Goal: Check status: Check status

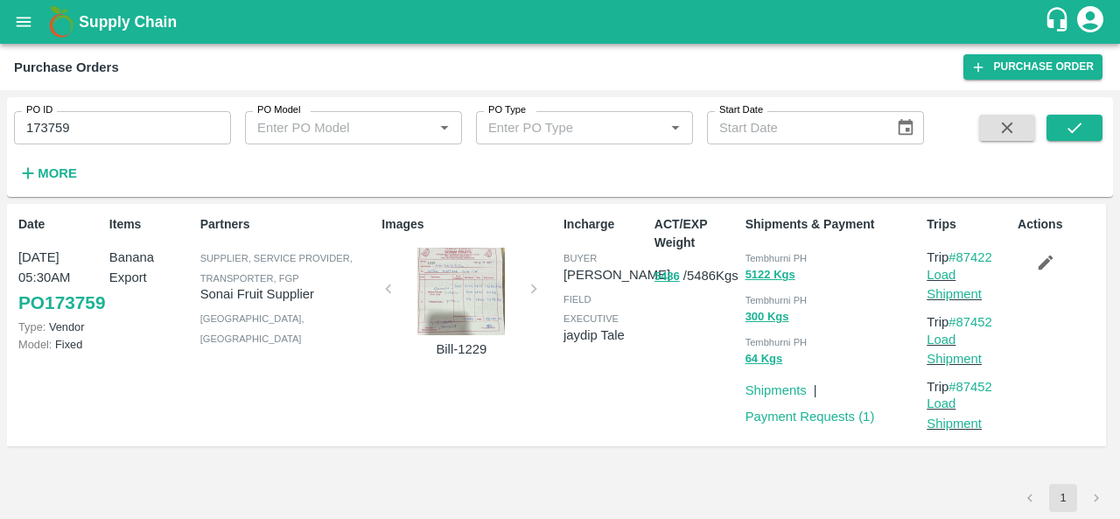
click at [473, 303] on div at bounding box center [460, 291] width 131 height 87
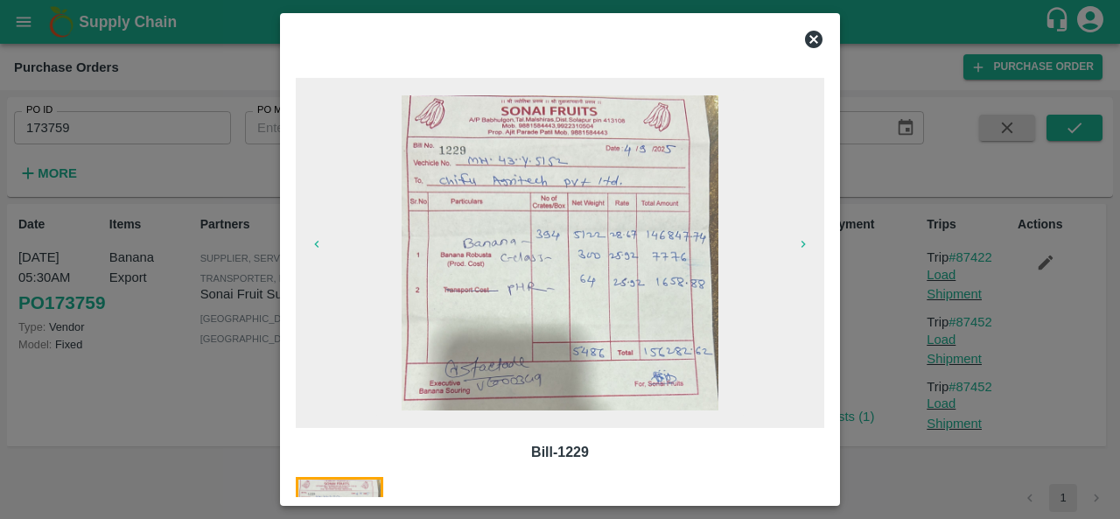
click at [814, 45] on icon at bounding box center [813, 39] width 17 height 17
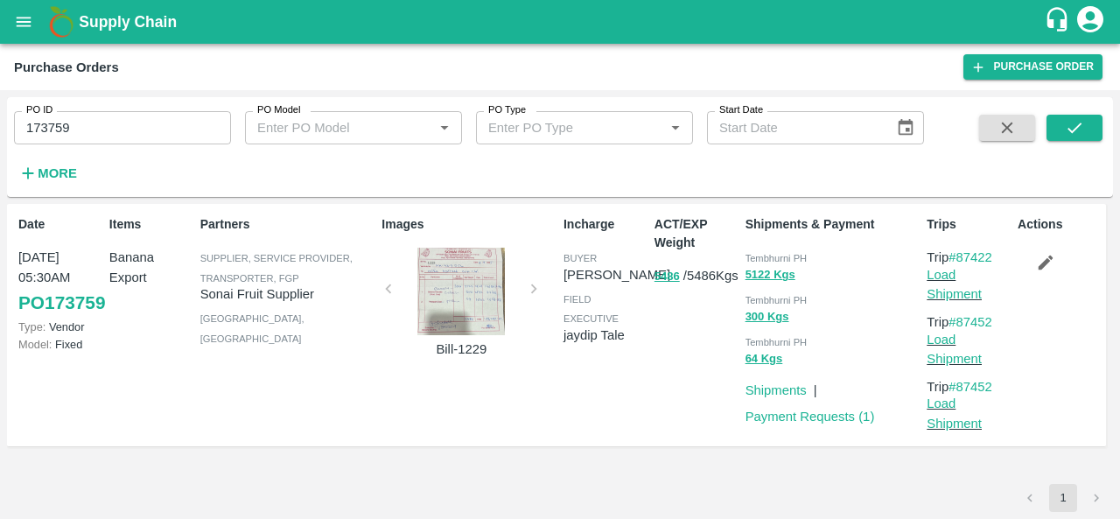
click at [444, 294] on div at bounding box center [460, 291] width 131 height 87
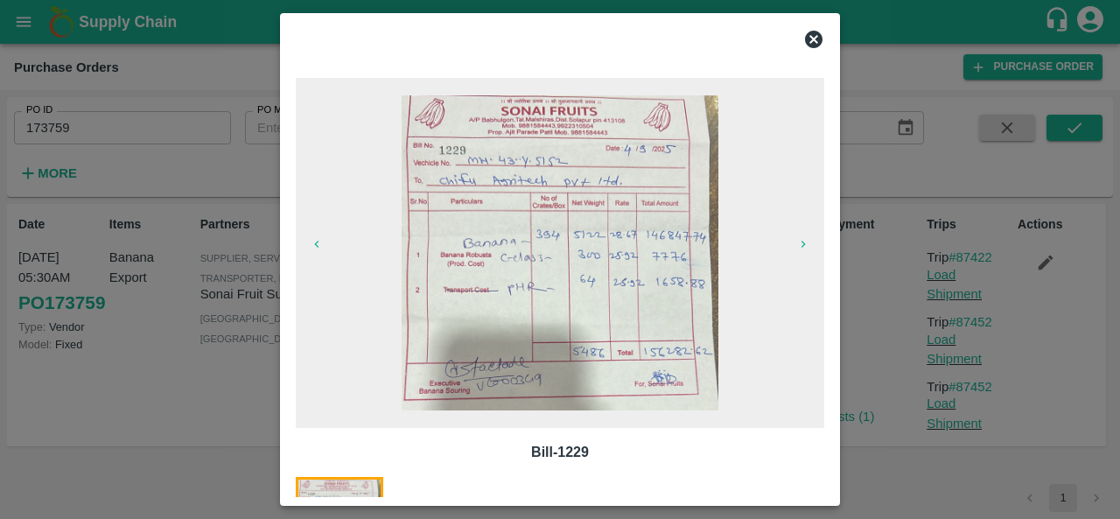
click at [817, 32] on icon at bounding box center [813, 39] width 17 height 17
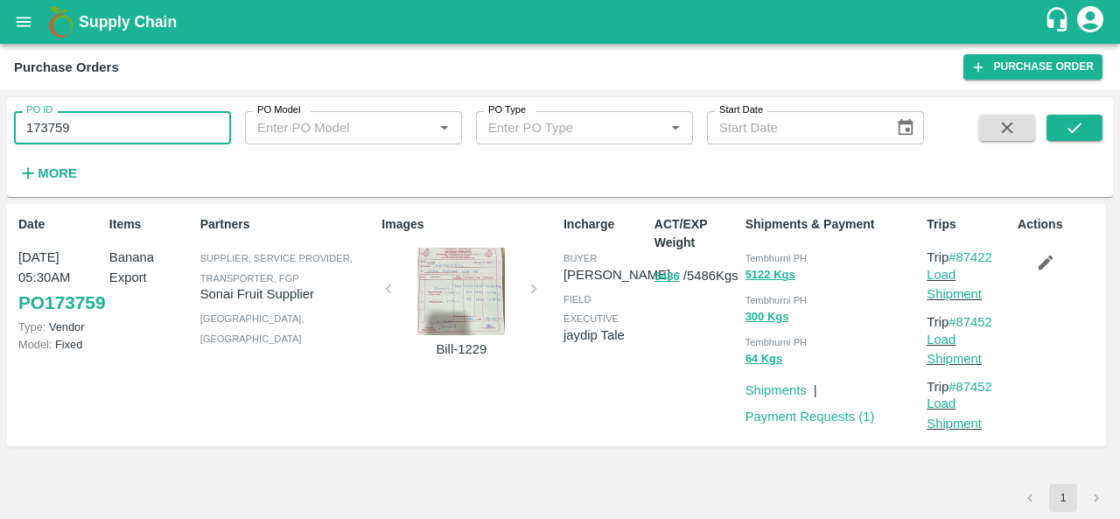
click at [48, 129] on input "173759" at bounding box center [122, 127] width 217 height 33
click at [1068, 123] on icon "submit" at bounding box center [1074, 127] width 19 height 19
click at [689, 181] on div "PO ID 173759 PO ID PO Model PO Model   * PO Type PO Type   * Start Date Start D…" at bounding box center [462, 142] width 924 height 91
click at [129, 136] on input "173759" at bounding box center [122, 127] width 217 height 33
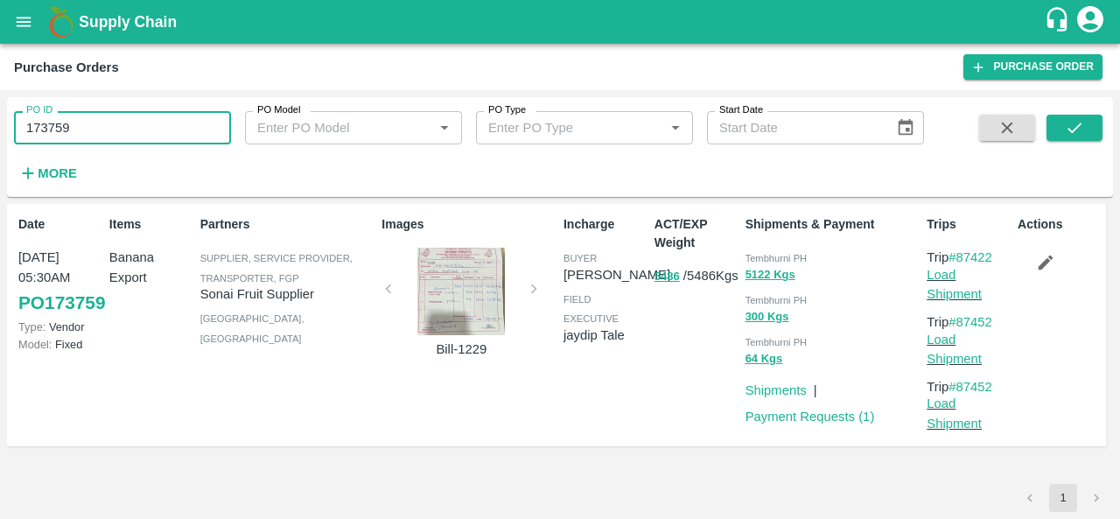
click at [129, 136] on input "173759" at bounding box center [122, 127] width 217 height 33
click at [1073, 119] on icon "submit" at bounding box center [1074, 127] width 19 height 19
click at [113, 138] on input "173759" at bounding box center [122, 127] width 217 height 33
paste input "text"
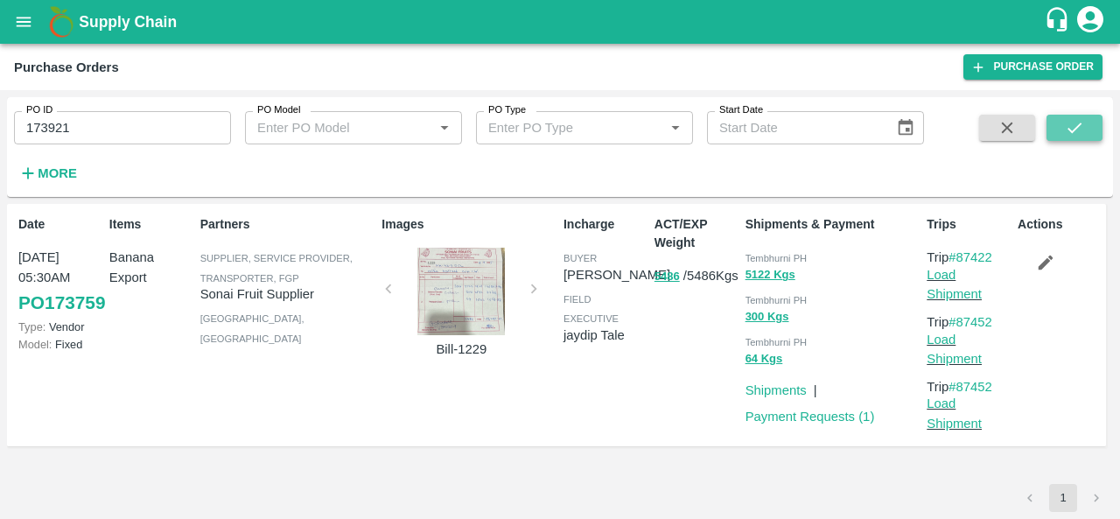
click at [1062, 124] on button "submit" at bounding box center [1074, 128] width 56 height 26
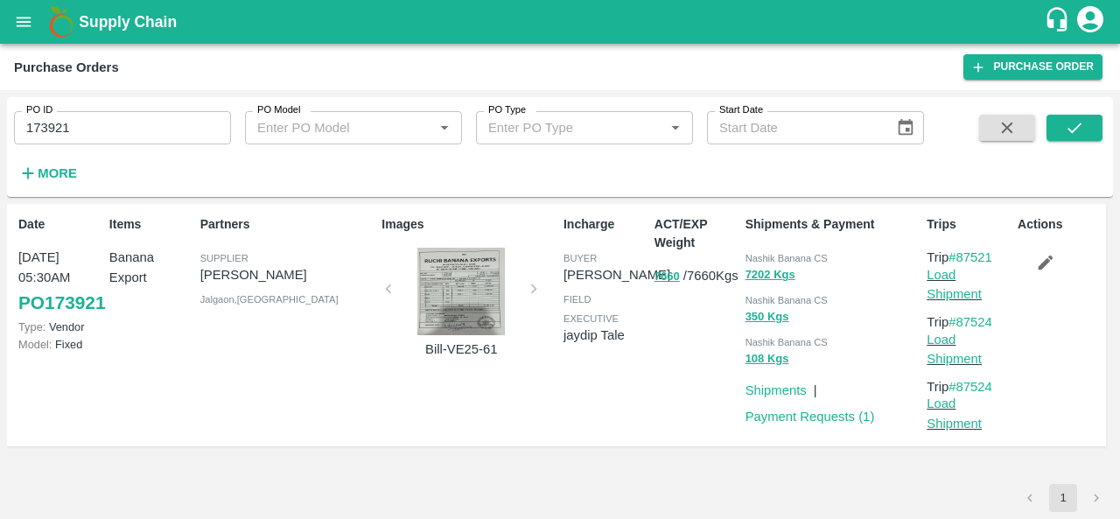
click at [759, 258] on span "Nashik Banana CS" at bounding box center [786, 258] width 82 height 10
copy div "Nashik Banana CS 7202 Kgs"
click at [56, 131] on input "173921" at bounding box center [122, 127] width 217 height 33
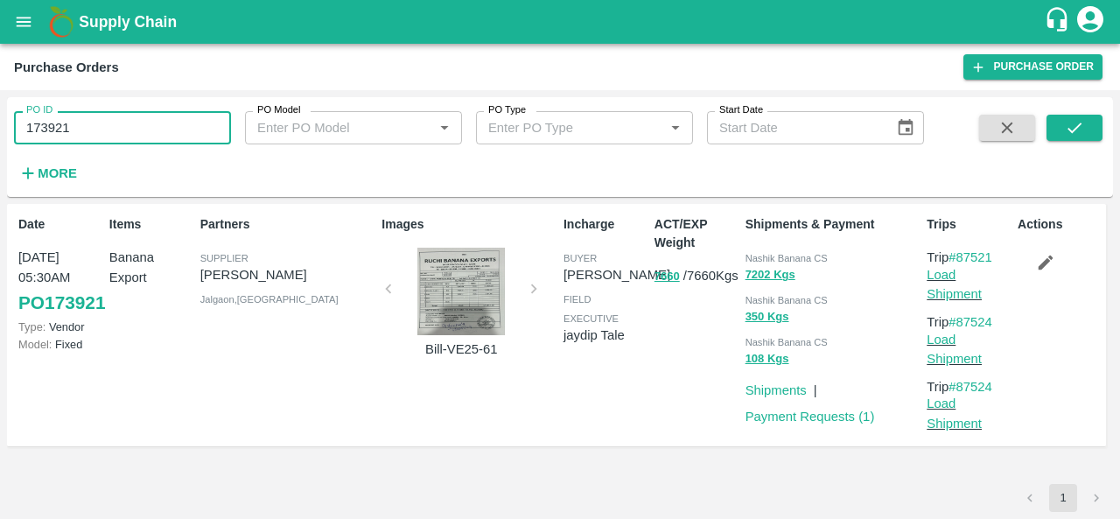
click at [56, 131] on input "173921" at bounding box center [122, 127] width 217 height 33
paste input "text"
click at [1067, 121] on icon "submit" at bounding box center [1074, 127] width 19 height 19
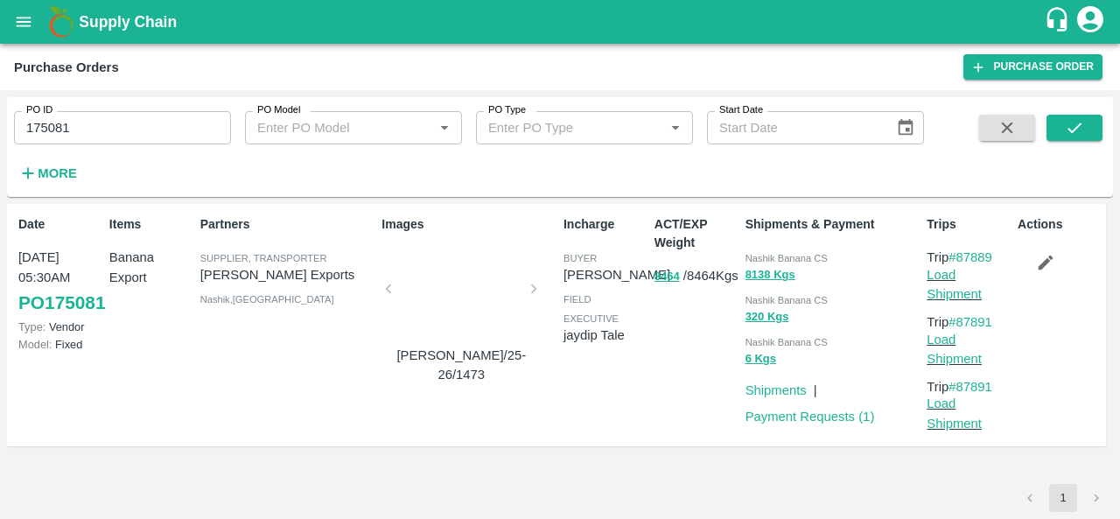
click at [478, 274] on div at bounding box center [460, 294] width 131 height 93
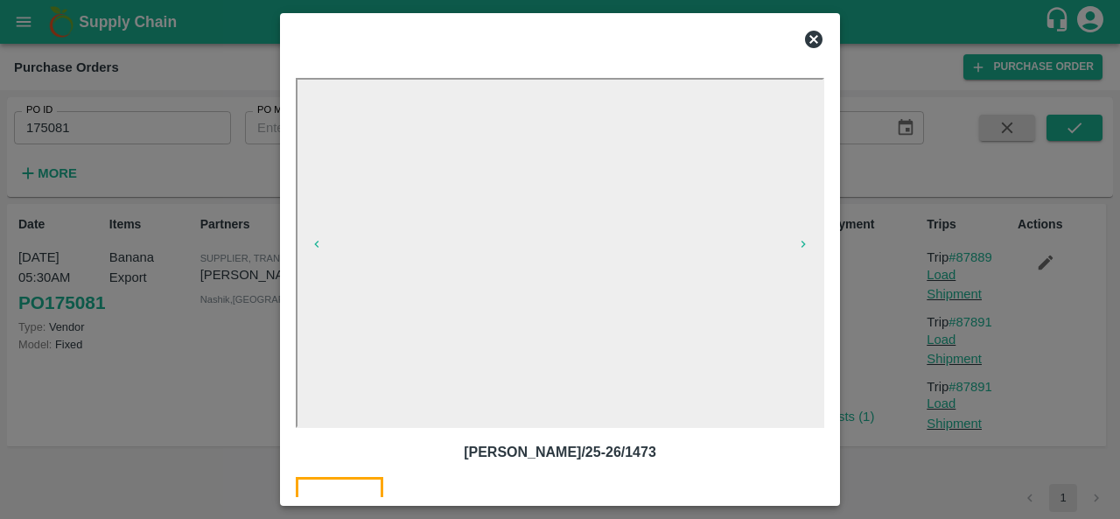
click at [720, 426] on iframe at bounding box center [560, 253] width 528 height 350
click at [815, 38] on icon at bounding box center [813, 39] width 21 height 21
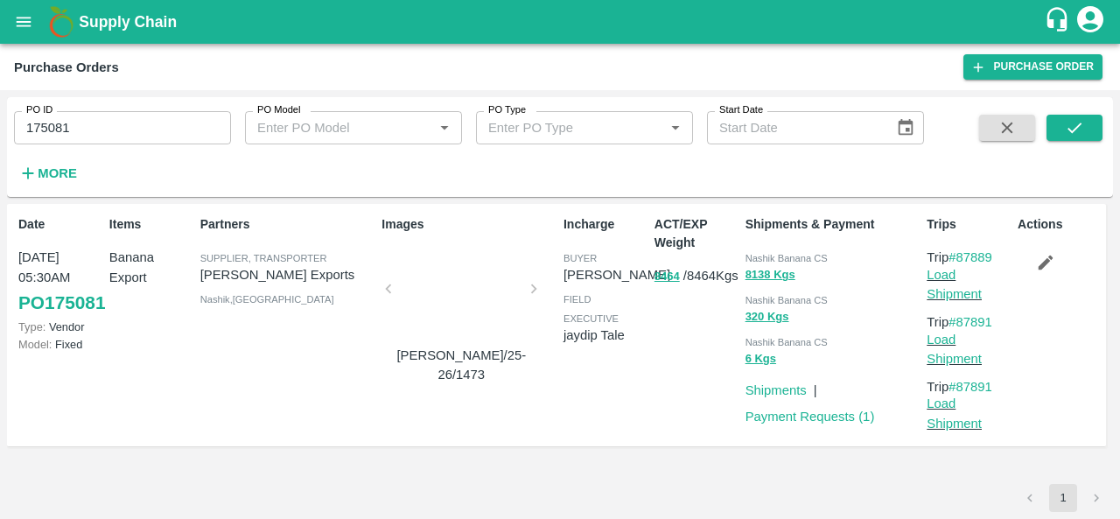
click at [470, 284] on div at bounding box center [460, 294] width 131 height 93
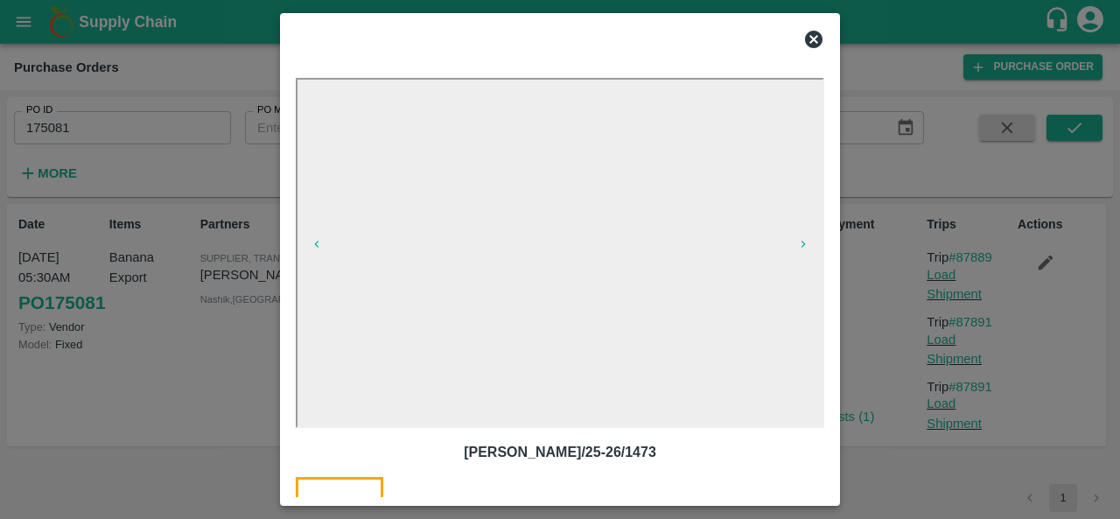
click at [819, 38] on icon at bounding box center [813, 39] width 17 height 17
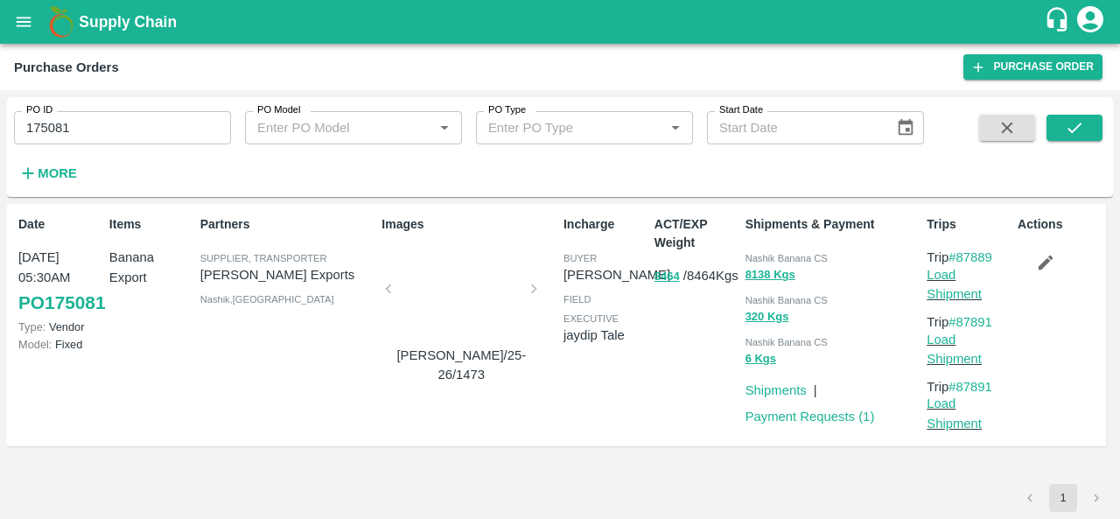
click at [766, 254] on span "Nashik Banana CS" at bounding box center [786, 258] width 82 height 10
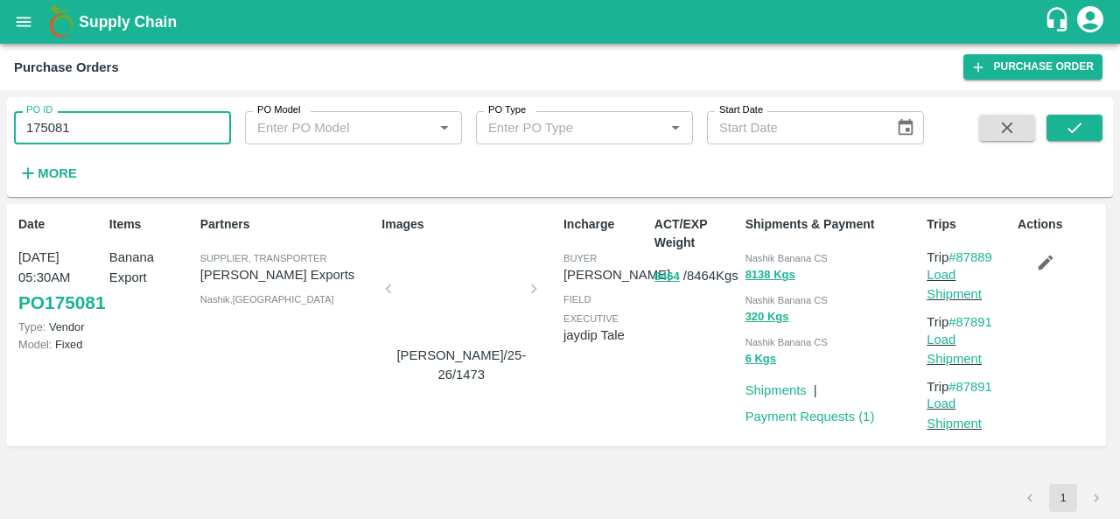
click at [105, 123] on input "175081" at bounding box center [122, 127] width 217 height 33
paste input "text"
click at [1076, 136] on icon "submit" at bounding box center [1074, 127] width 19 height 19
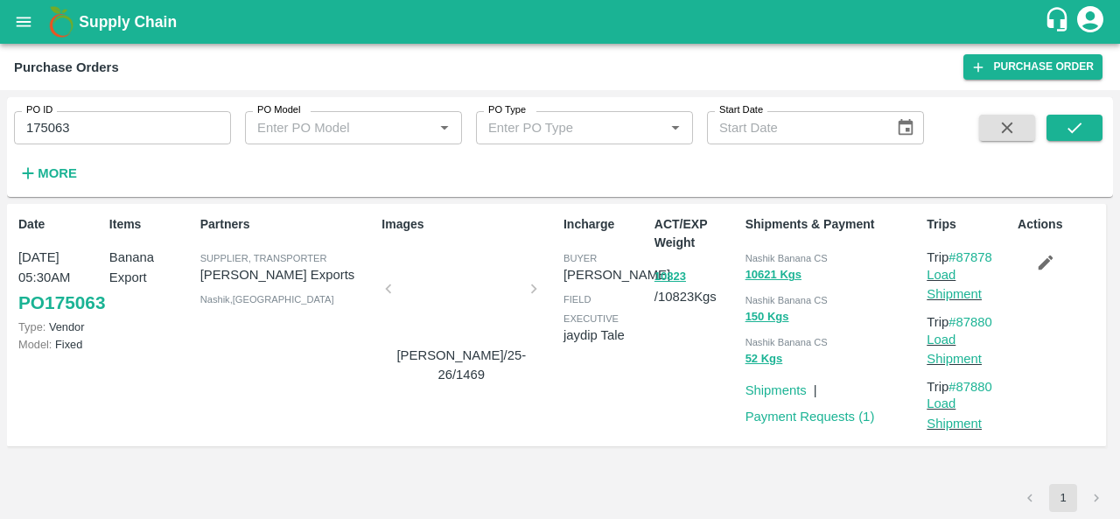
click at [763, 255] on span "Nashik Banana CS" at bounding box center [786, 258] width 82 height 10
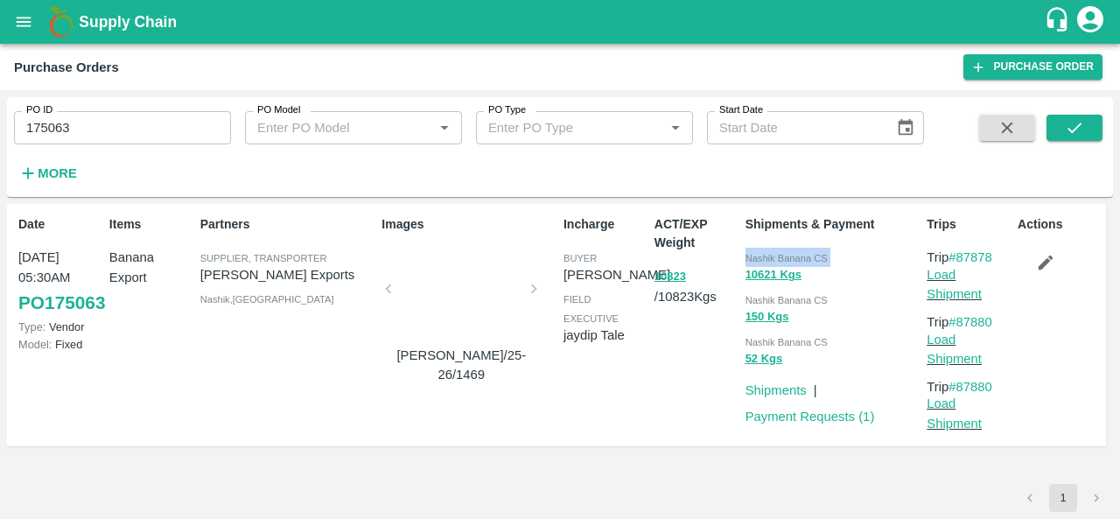
click at [763, 255] on span "Nashik Banana CS" at bounding box center [786, 258] width 82 height 10
copy div "Nashik Banana CS 10621 Kgs"
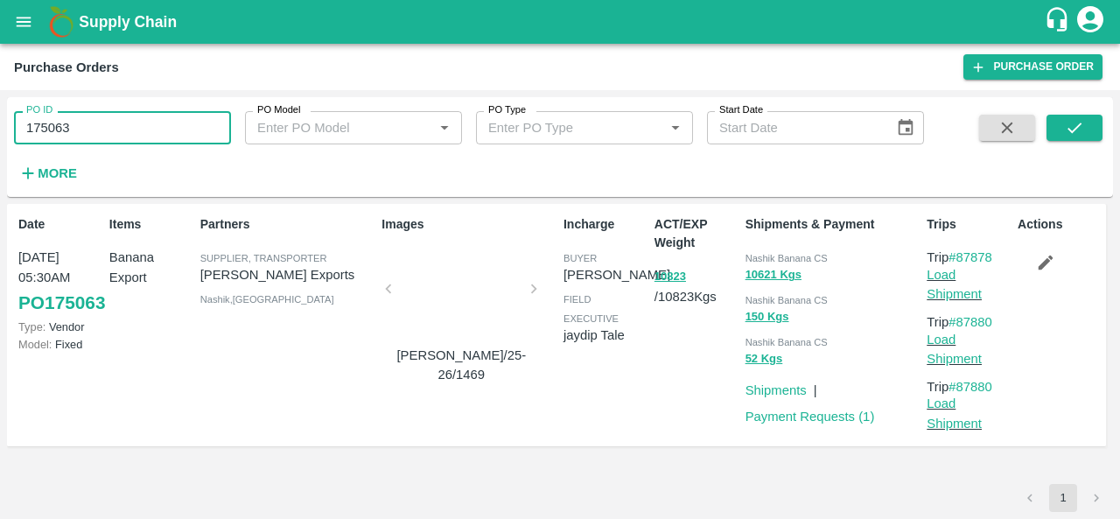
click at [105, 130] on input "175063" at bounding box center [122, 127] width 217 height 33
paste input "text"
click at [110, 118] on input "173282" at bounding box center [122, 127] width 217 height 33
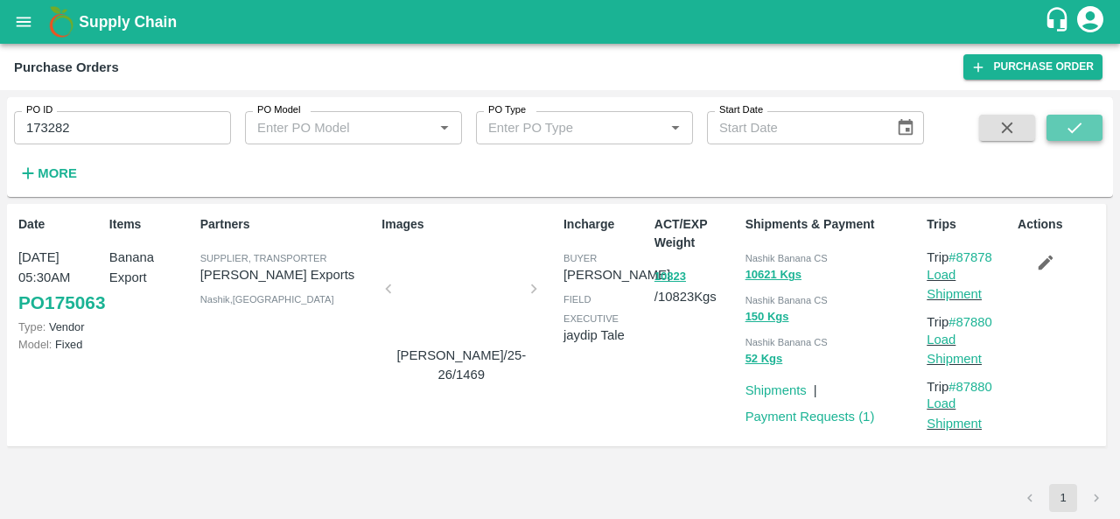
click at [1070, 128] on icon "submit" at bounding box center [1074, 127] width 19 height 19
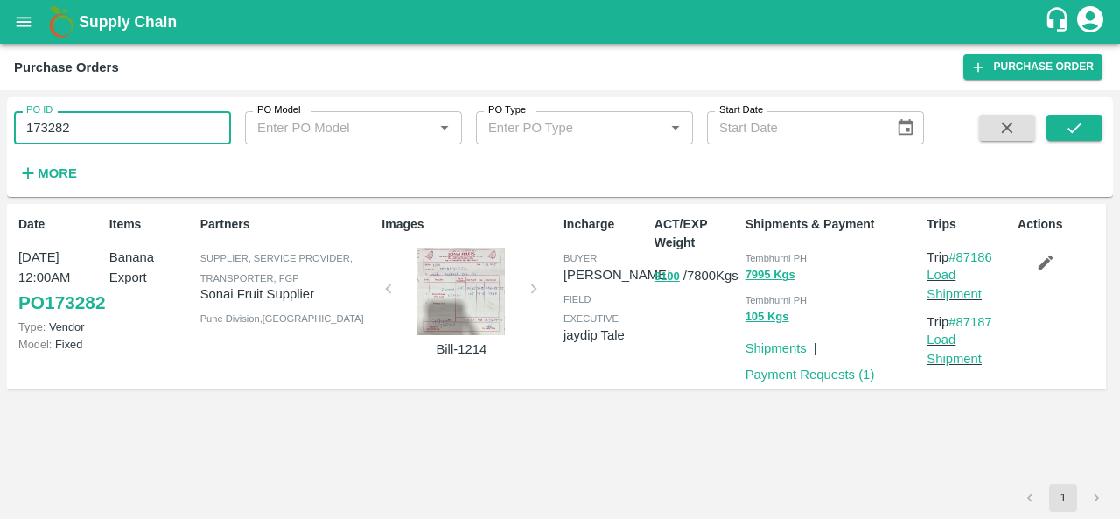
click at [103, 125] on input "173282" at bounding box center [122, 127] width 217 height 33
click at [1066, 122] on icon "submit" at bounding box center [1074, 127] width 19 height 19
click at [479, 284] on div at bounding box center [460, 291] width 131 height 87
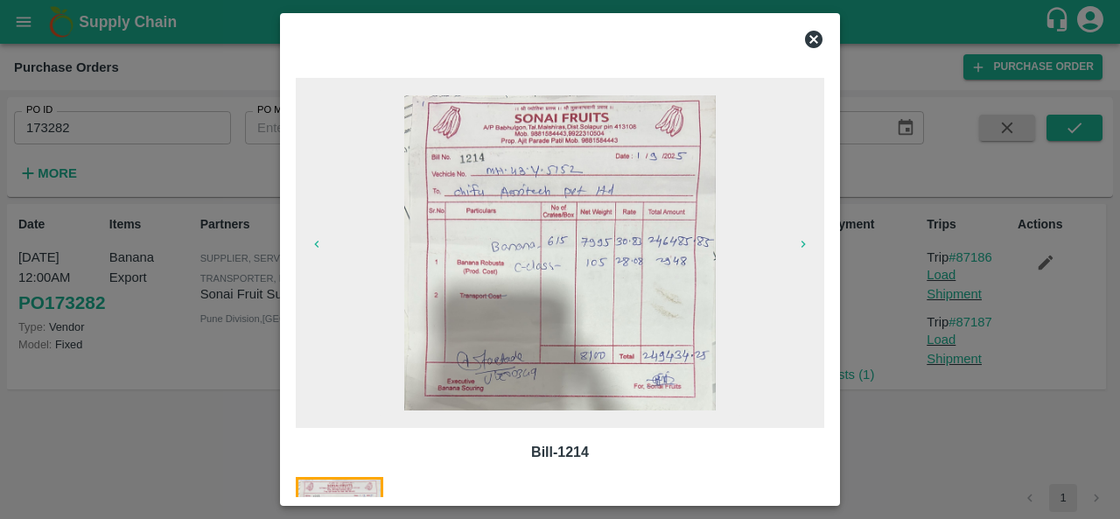
click at [817, 38] on icon at bounding box center [813, 39] width 17 height 17
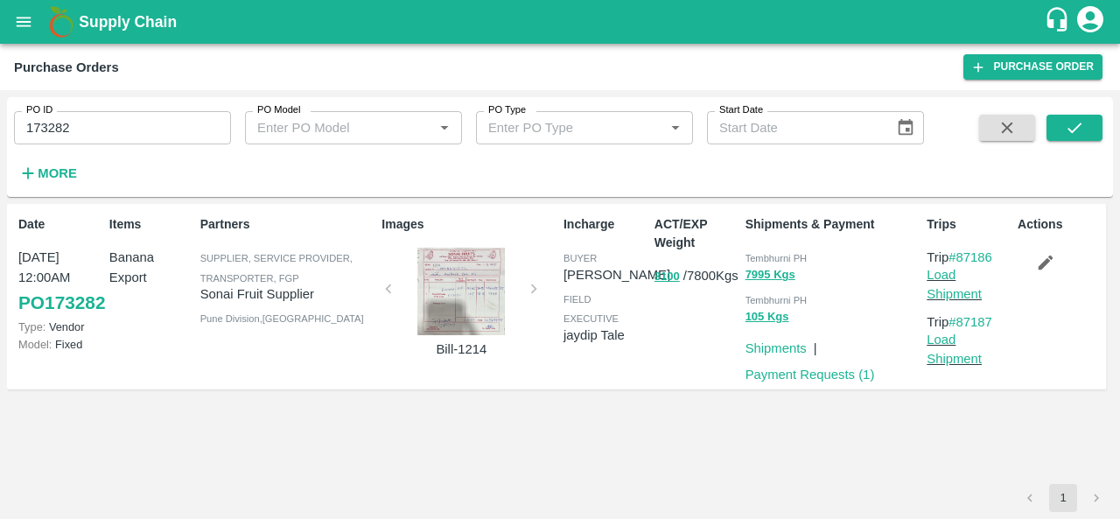
click at [478, 321] on div at bounding box center [460, 291] width 131 height 87
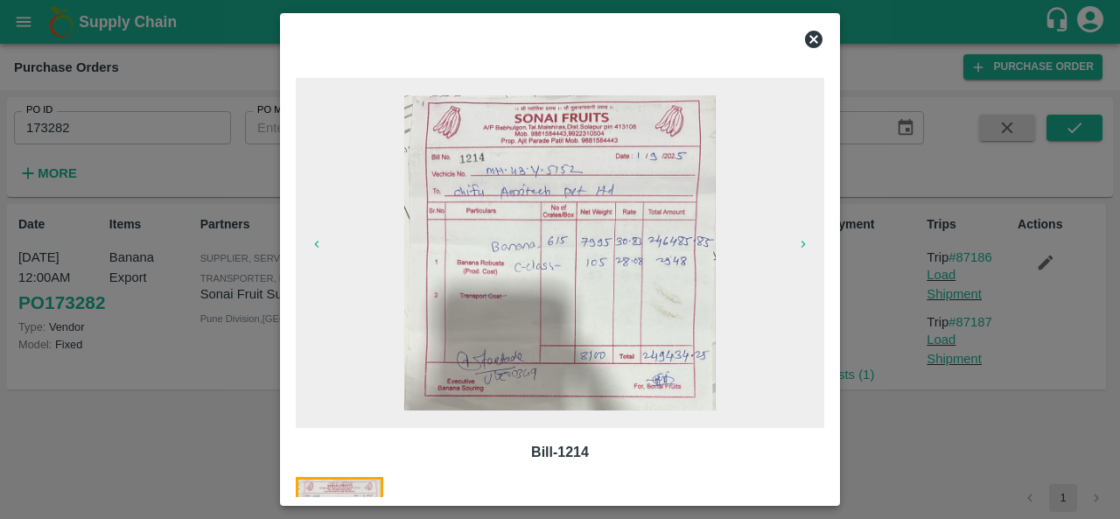
click at [812, 40] on icon at bounding box center [813, 39] width 21 height 21
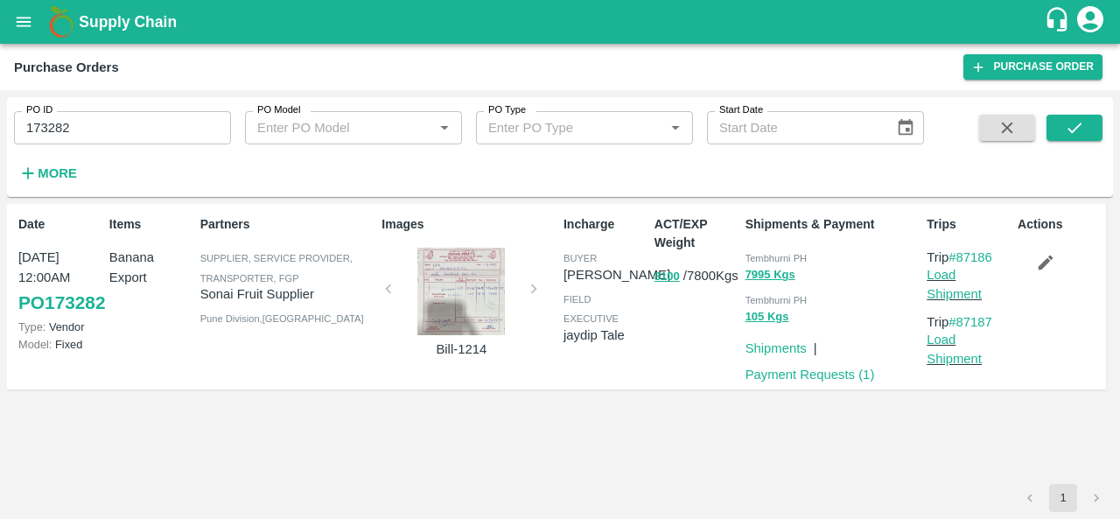
click at [696, 321] on div "ACT/EXP Weight 8100 / 7800 Kgs" at bounding box center [692, 296] width 91 height 176
click at [662, 274] on button "8100" at bounding box center [666, 277] width 25 height 20
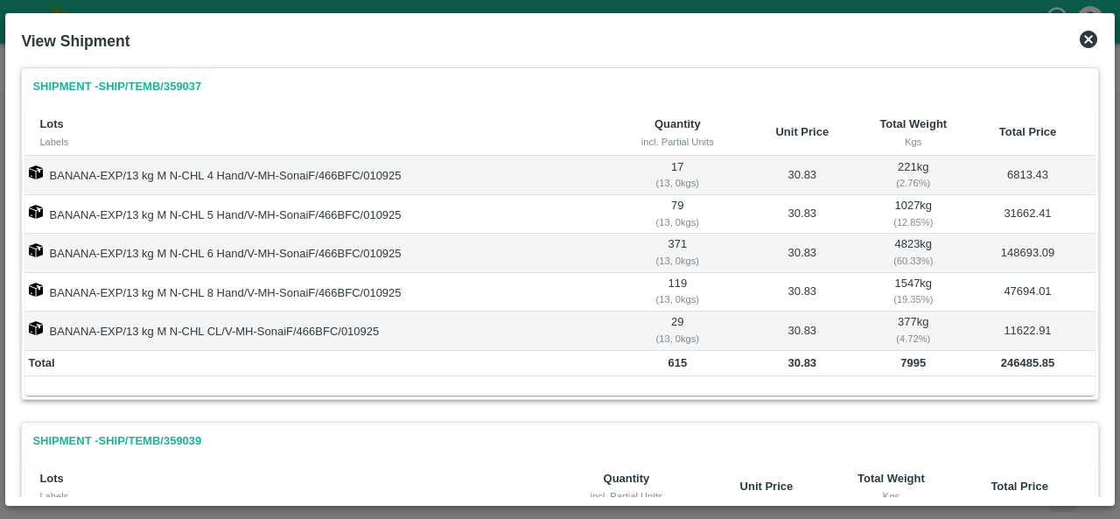
click at [1084, 32] on icon at bounding box center [1088, 39] width 17 height 17
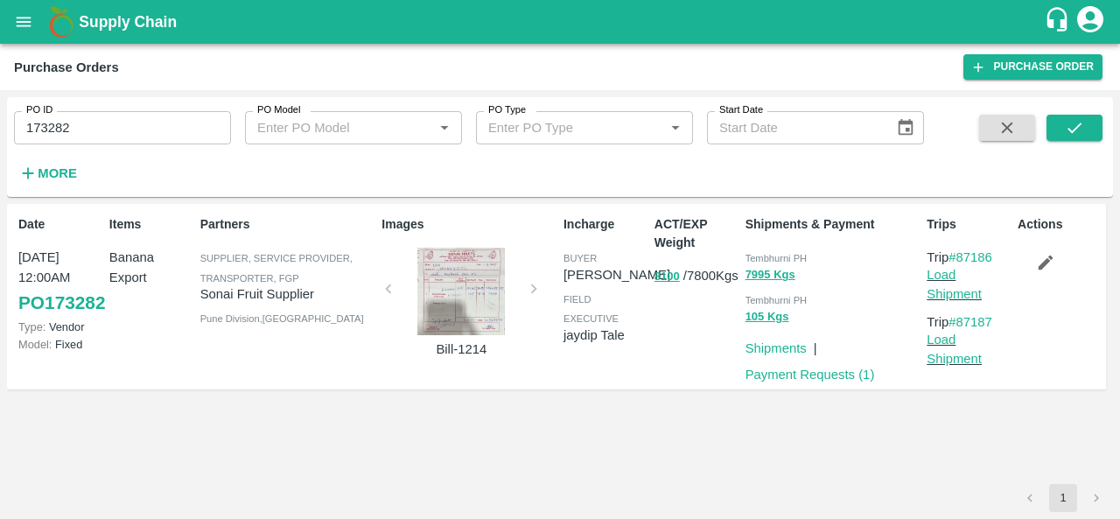
click at [460, 304] on div at bounding box center [460, 291] width 131 height 87
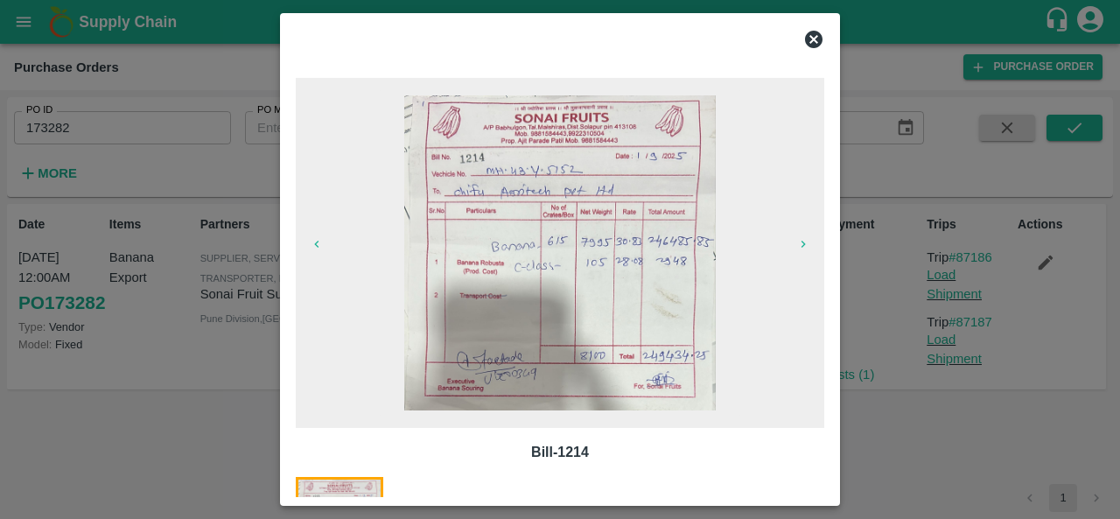
click at [812, 39] on icon at bounding box center [813, 39] width 21 height 21
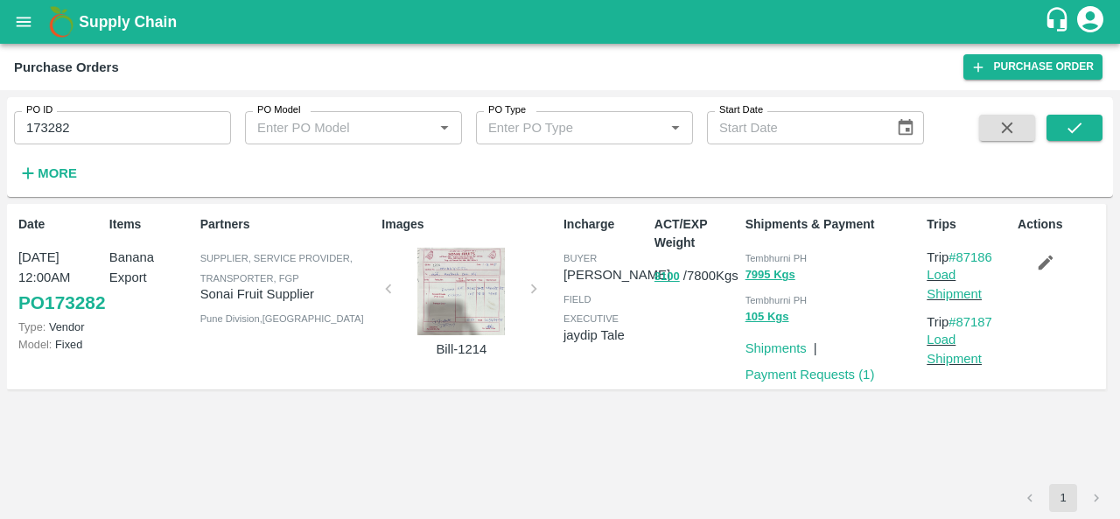
click at [700, 280] on p "8100 / 7800 Kgs" at bounding box center [696, 276] width 84 height 20
click at [703, 286] on p "8100 / 7800 Kgs" at bounding box center [696, 276] width 84 height 20
click at [466, 311] on div at bounding box center [460, 291] width 131 height 87
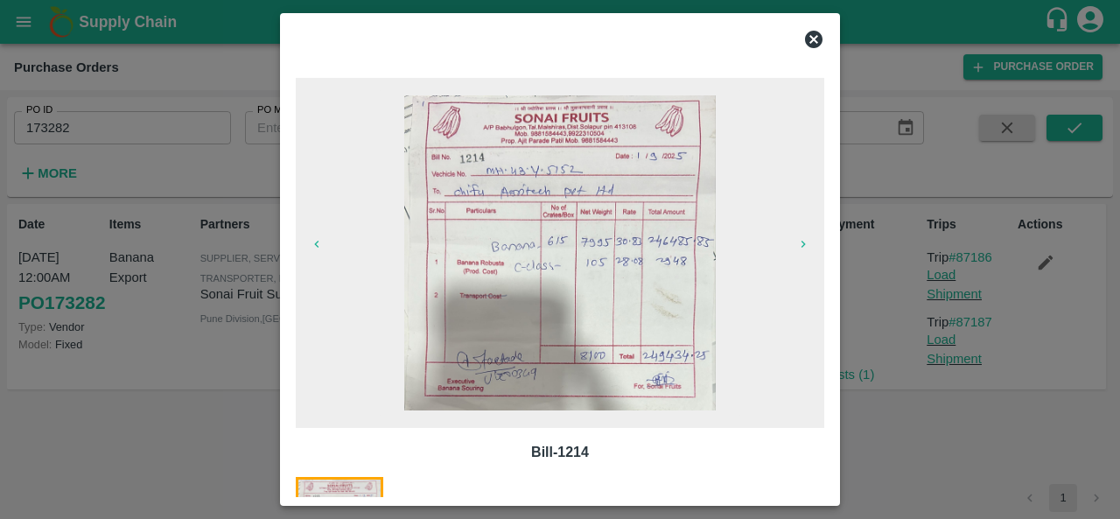
click at [813, 36] on icon at bounding box center [813, 39] width 17 height 17
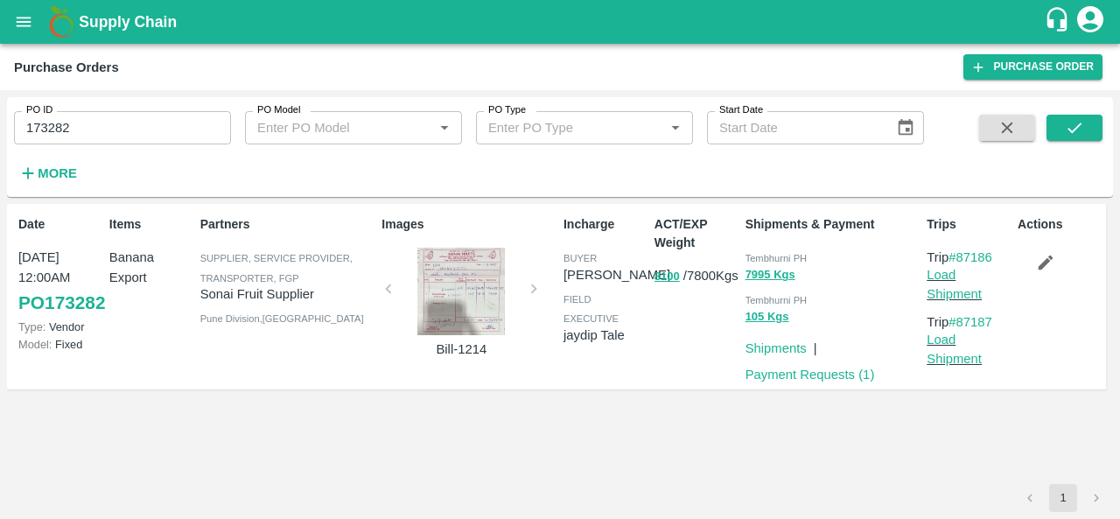
click at [759, 260] on span "Tembhurni PH" at bounding box center [776, 258] width 62 height 10
copy div "Tembhurni PH 7995 Kgs"
click at [117, 132] on input "173282" at bounding box center [122, 127] width 217 height 33
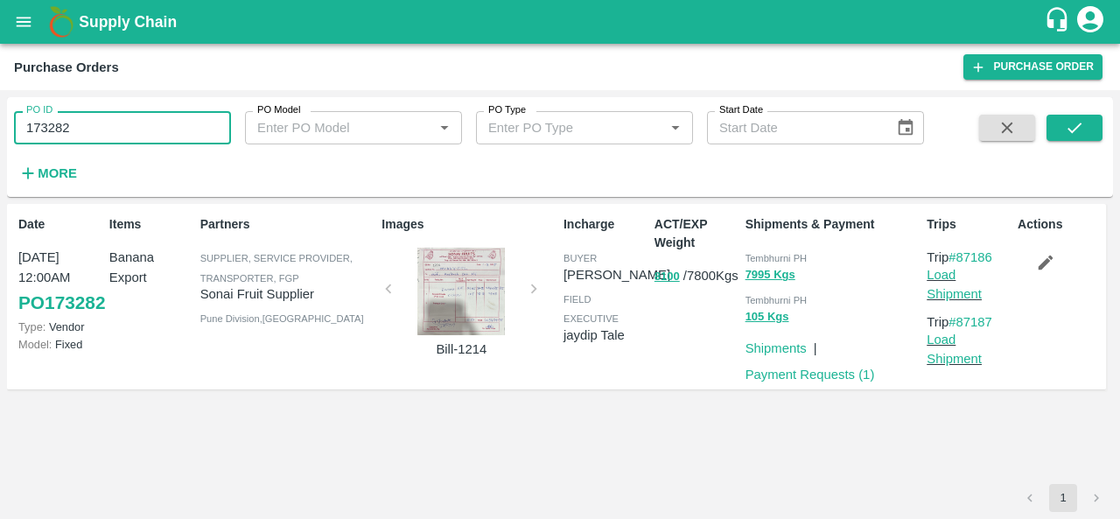
click at [117, 132] on input "173282" at bounding box center [122, 127] width 217 height 33
paste input "text"
click at [1080, 120] on icon "submit" at bounding box center [1074, 127] width 19 height 19
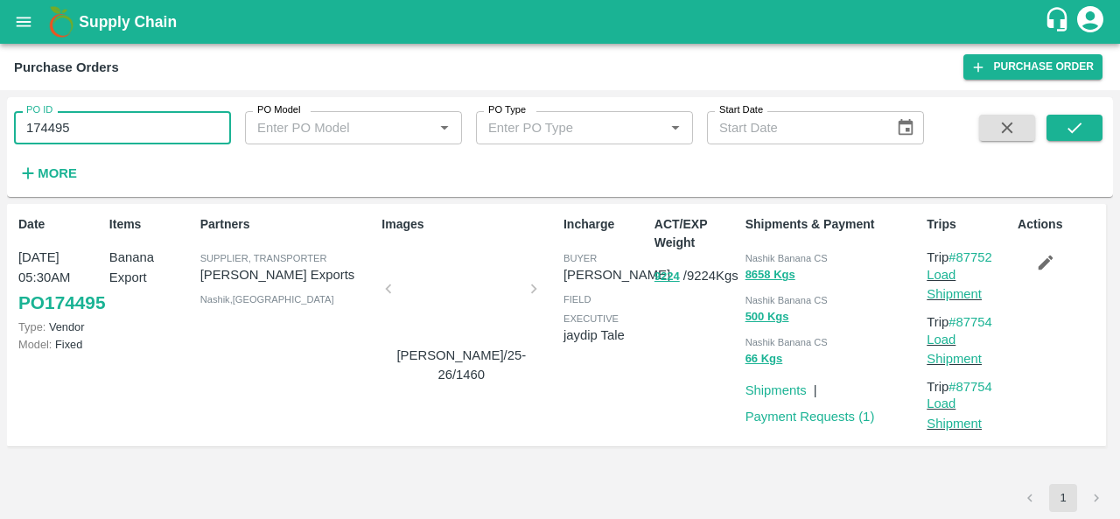
click at [89, 130] on input "174495" at bounding box center [122, 127] width 217 height 33
click at [1069, 125] on icon "submit" at bounding box center [1074, 127] width 19 height 19
click at [672, 221] on p "ACT/EXP Weight" at bounding box center [696, 233] width 84 height 37
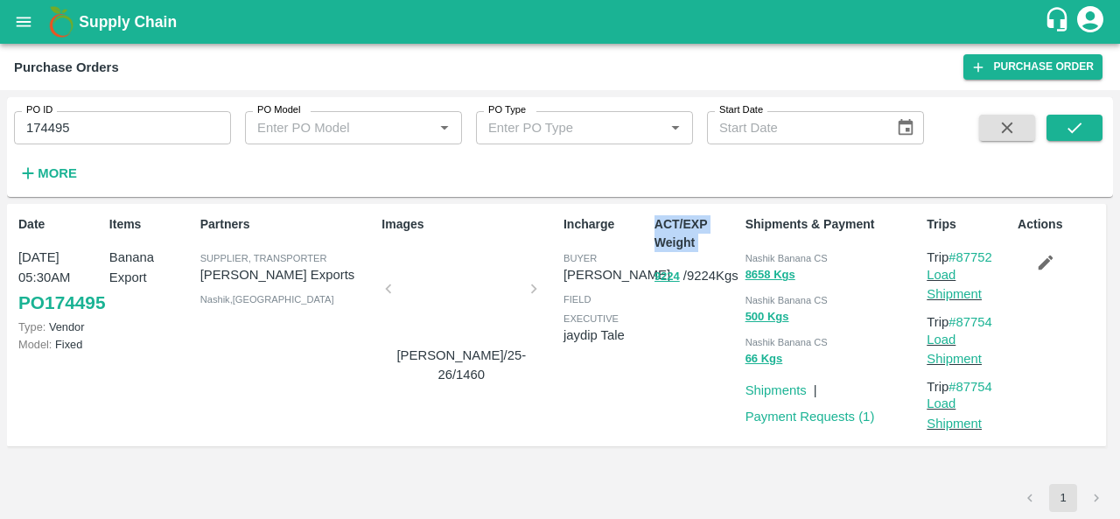
click at [672, 221] on p "ACT/EXP Weight" at bounding box center [696, 233] width 84 height 37
copy div "ACT/EXP Weight 9224"
click at [107, 115] on input "174495" at bounding box center [122, 127] width 217 height 33
click at [1074, 134] on icon "submit" at bounding box center [1074, 127] width 19 height 19
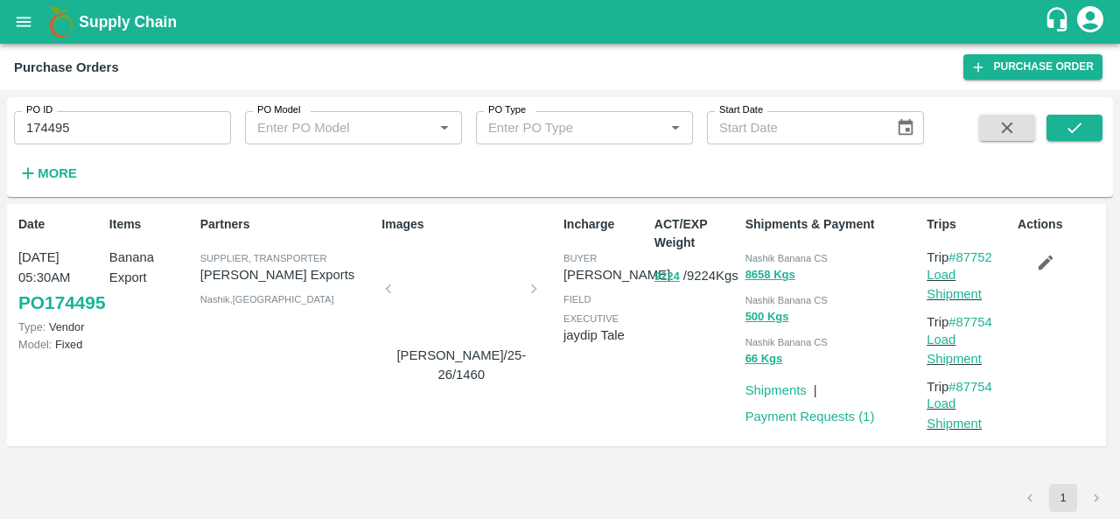
click at [444, 278] on div at bounding box center [460, 294] width 131 height 93
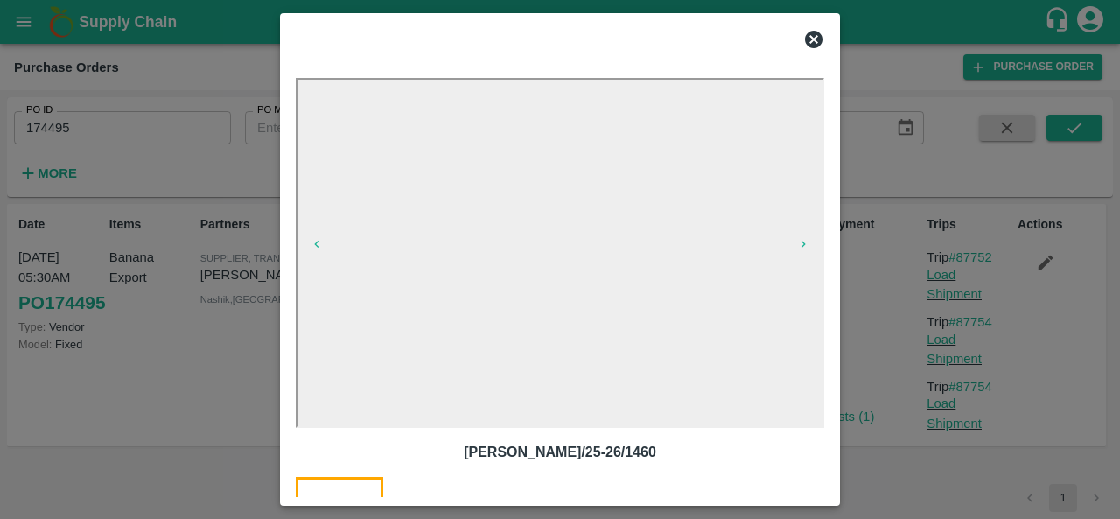
click at [814, 45] on icon at bounding box center [813, 39] width 17 height 17
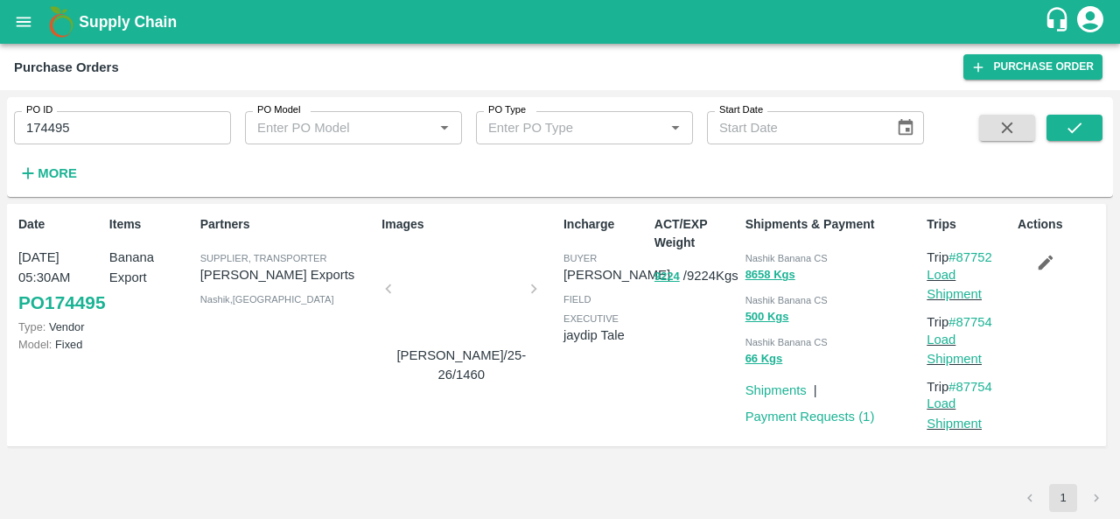
click at [759, 260] on span "Nashik Banana CS" at bounding box center [786, 258] width 82 height 10
copy div "Nashik Banana CS 8658 Kgs"
click at [759, 256] on span "Nashik Banana CS" at bounding box center [786, 258] width 82 height 10
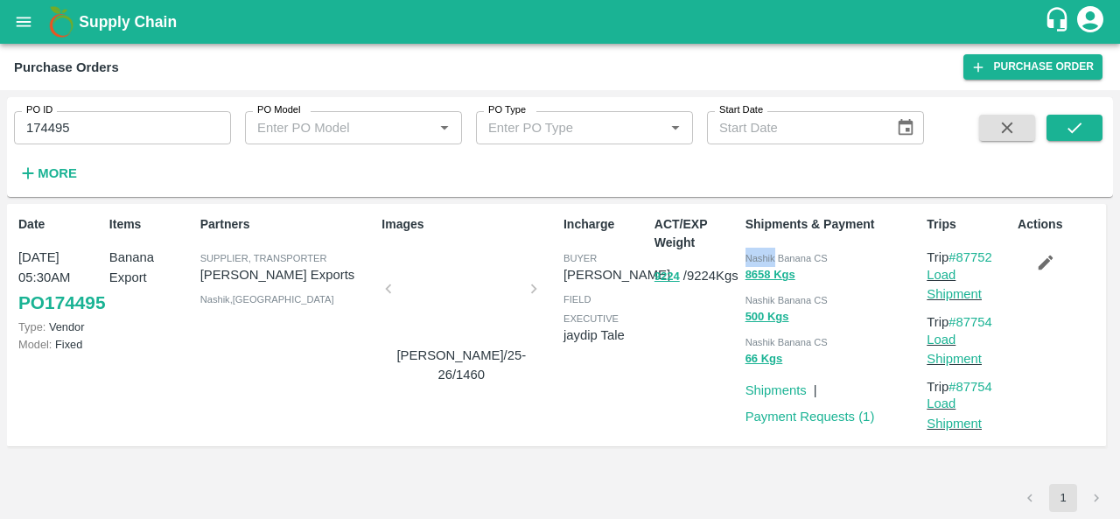
click at [759, 256] on span "Nashik Banana CS" at bounding box center [786, 258] width 82 height 10
copy span "Nashik"
click at [164, 129] on input "174495" at bounding box center [122, 127] width 217 height 33
paste input "text"
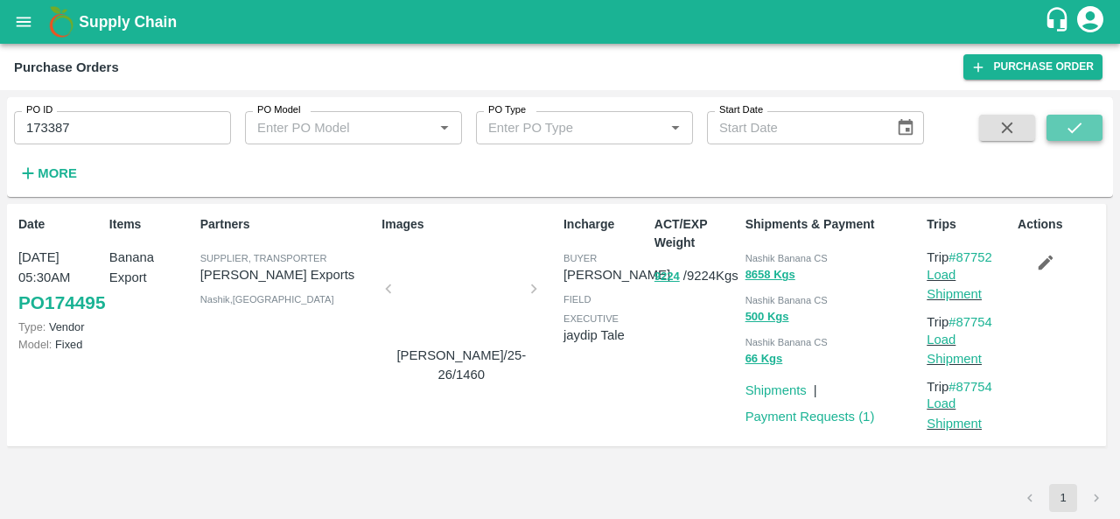
click at [1073, 129] on icon "submit" at bounding box center [1074, 127] width 19 height 19
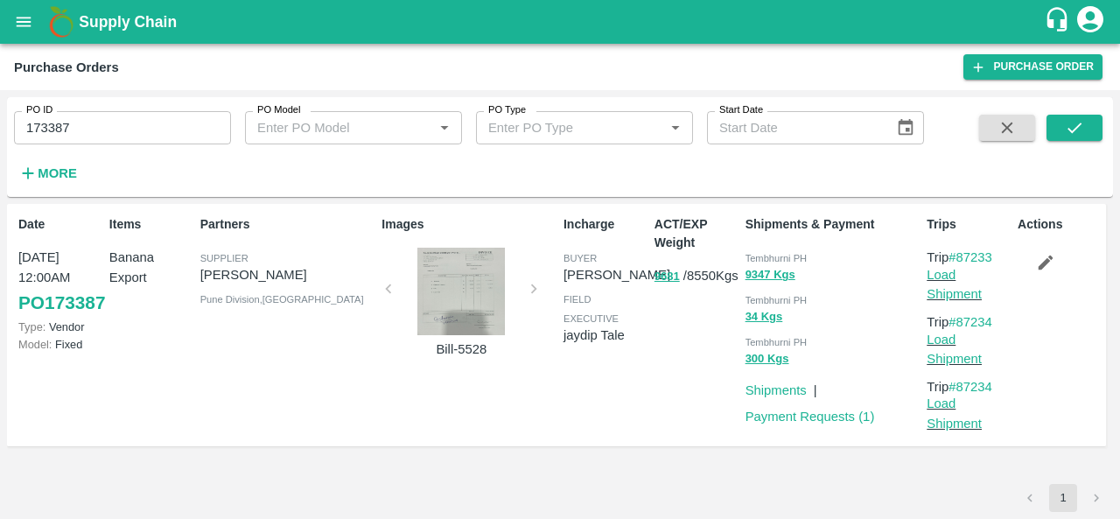
click at [449, 318] on div at bounding box center [460, 291] width 131 height 87
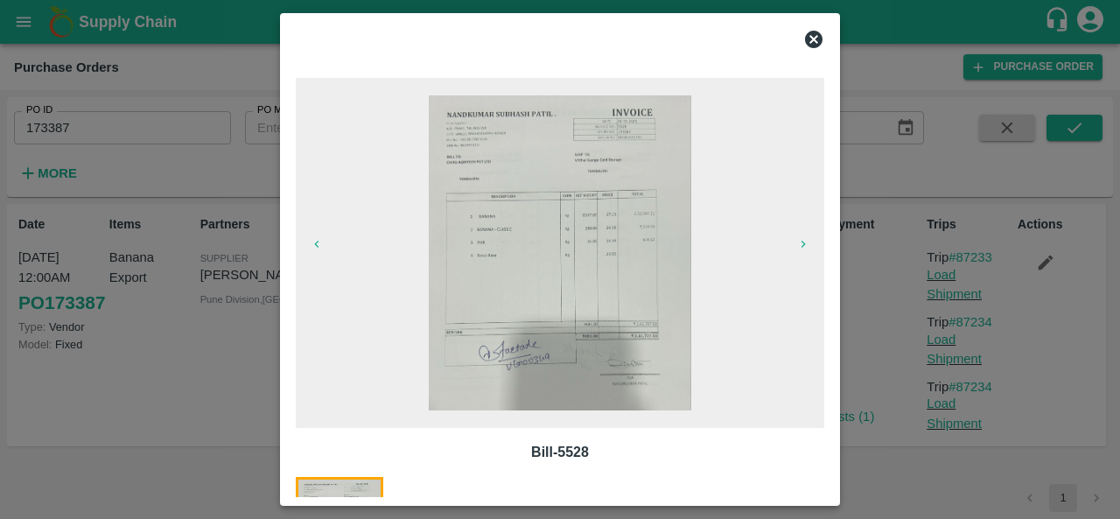
click at [632, 190] on img at bounding box center [560, 252] width 262 height 315
click at [812, 41] on icon at bounding box center [813, 39] width 21 height 21
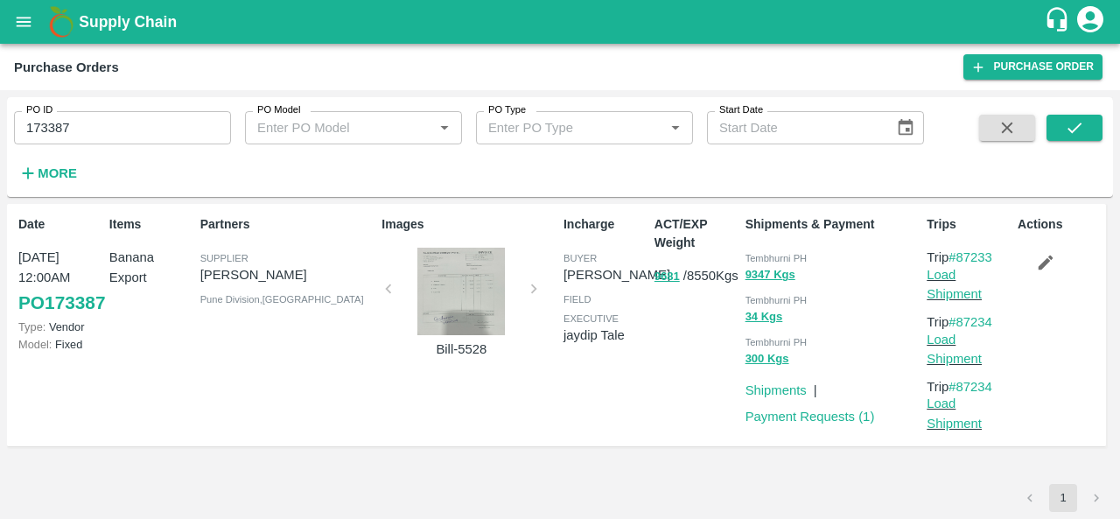
click at [689, 388] on div "ACT/EXP Weight 9681 / 8550 Kgs" at bounding box center [692, 325] width 91 height 234
click at [457, 297] on div at bounding box center [460, 291] width 131 height 87
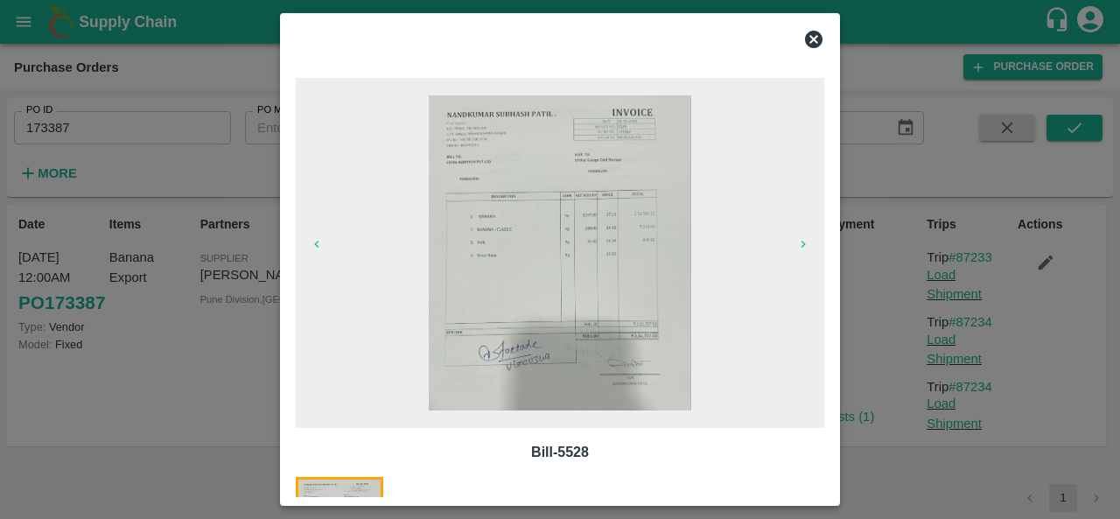
click at [814, 41] on icon at bounding box center [813, 39] width 17 height 17
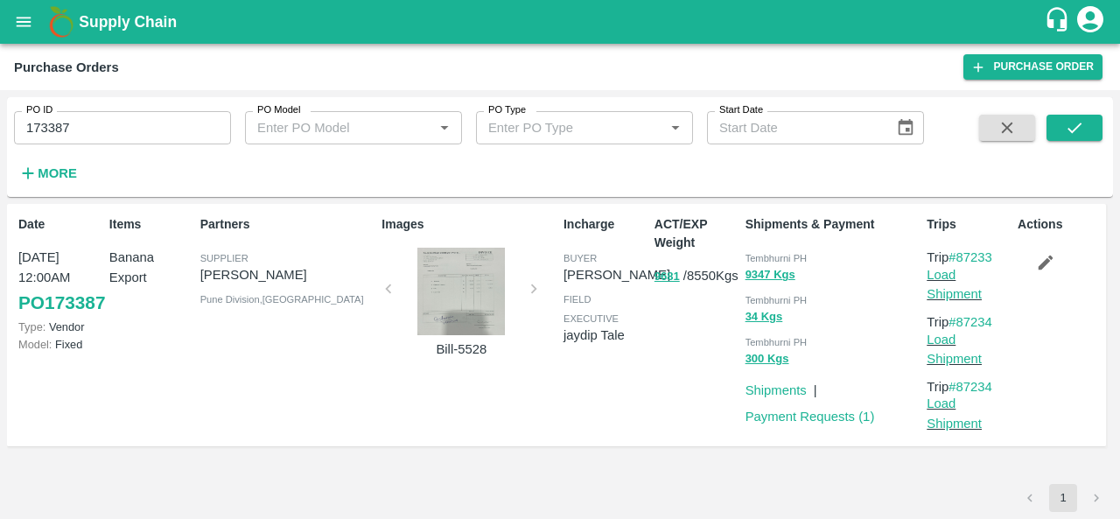
click at [473, 297] on div at bounding box center [460, 291] width 131 height 87
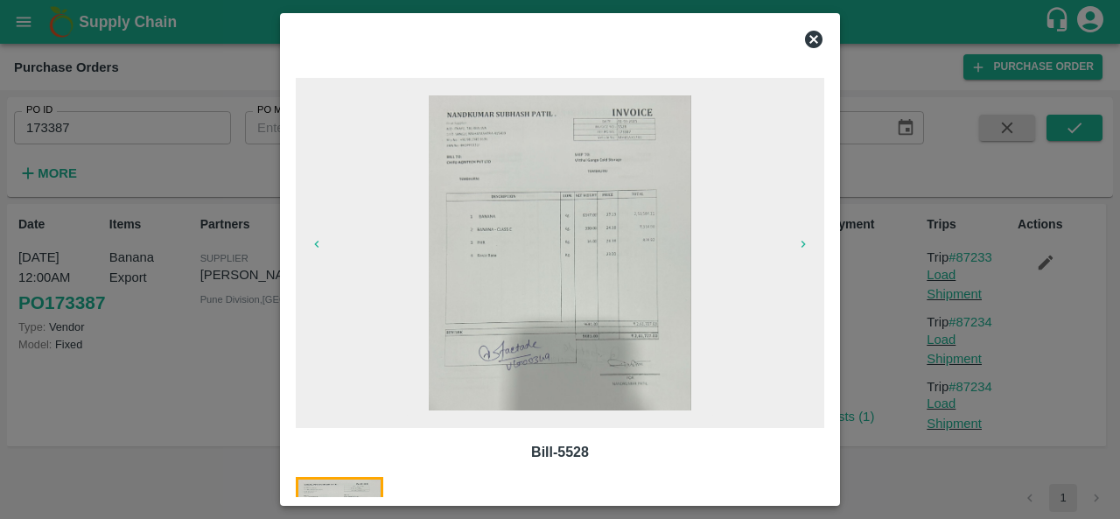
click at [810, 45] on icon at bounding box center [813, 39] width 17 height 17
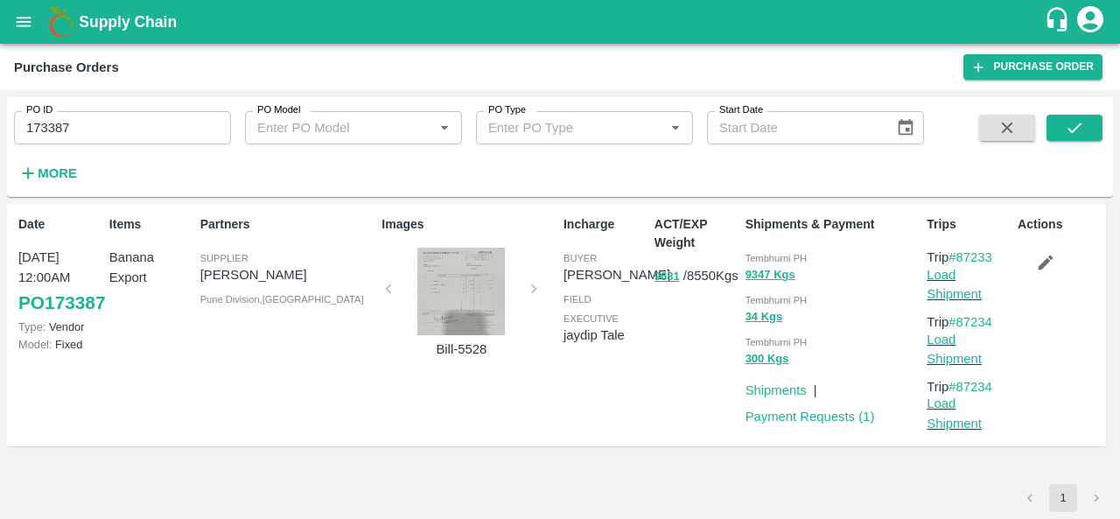
click at [761, 253] on span "Tembhurni PH" at bounding box center [776, 258] width 62 height 10
copy div "Tembhurni PH 9347 Kgs"
click at [149, 122] on input "173387" at bounding box center [122, 127] width 217 height 33
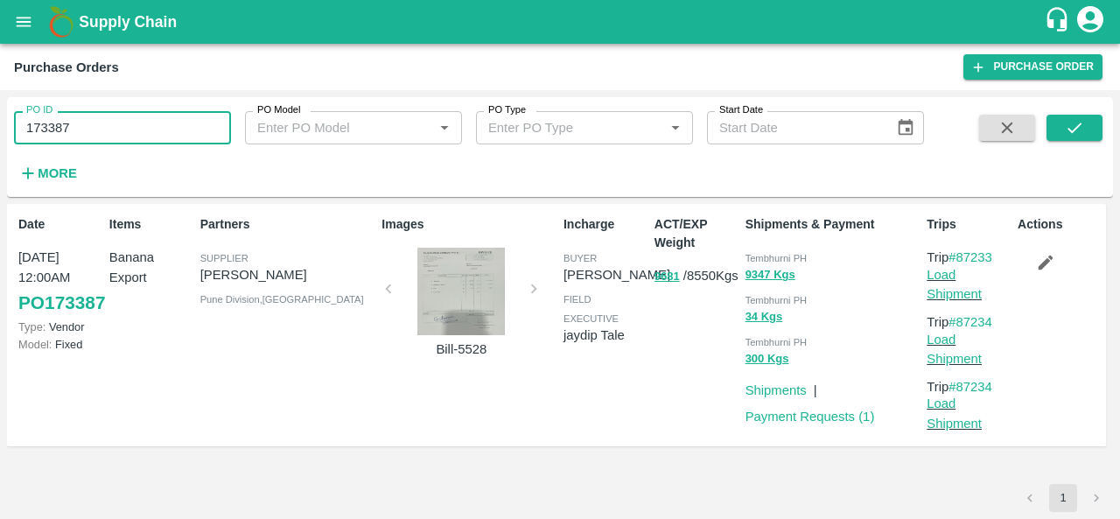
click at [149, 122] on input "173387" at bounding box center [122, 127] width 217 height 33
paste input "text"
click at [1066, 123] on icon "submit" at bounding box center [1074, 127] width 19 height 19
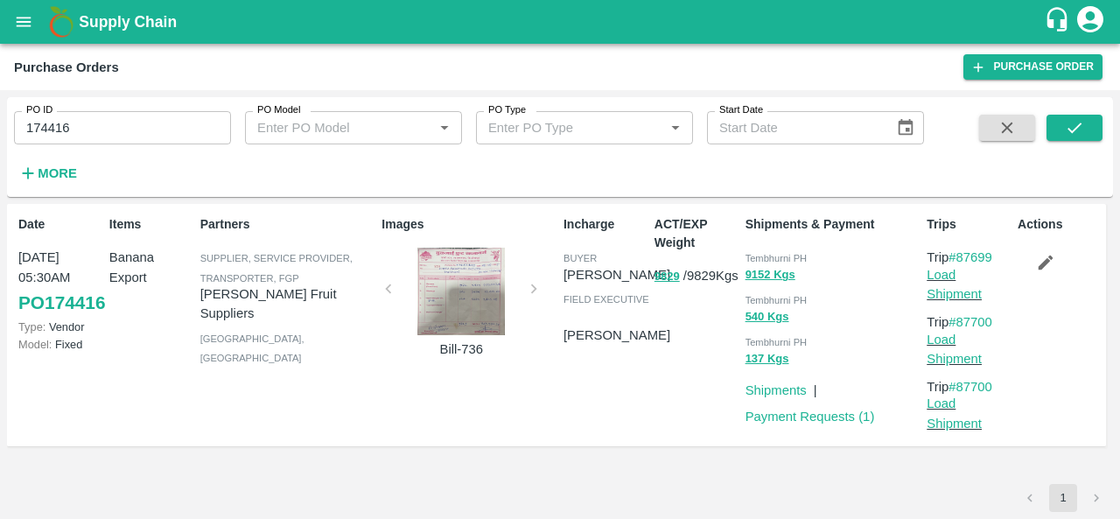
click at [480, 293] on div at bounding box center [460, 291] width 131 height 87
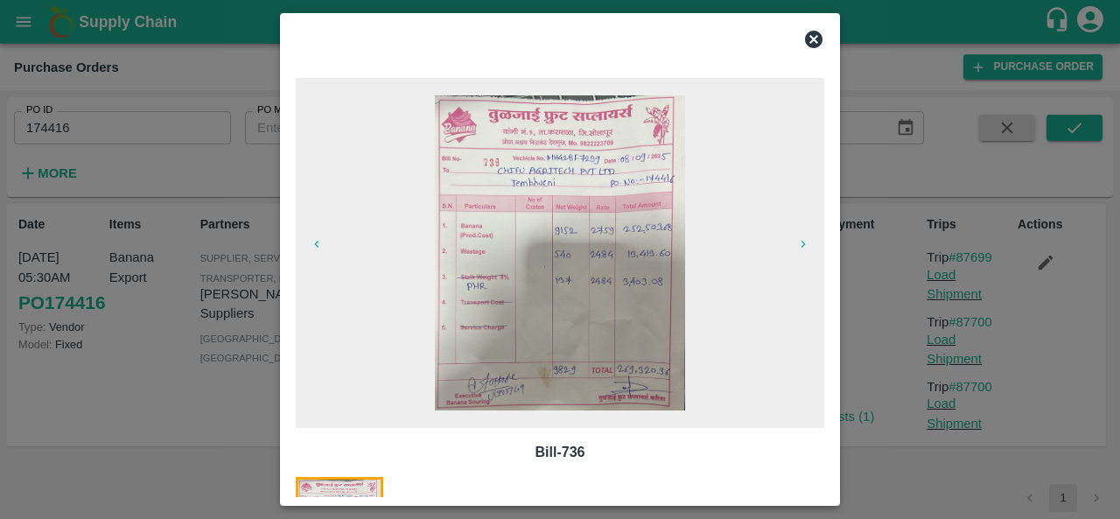
click at [815, 36] on icon at bounding box center [813, 39] width 21 height 21
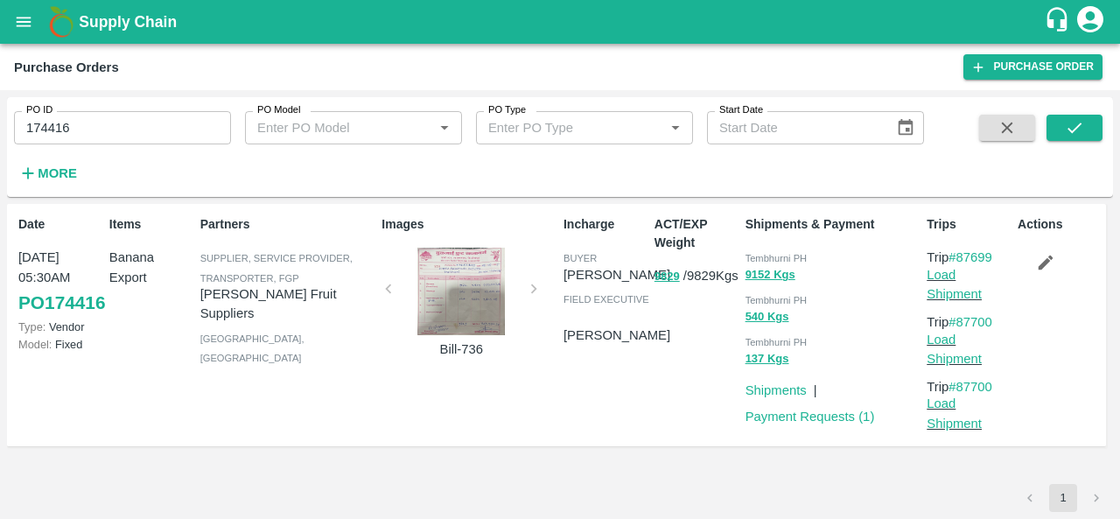
click at [462, 301] on div at bounding box center [460, 291] width 131 height 87
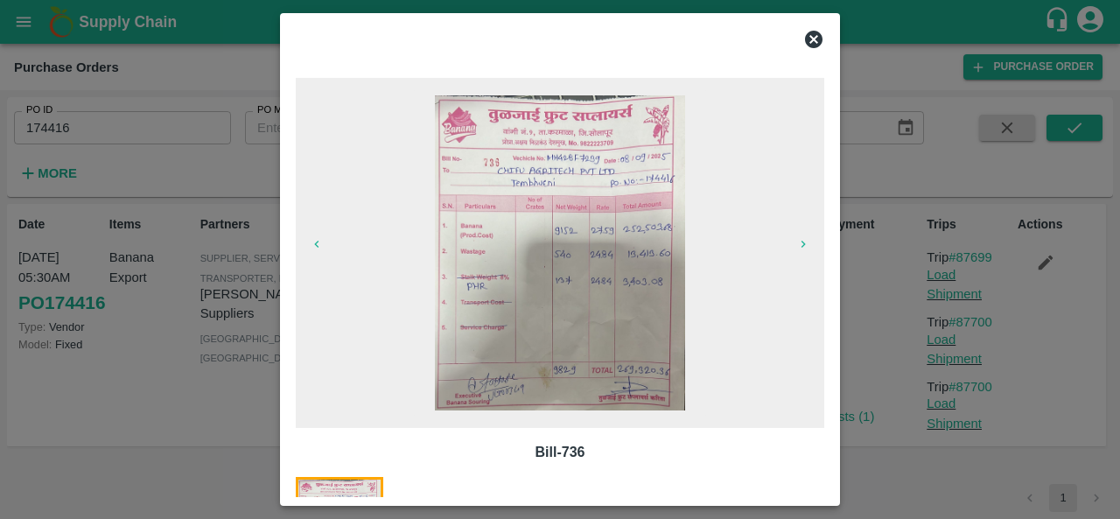
click at [813, 39] on icon at bounding box center [813, 39] width 21 height 21
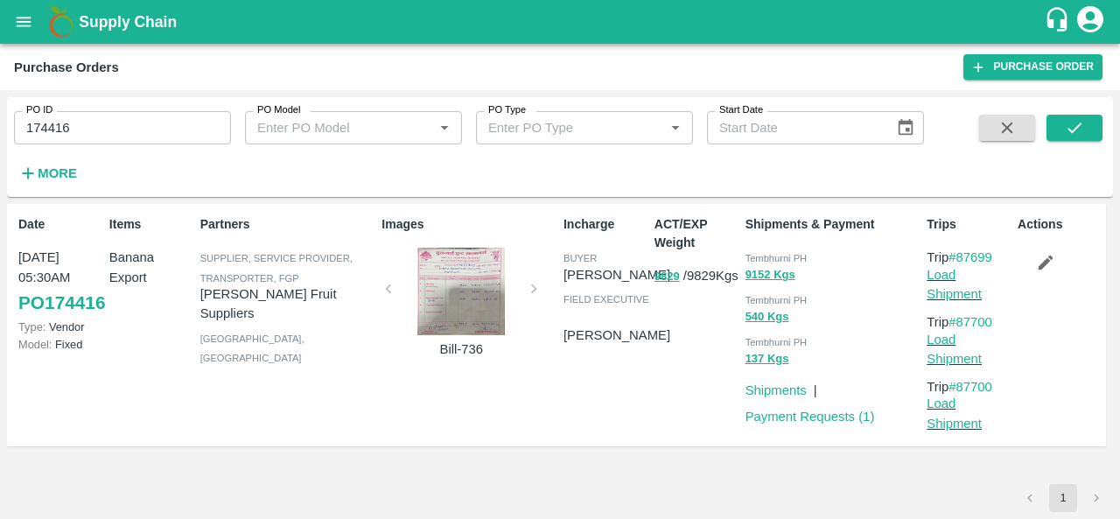
click at [445, 272] on div at bounding box center [460, 291] width 131 height 87
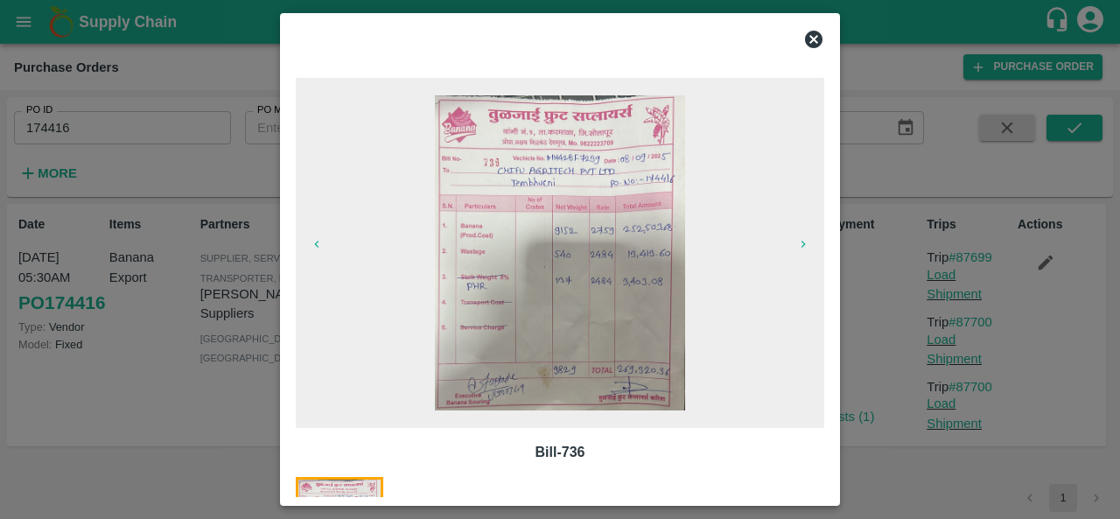
click at [493, 175] on img at bounding box center [560, 252] width 250 height 315
click at [812, 41] on icon at bounding box center [813, 39] width 21 height 21
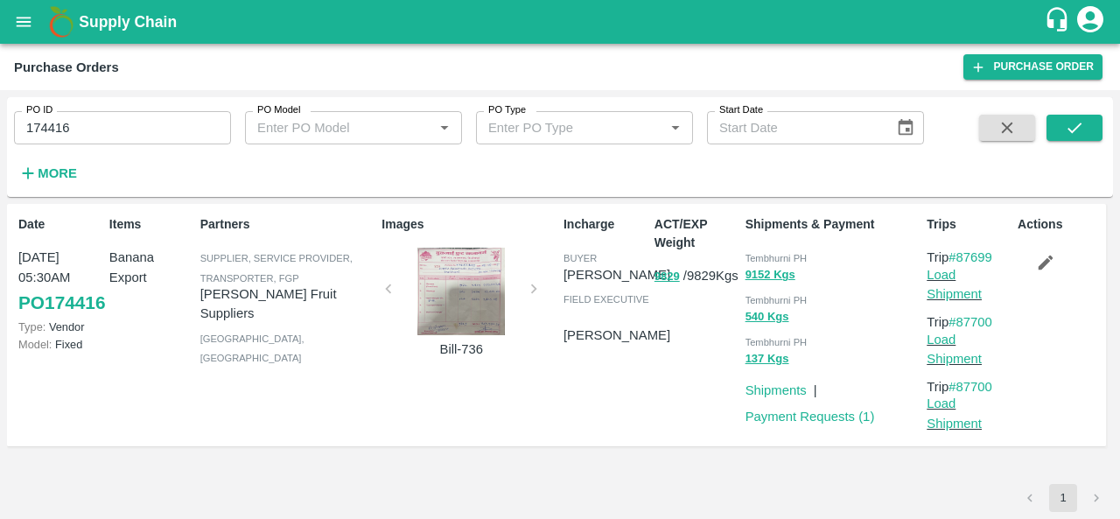
click at [764, 255] on span "Tembhurni PH" at bounding box center [776, 258] width 62 height 10
copy span "Tembhurni"
click at [761, 255] on span "Tembhurni PH" at bounding box center [776, 258] width 62 height 10
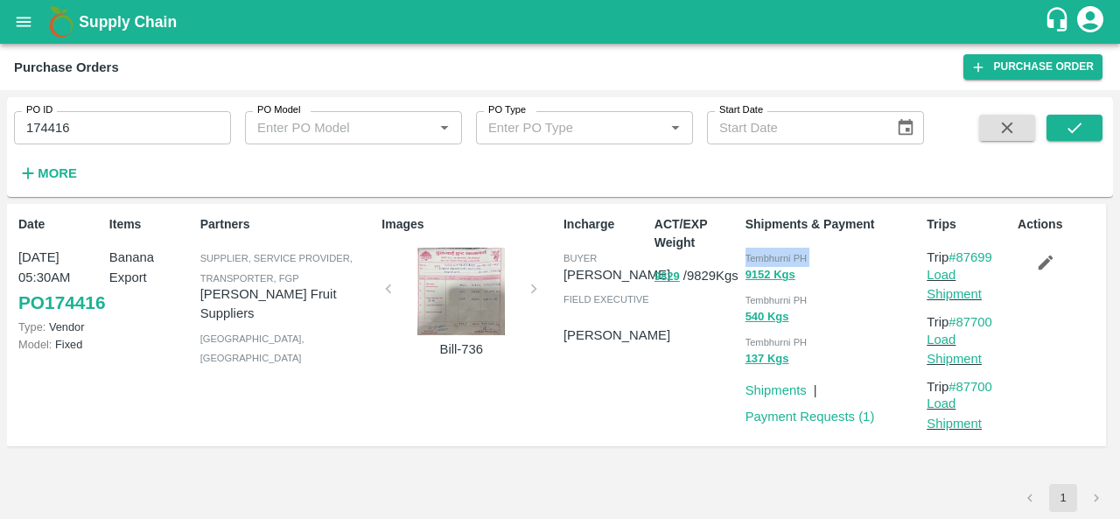
click at [761, 255] on span "Tembhurni PH" at bounding box center [776, 258] width 62 height 10
copy div "Tembhurni PH 9152 Kgs"
click at [117, 128] on input "174416" at bounding box center [122, 127] width 217 height 33
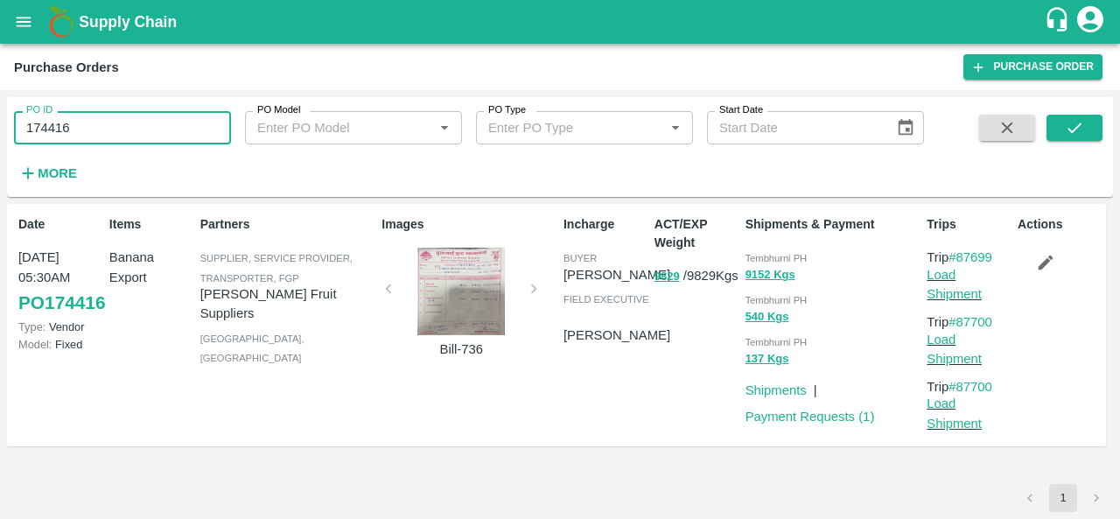
click at [117, 128] on input "174416" at bounding box center [122, 127] width 217 height 33
paste input "text"
click at [1077, 120] on icon "submit" at bounding box center [1074, 127] width 19 height 19
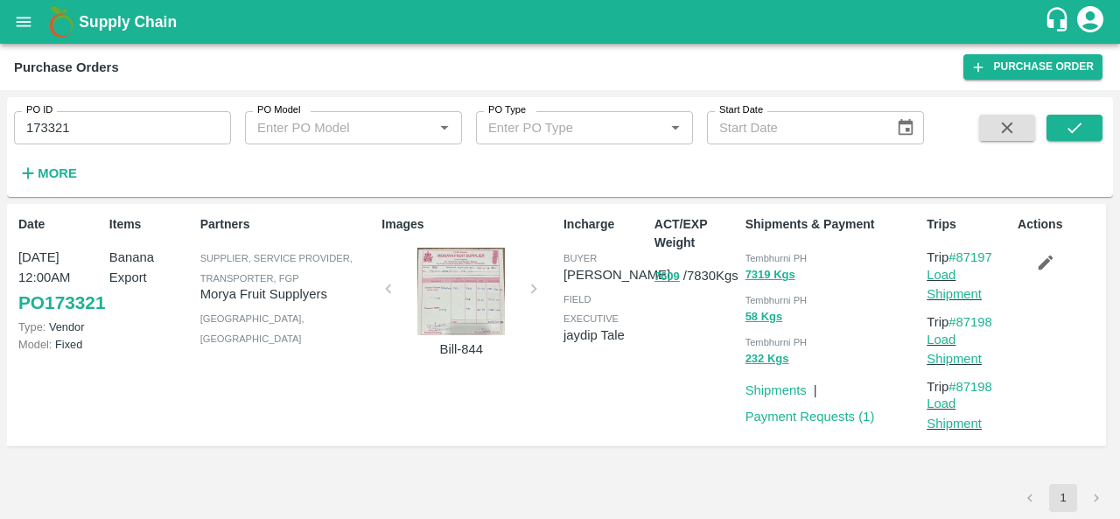
click at [460, 281] on div at bounding box center [460, 291] width 131 height 87
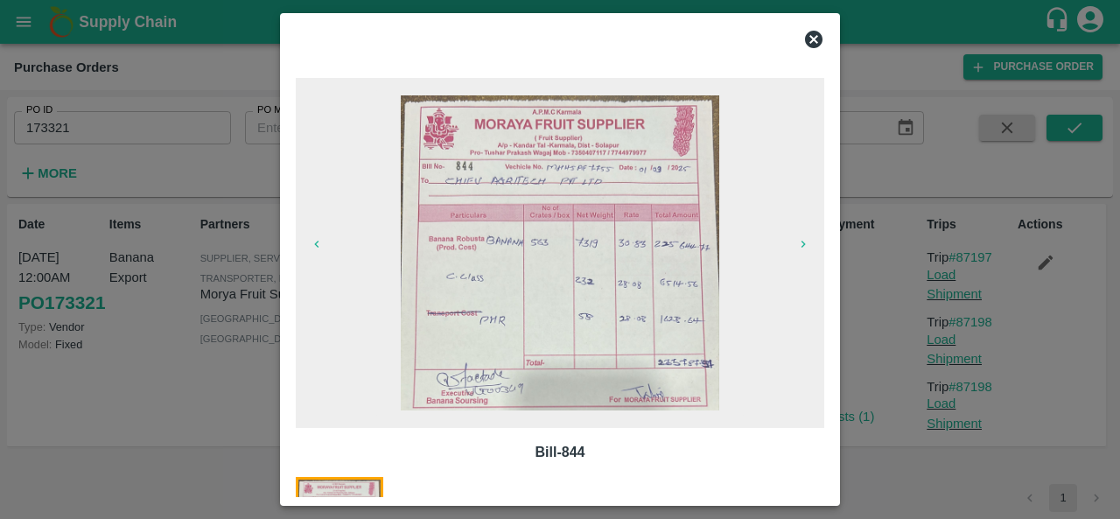
click at [812, 38] on icon at bounding box center [813, 39] width 21 height 21
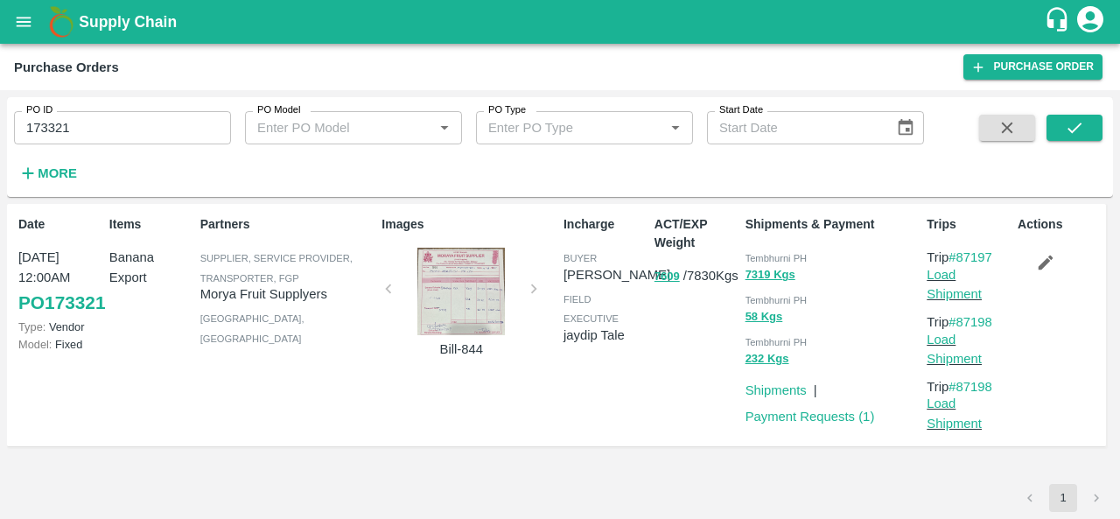
click at [470, 305] on div at bounding box center [460, 291] width 131 height 87
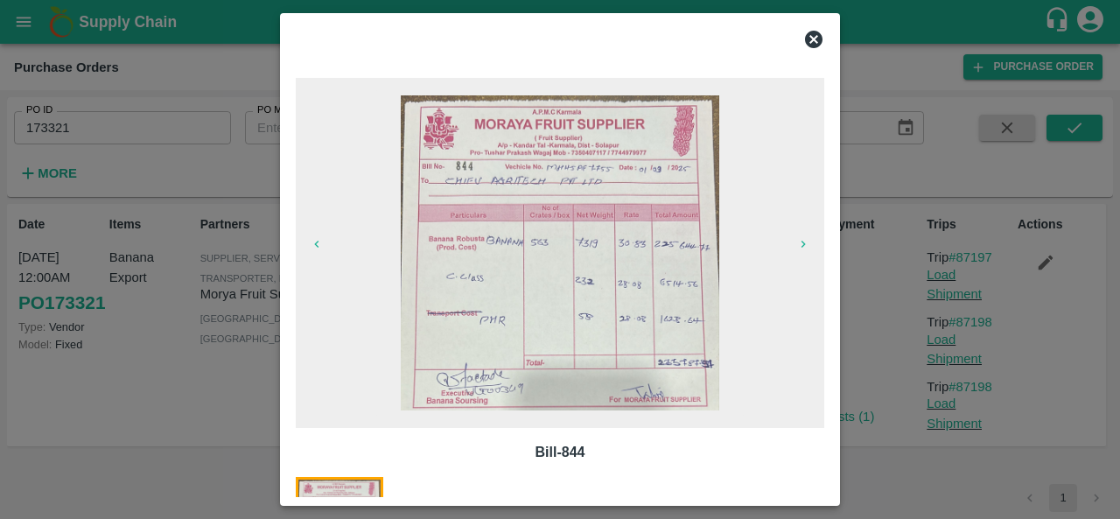
click at [811, 44] on icon at bounding box center [813, 39] width 17 height 17
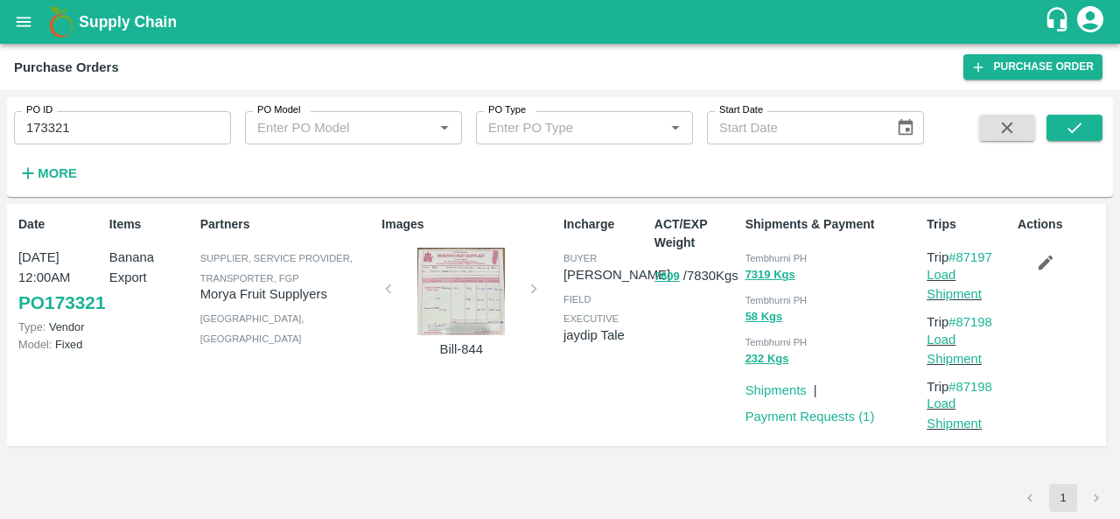
click at [459, 272] on div at bounding box center [460, 291] width 131 height 87
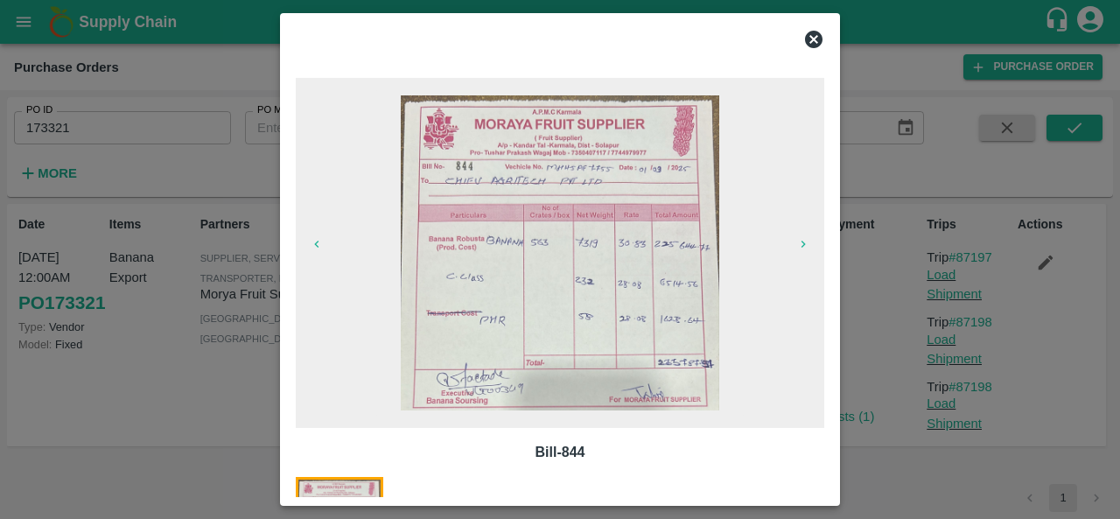
click at [818, 41] on icon at bounding box center [813, 39] width 17 height 17
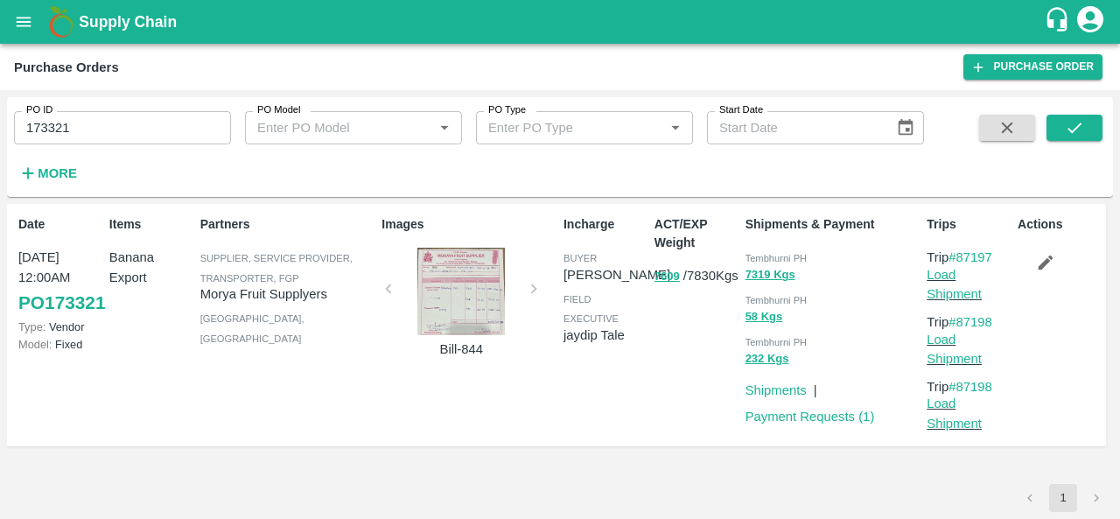
click at [458, 299] on div at bounding box center [460, 291] width 131 height 87
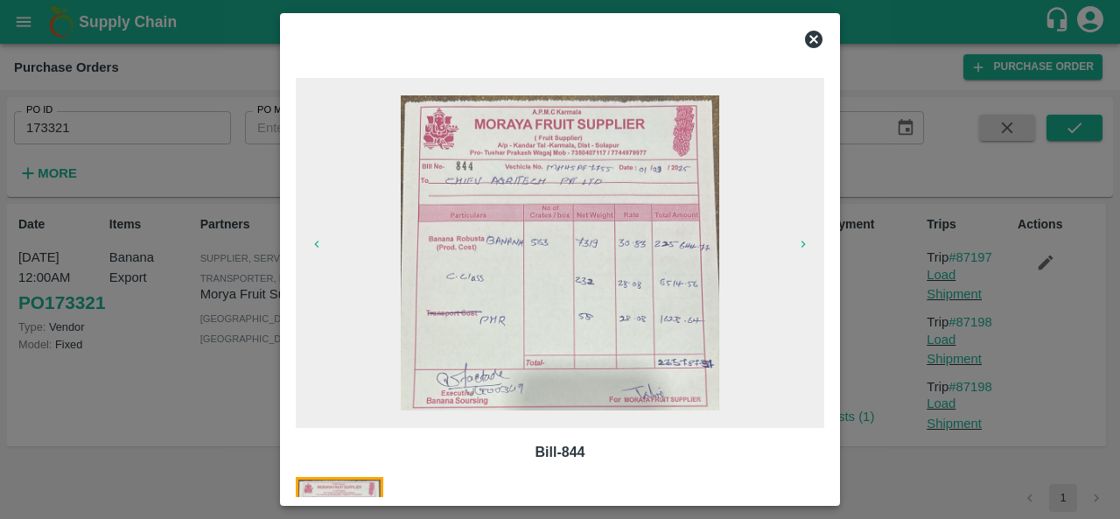
click at [814, 42] on icon at bounding box center [813, 39] width 17 height 17
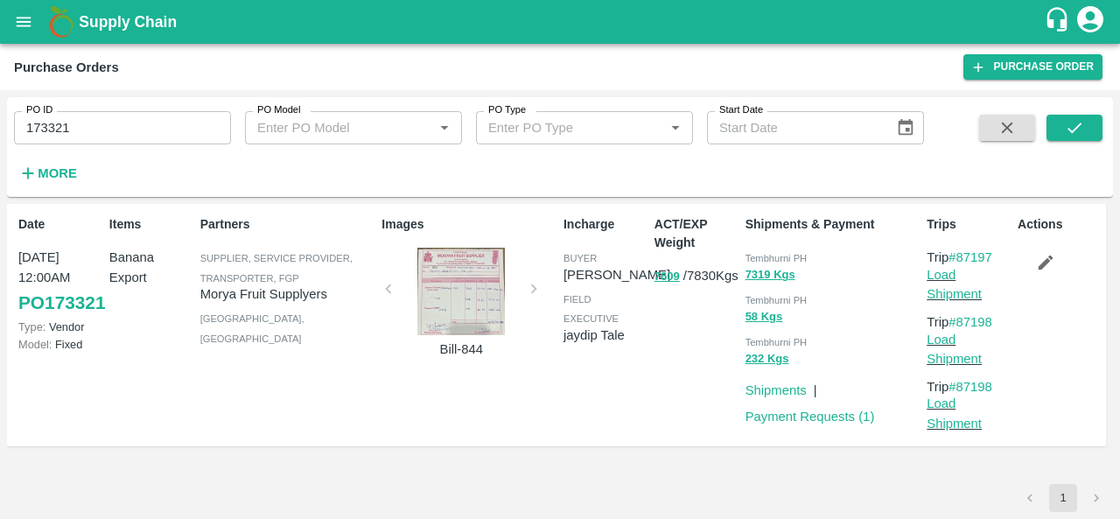
click at [460, 304] on div at bounding box center [460, 291] width 131 height 87
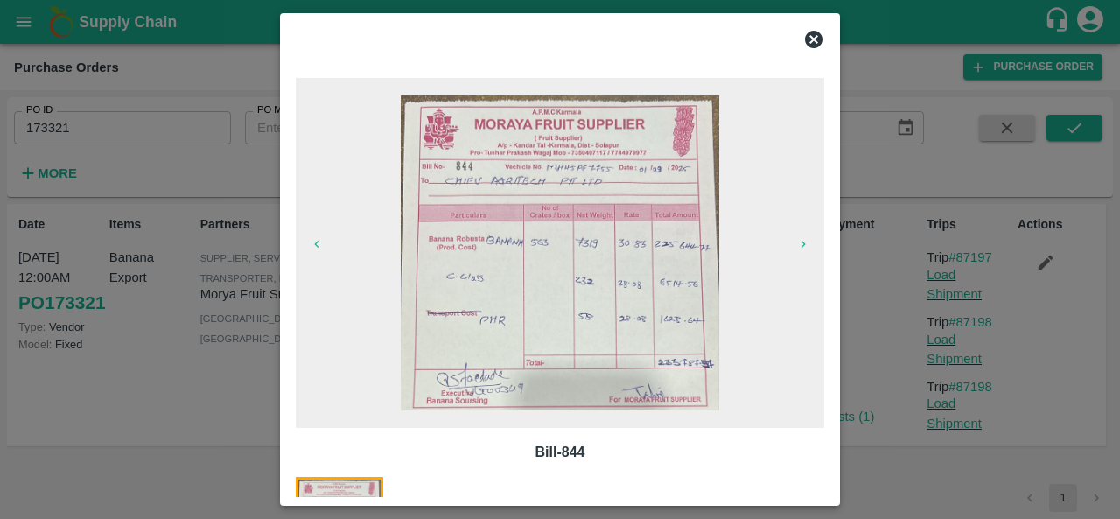
click at [812, 34] on icon at bounding box center [813, 39] width 17 height 17
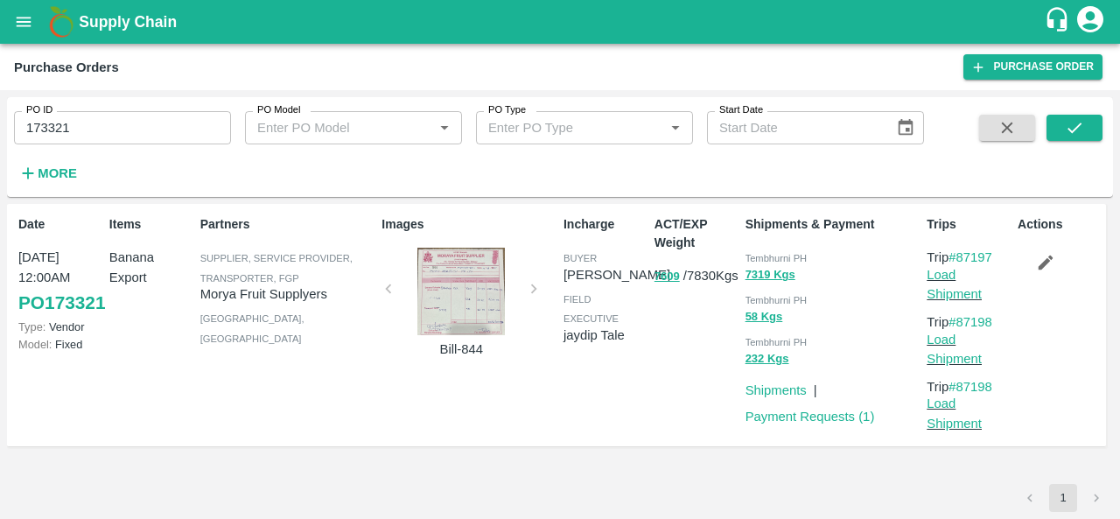
click at [630, 402] on div "Incharge buyer Ajit Otari field executive jaydip Tale" at bounding box center [601, 325] width 91 height 234
click at [77, 122] on input "173321" at bounding box center [122, 127] width 217 height 33
paste input "text"
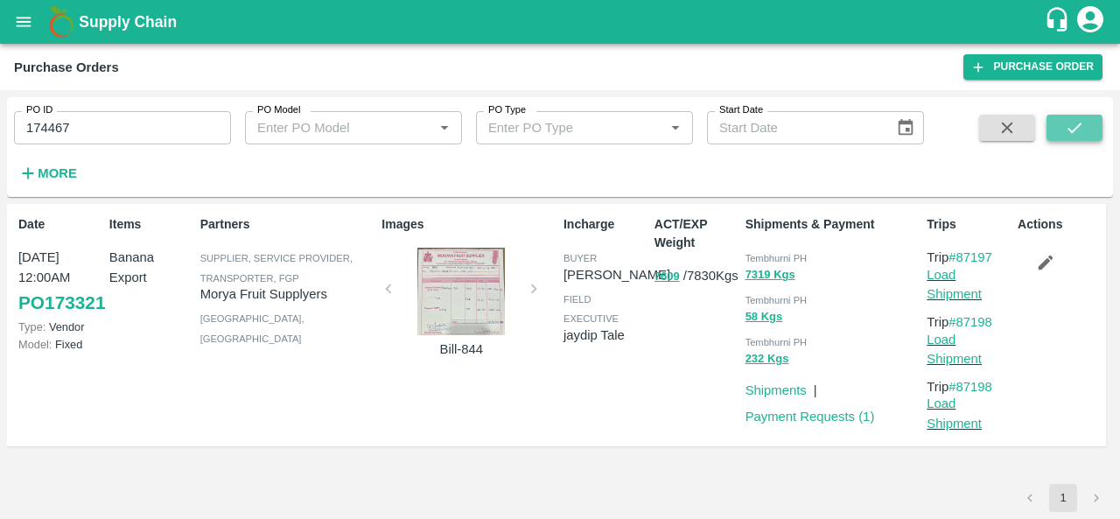
click at [1080, 132] on icon "submit" at bounding box center [1074, 127] width 19 height 19
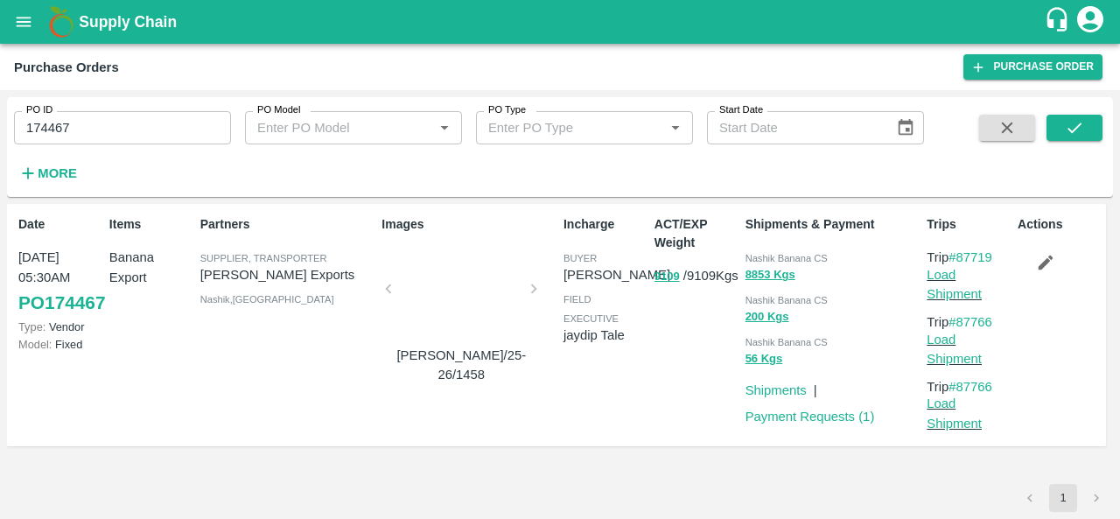
click at [469, 290] on div at bounding box center [460, 294] width 131 height 93
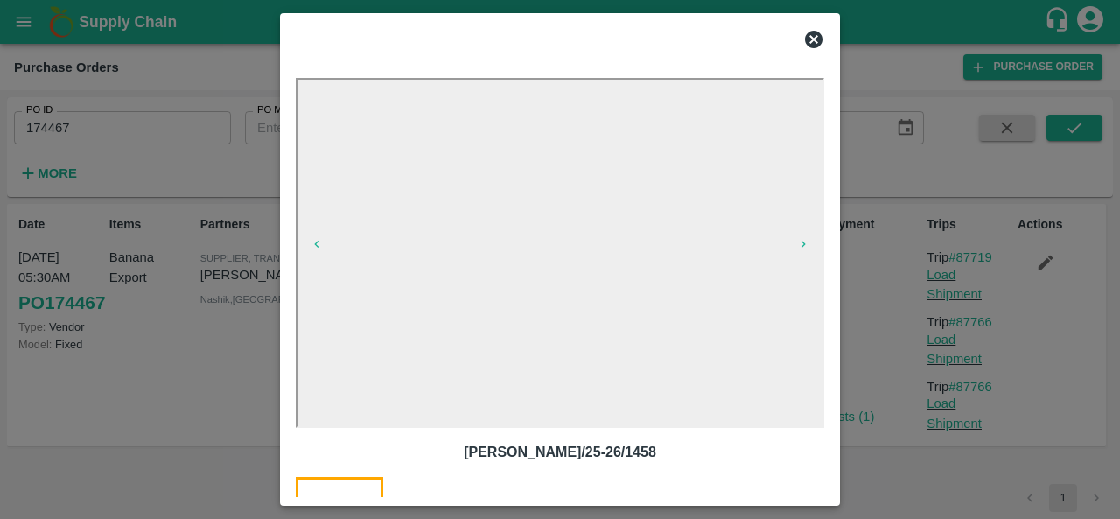
click at [814, 42] on icon at bounding box center [813, 39] width 17 height 17
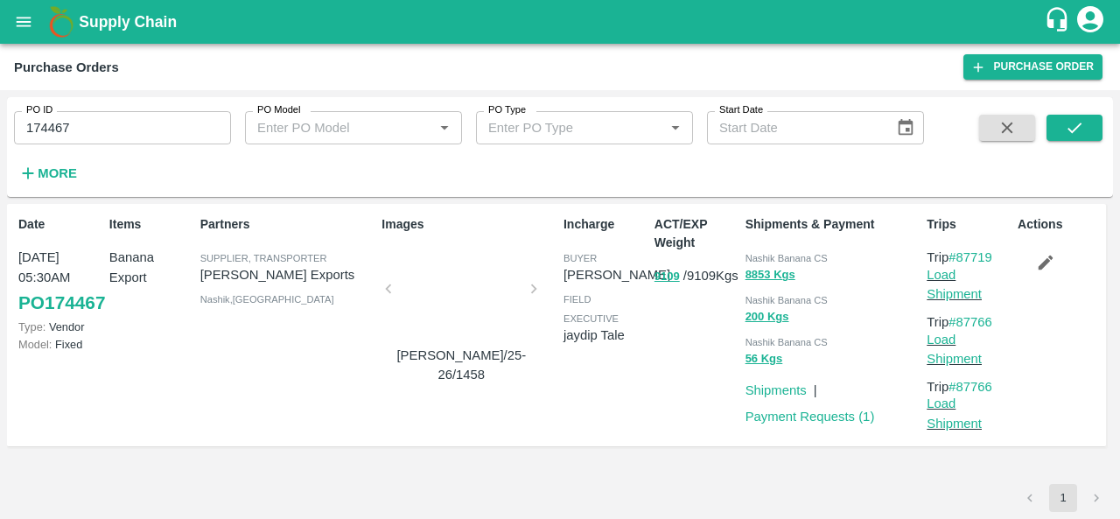
click at [85, 139] on input "174467" at bounding box center [122, 127] width 217 height 33
paste input "text"
click at [1080, 132] on icon "submit" at bounding box center [1074, 127] width 19 height 19
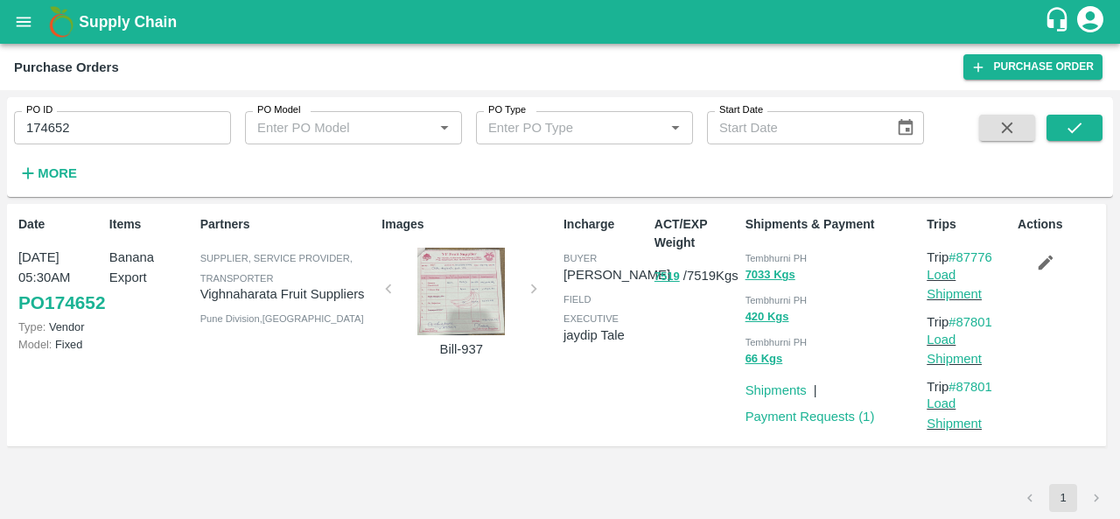
click at [471, 294] on div at bounding box center [460, 291] width 131 height 87
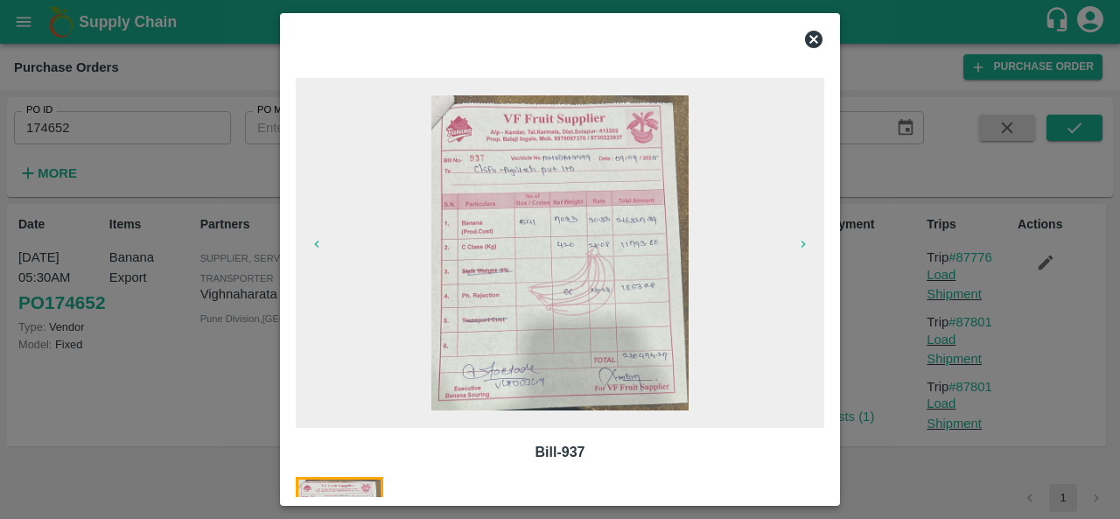
click at [814, 43] on icon at bounding box center [813, 39] width 17 height 17
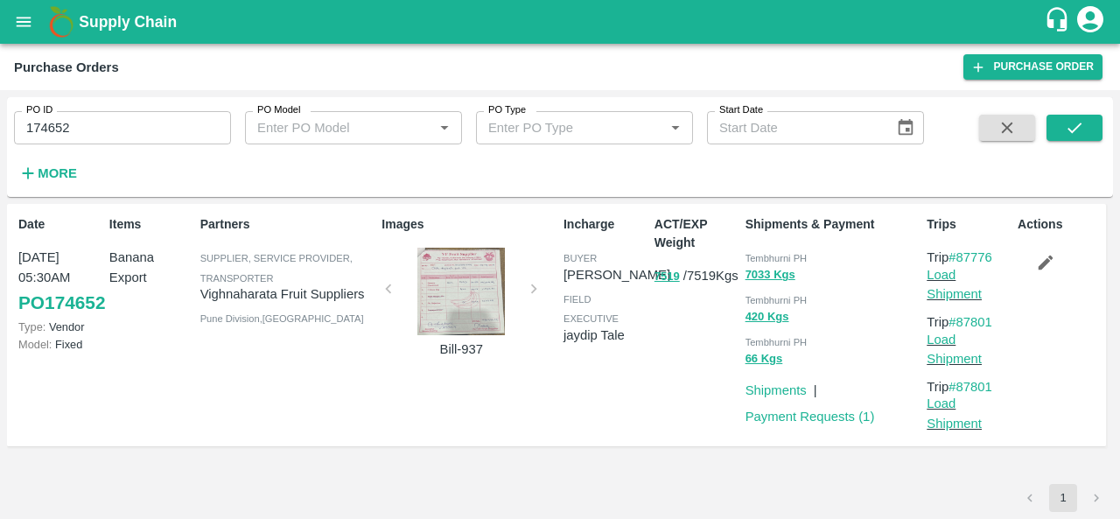
click at [563, 419] on div "Incharge buyer Ajit Otari field executive jaydip Tale" at bounding box center [601, 325] width 91 height 234
click at [476, 311] on div at bounding box center [460, 291] width 131 height 87
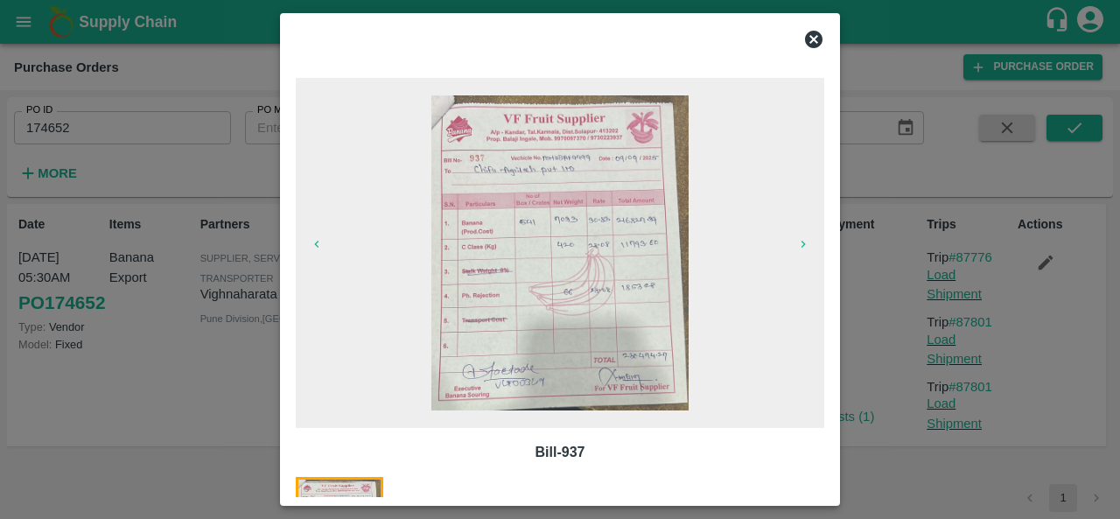
click at [811, 38] on icon at bounding box center [813, 39] width 17 height 17
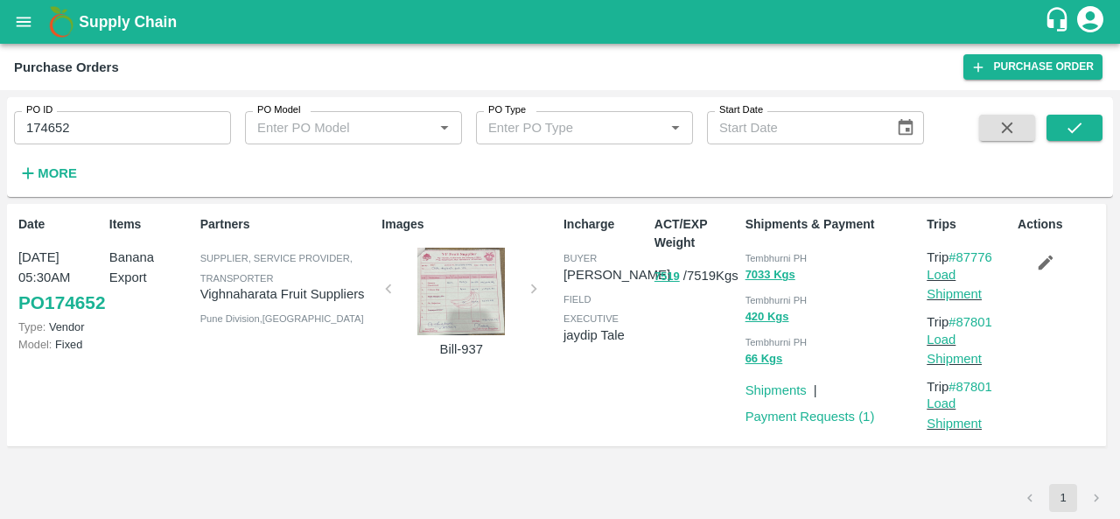
click at [481, 284] on div at bounding box center [460, 291] width 131 height 87
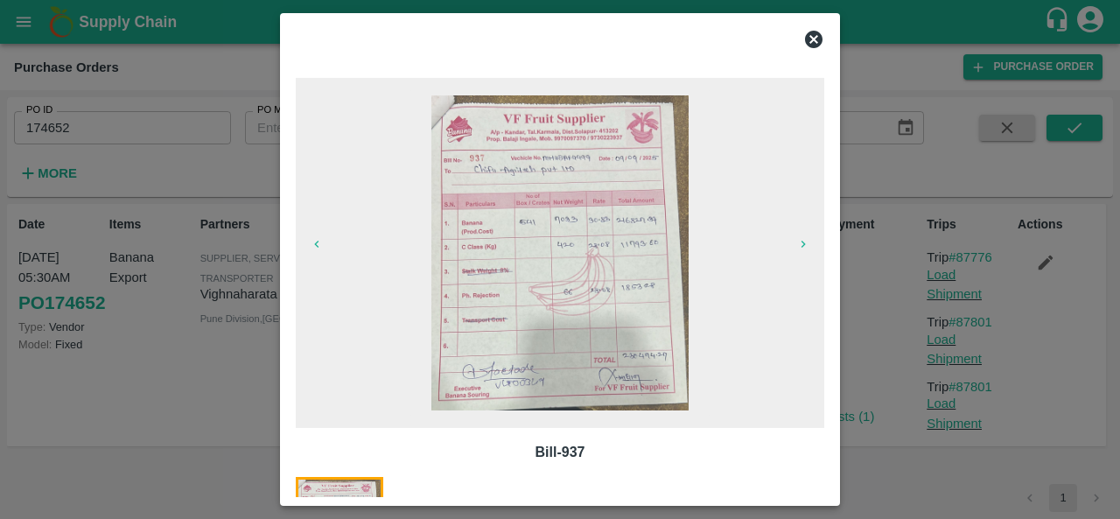
click at [810, 37] on icon at bounding box center [813, 39] width 21 height 21
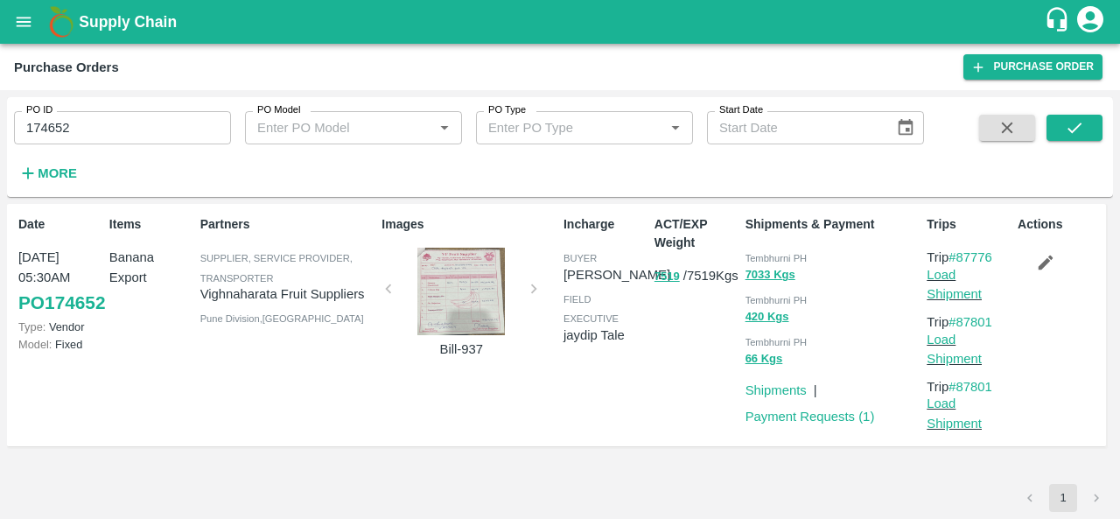
click at [446, 311] on div at bounding box center [460, 291] width 131 height 87
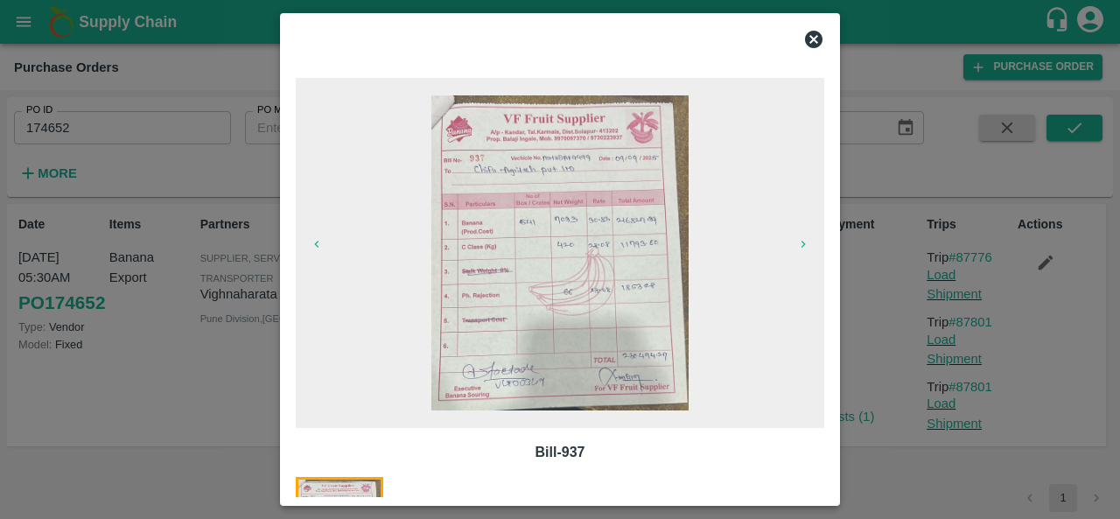
click at [812, 32] on icon at bounding box center [813, 39] width 17 height 17
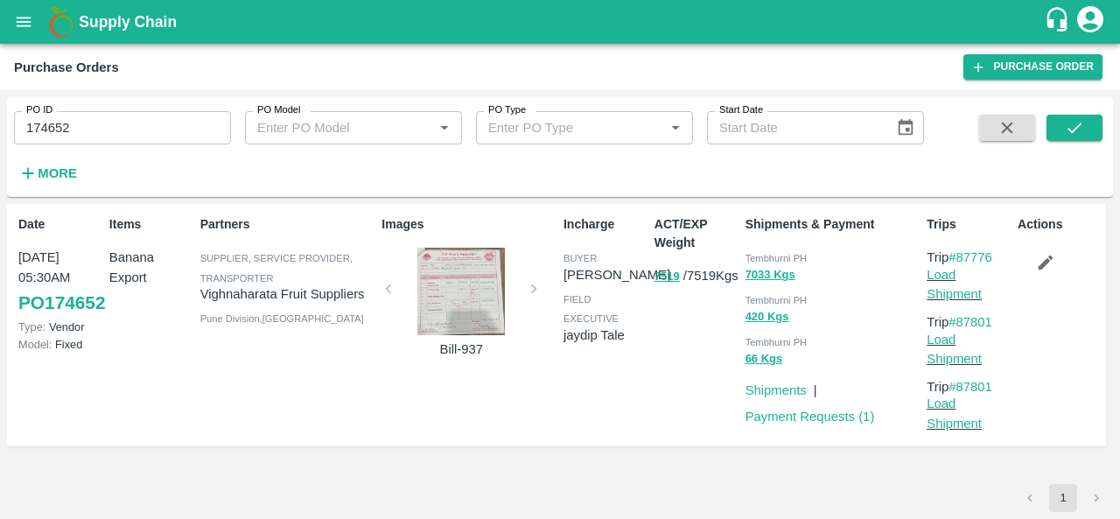
click at [535, 291] on div "Images Bill-937" at bounding box center [465, 325] width 182 height 234
click at [472, 300] on div at bounding box center [460, 291] width 131 height 87
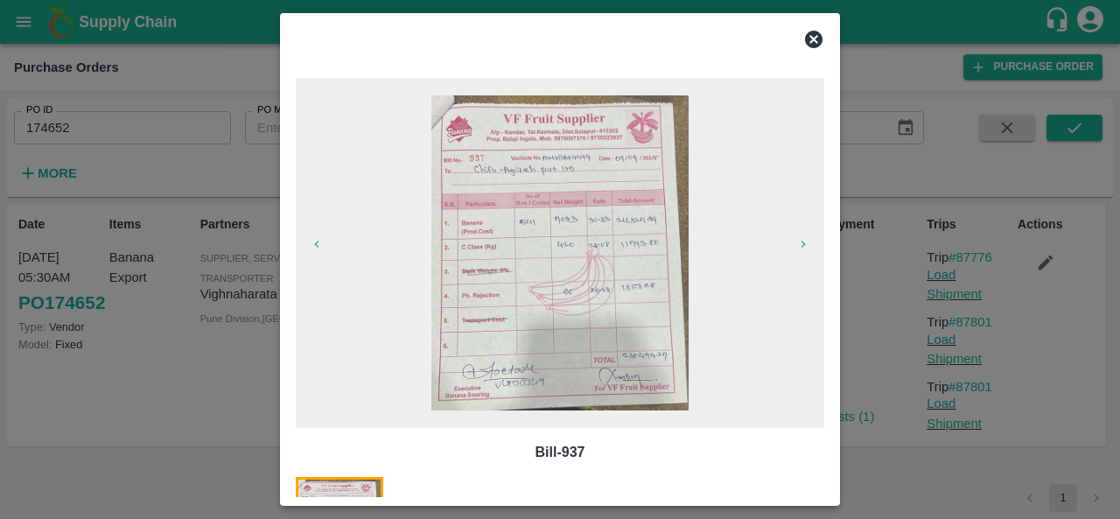
click at [816, 44] on icon at bounding box center [813, 39] width 17 height 17
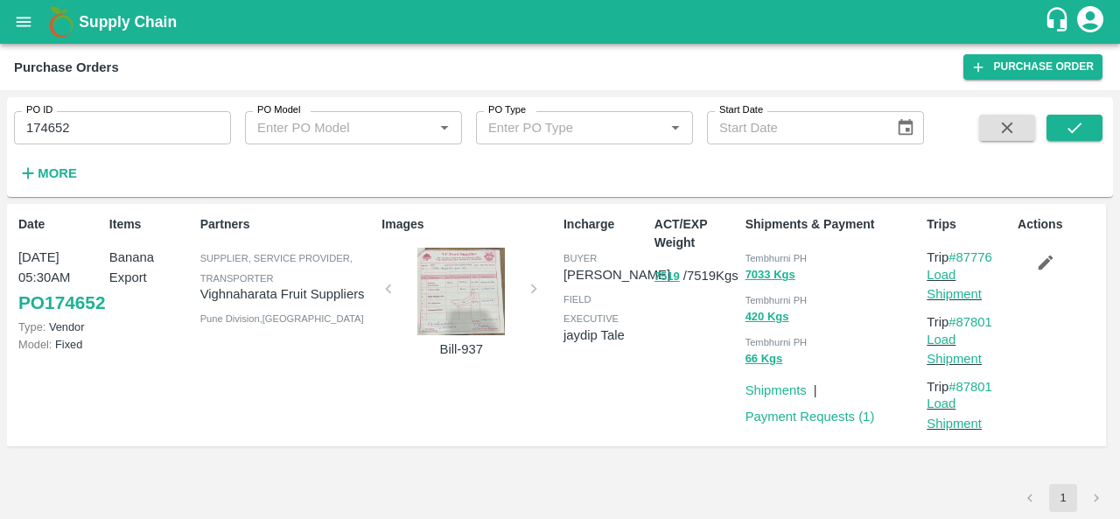
click at [463, 290] on div at bounding box center [460, 291] width 131 height 87
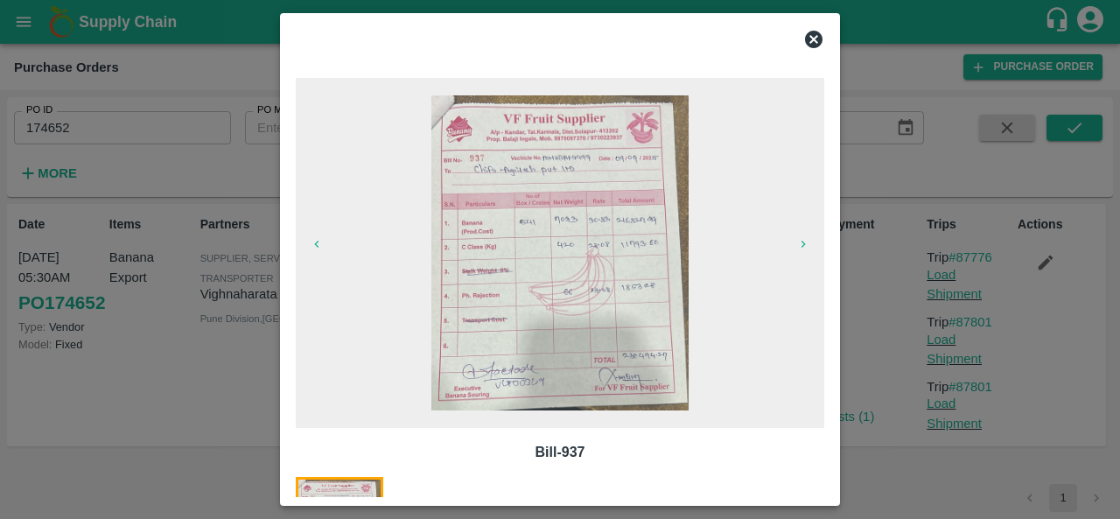
click at [815, 34] on icon at bounding box center [813, 39] width 17 height 17
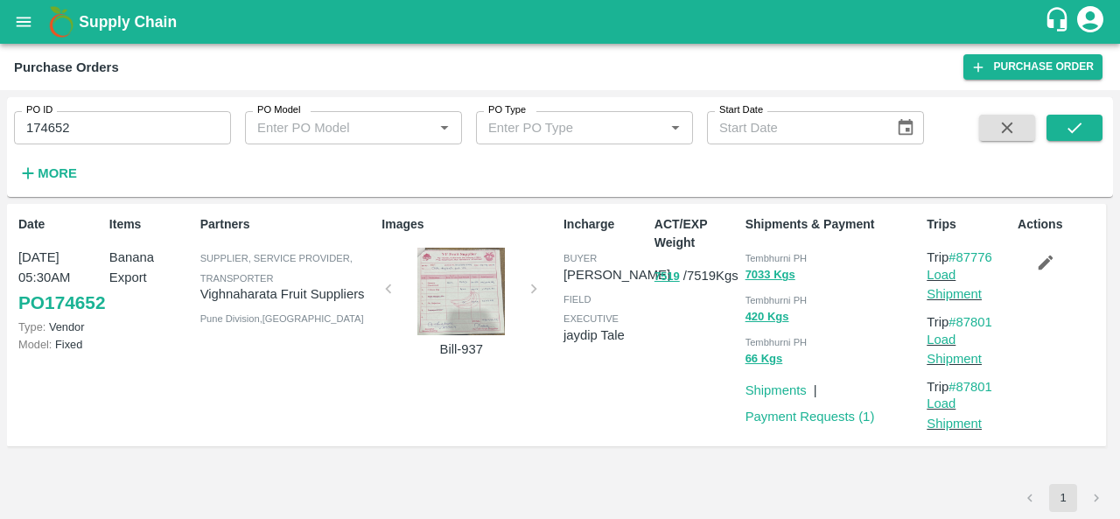
click at [771, 257] on span "Tembhurni PH" at bounding box center [776, 258] width 62 height 10
click at [448, 294] on div at bounding box center [460, 291] width 131 height 87
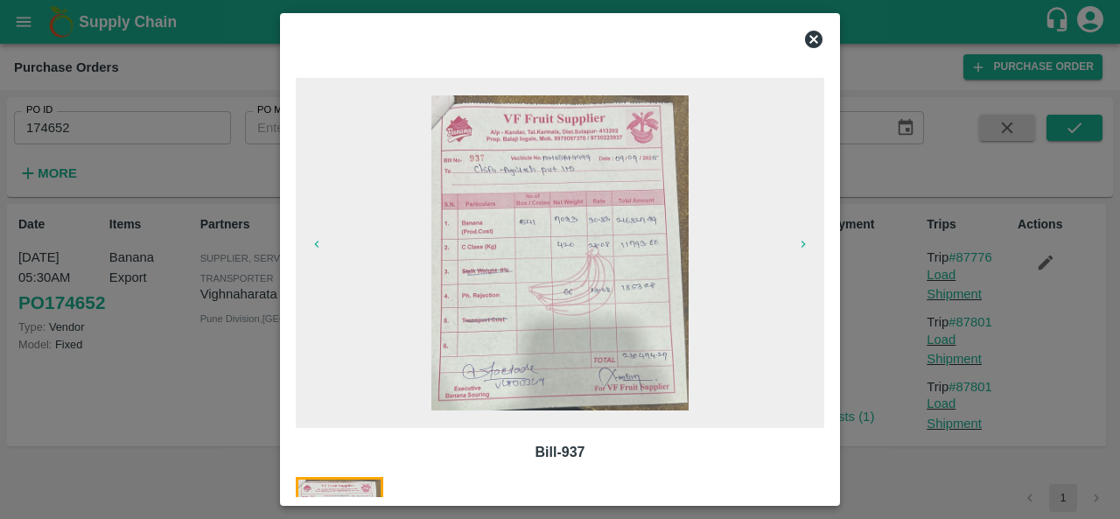
click at [819, 35] on icon at bounding box center [813, 39] width 17 height 17
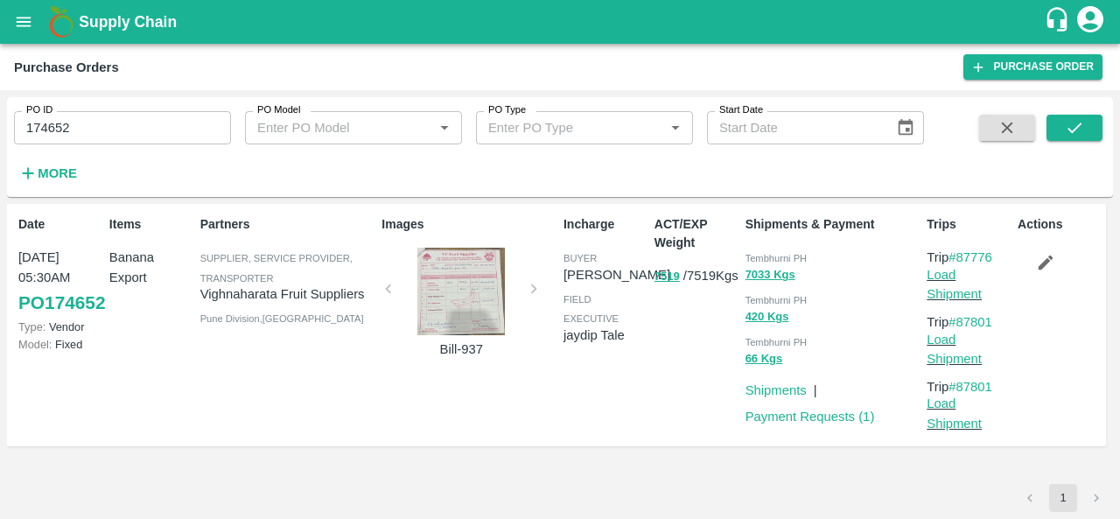
click at [759, 257] on span "Tembhurni PH" at bounding box center [776, 258] width 62 height 10
copy div "Tembhurni PH 7033 Kgs"
click at [114, 127] on input "174652" at bounding box center [122, 127] width 217 height 33
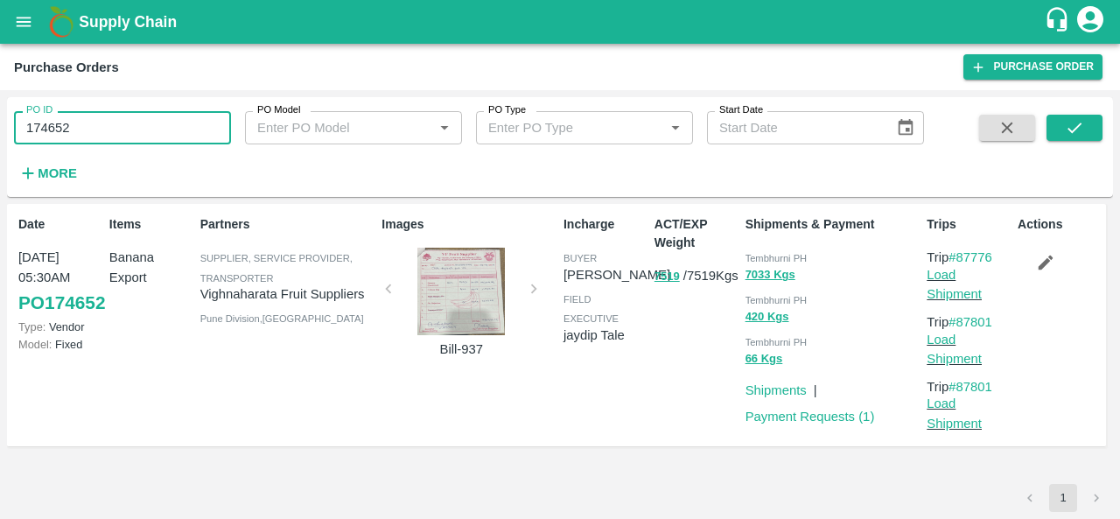
click at [114, 127] on input "174652" at bounding box center [122, 127] width 217 height 33
paste input "text"
click at [1080, 128] on icon "submit" at bounding box center [1074, 127] width 19 height 19
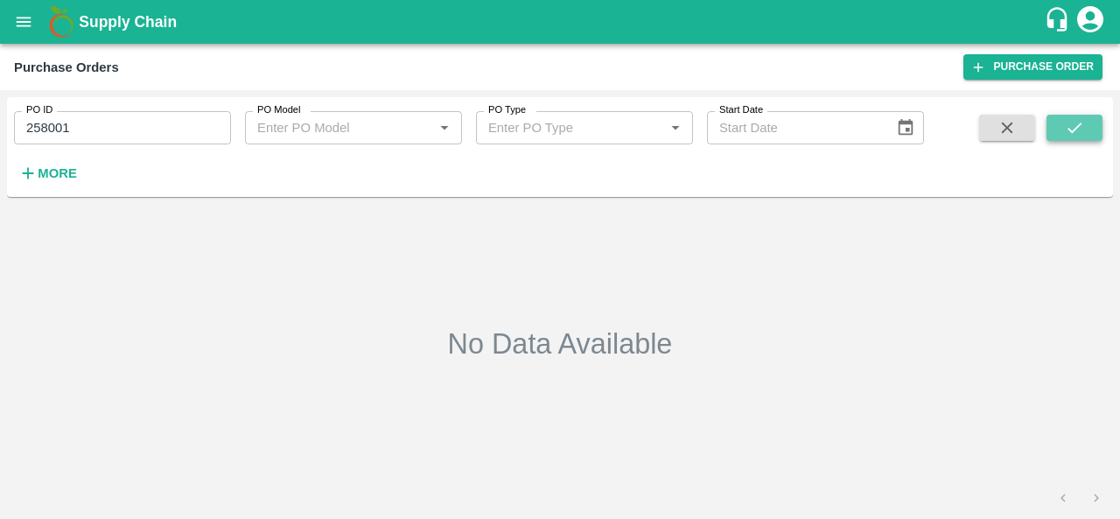
click at [1073, 127] on icon "submit" at bounding box center [1074, 127] width 19 height 19
click at [118, 106] on div "PO ID 258001 PO ID" at bounding box center [115, 120] width 231 height 47
click at [82, 123] on input "258001" at bounding box center [122, 127] width 217 height 33
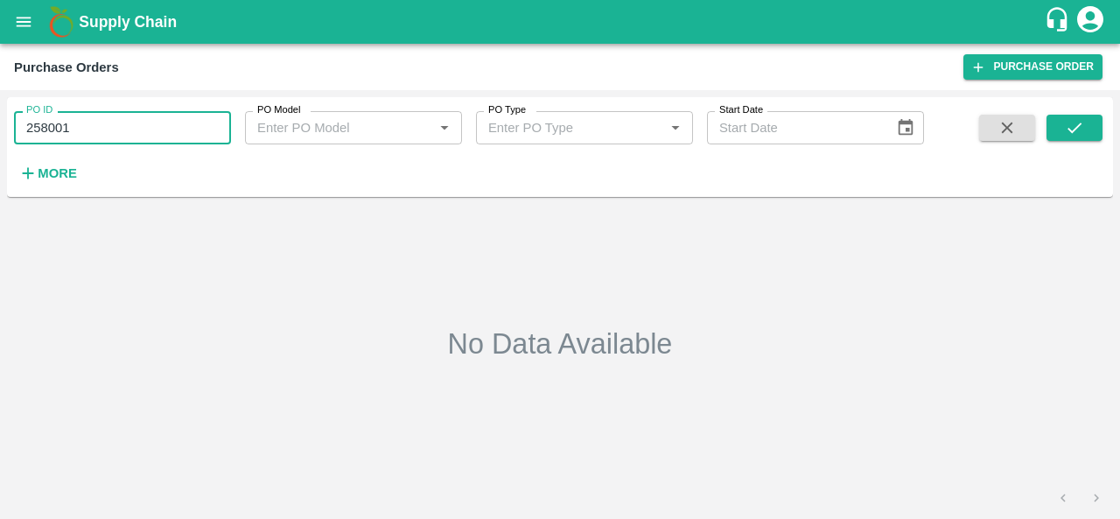
paste input "text"
click at [1073, 129] on icon "submit" at bounding box center [1074, 127] width 14 height 10
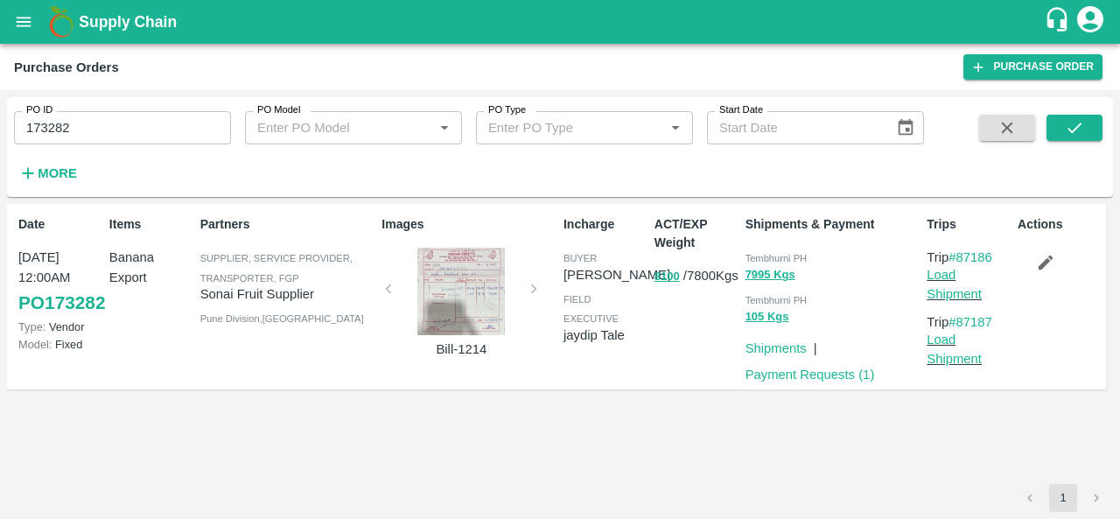
click at [782, 254] on span "Tembhurni PH" at bounding box center [776, 258] width 62 height 10
click at [57, 126] on input "173282" at bounding box center [122, 127] width 217 height 33
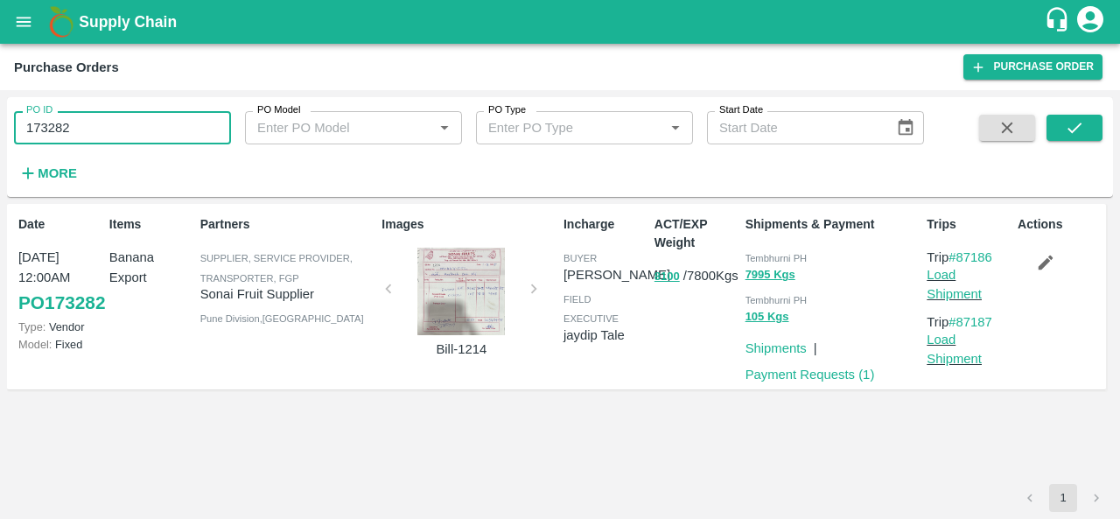
paste input "text"
click at [1082, 127] on icon "submit" at bounding box center [1074, 127] width 19 height 19
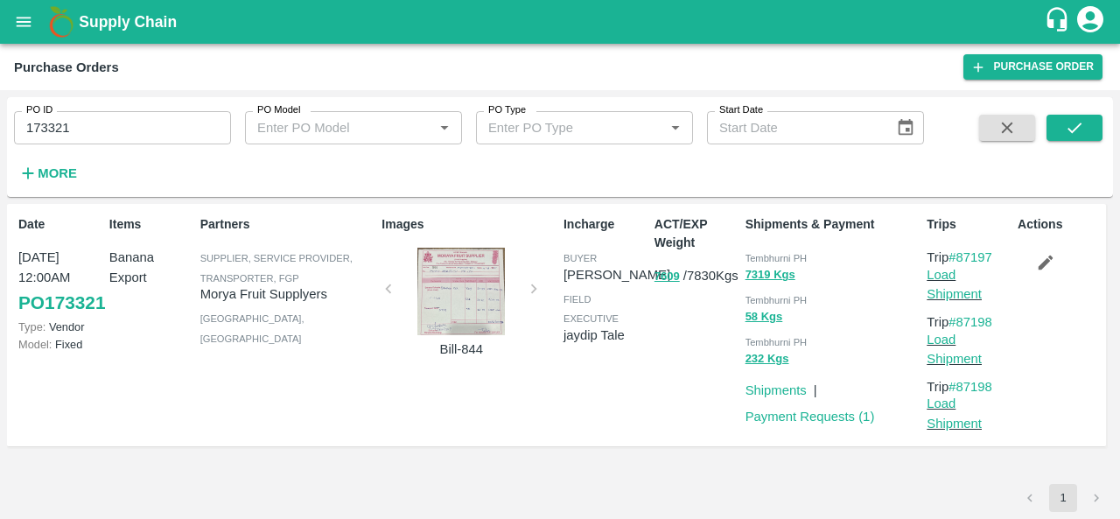
click at [469, 293] on div at bounding box center [460, 291] width 131 height 87
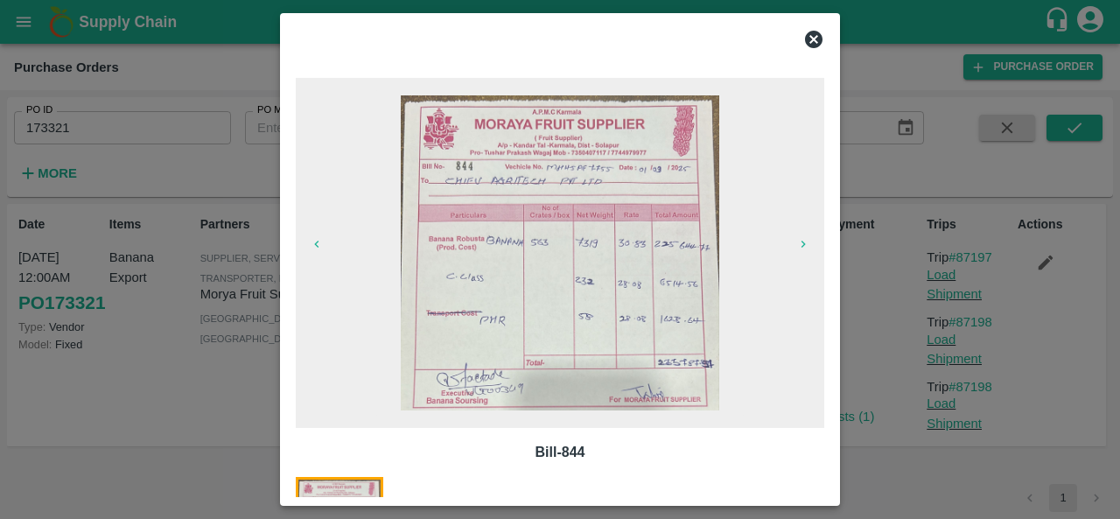
click at [818, 32] on icon at bounding box center [813, 39] width 17 height 17
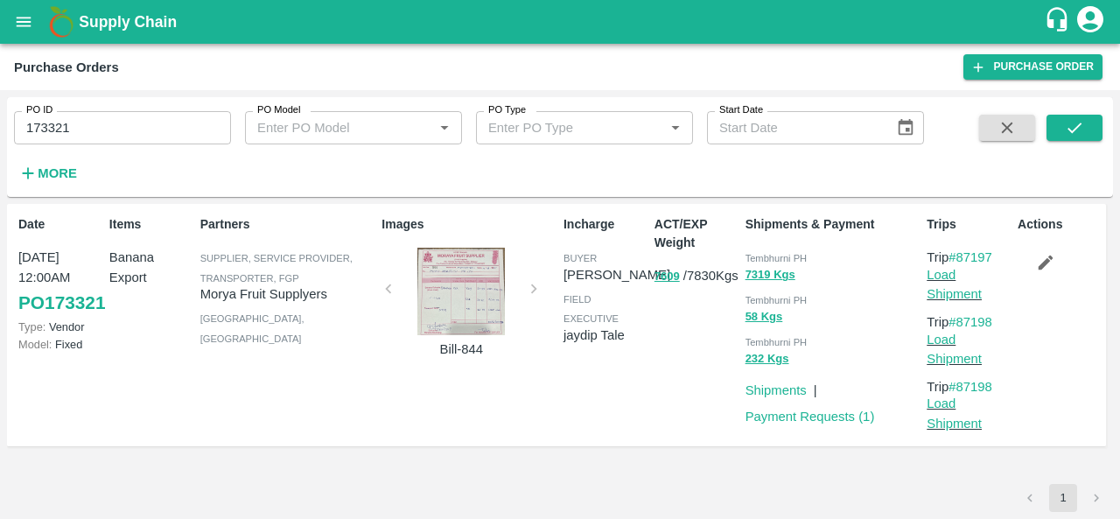
click at [471, 272] on div at bounding box center [460, 291] width 131 height 87
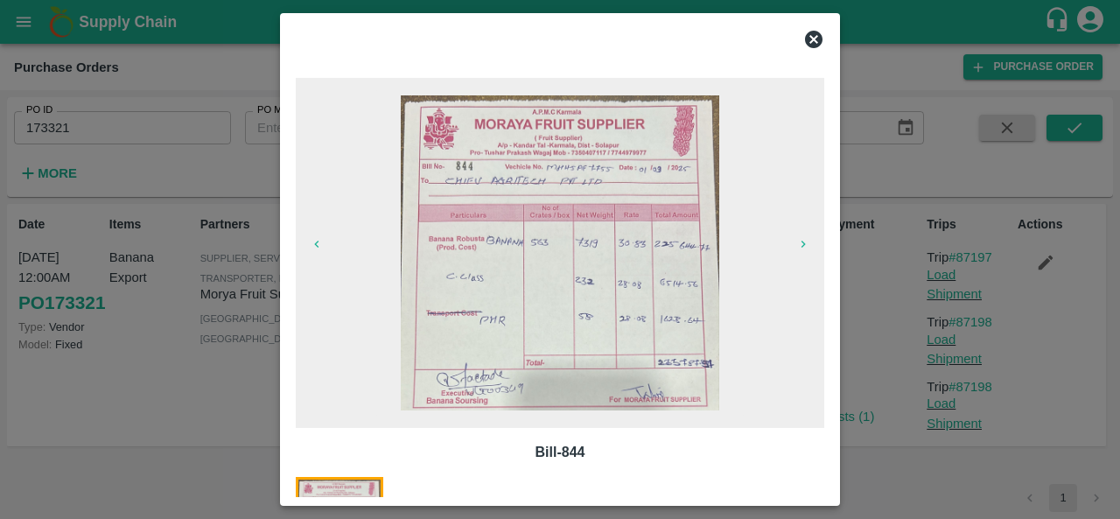
click at [814, 39] on icon at bounding box center [813, 39] width 21 height 21
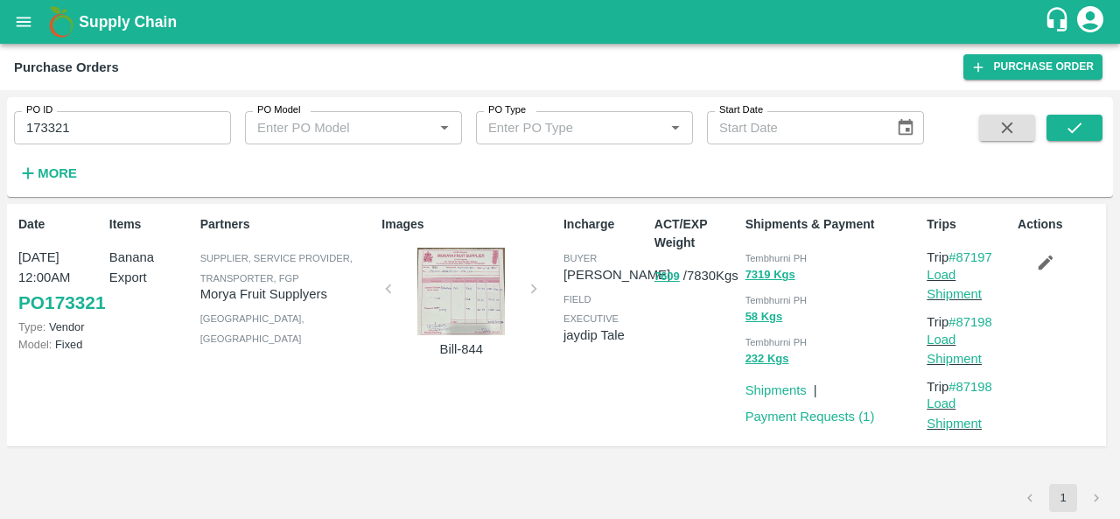
click at [465, 289] on div at bounding box center [460, 291] width 131 height 87
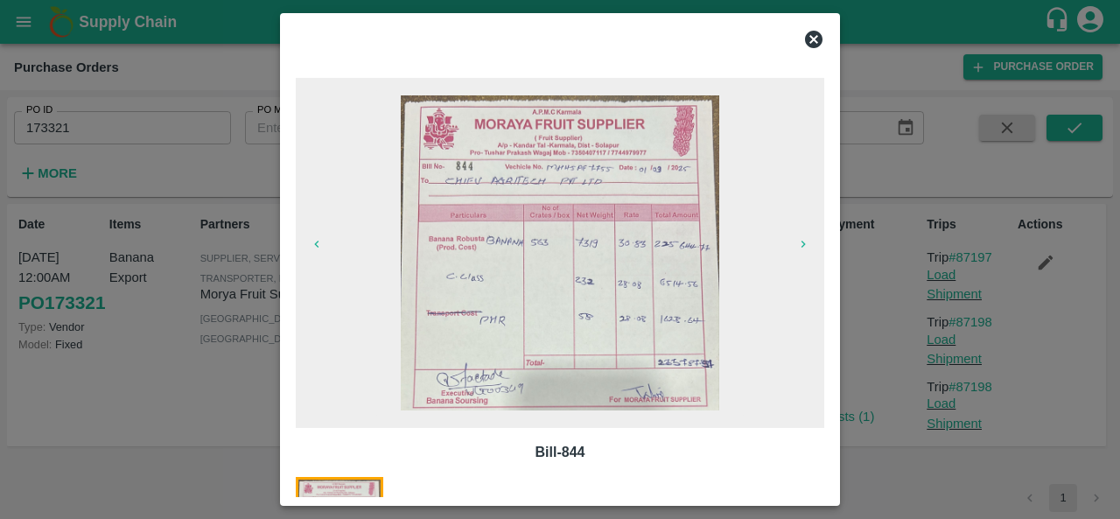
click at [808, 39] on icon at bounding box center [813, 39] width 17 height 17
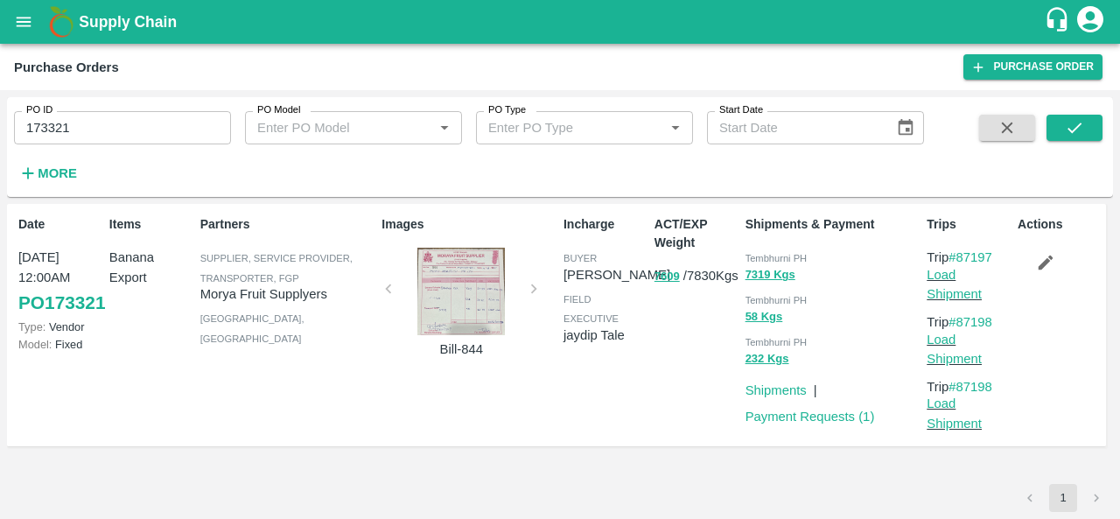
click at [764, 256] on span "Tembhurni PH" at bounding box center [776, 258] width 62 height 10
click at [440, 275] on div at bounding box center [460, 291] width 131 height 87
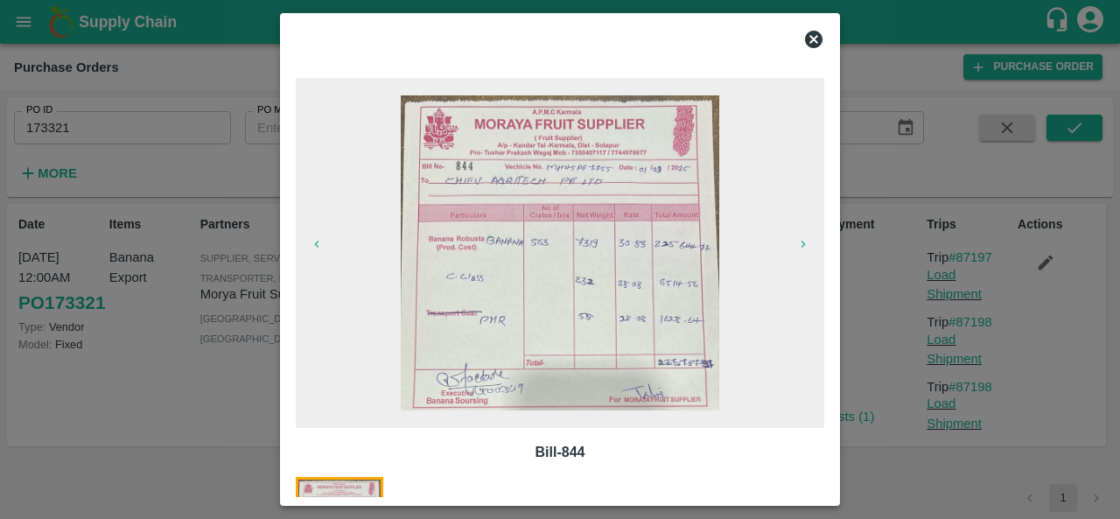
click at [815, 36] on icon at bounding box center [813, 39] width 17 height 17
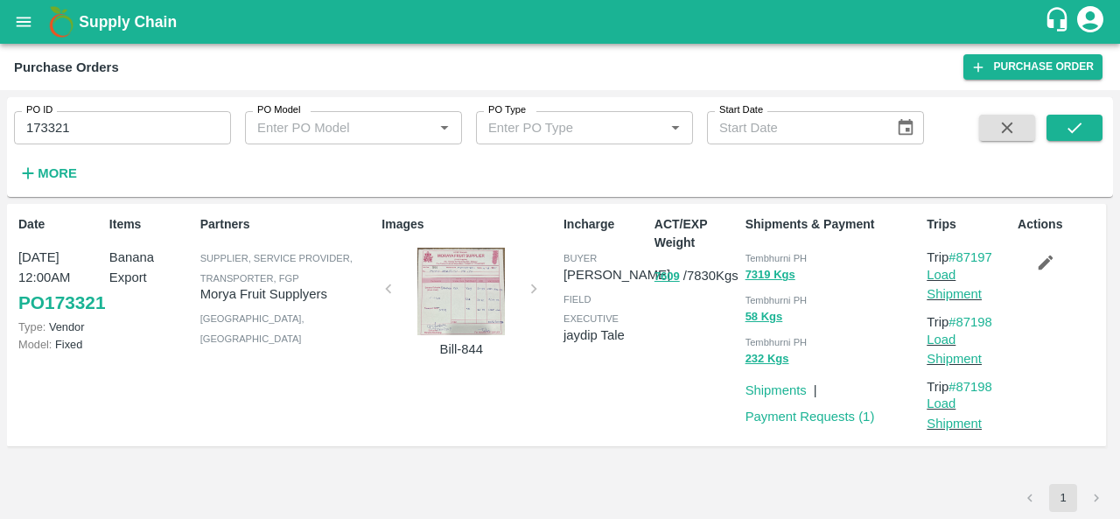
click at [86, 122] on input "173321" at bounding box center [122, 127] width 217 height 33
paste input "text"
click at [1075, 136] on icon "submit" at bounding box center [1074, 127] width 19 height 19
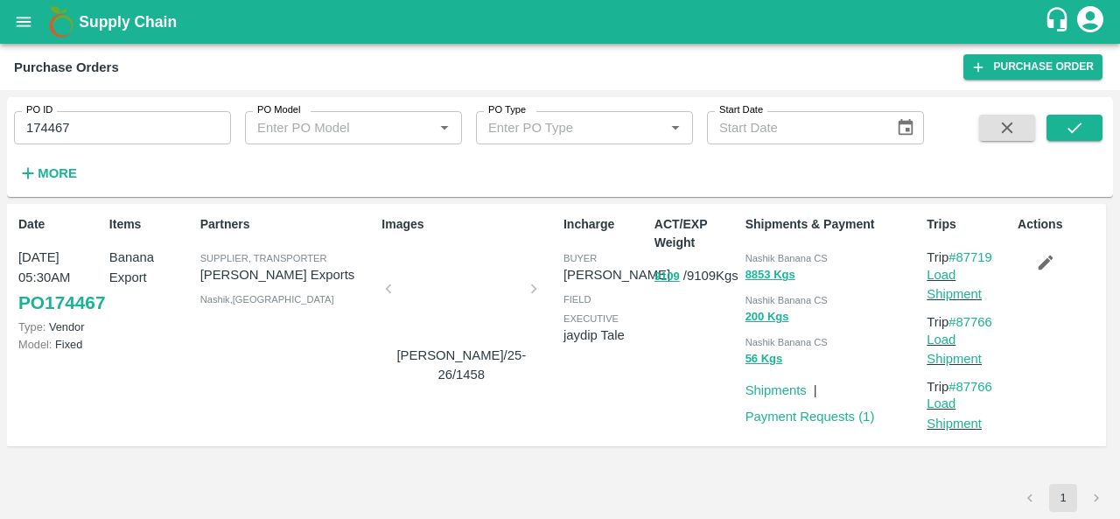
click at [457, 298] on div at bounding box center [460, 294] width 131 height 93
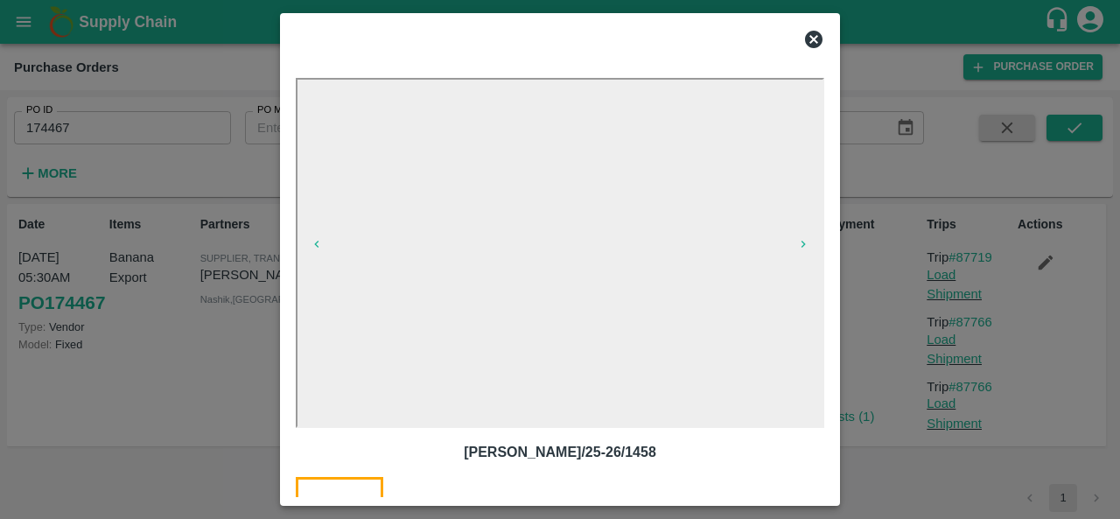
click at [812, 38] on icon at bounding box center [813, 39] width 21 height 21
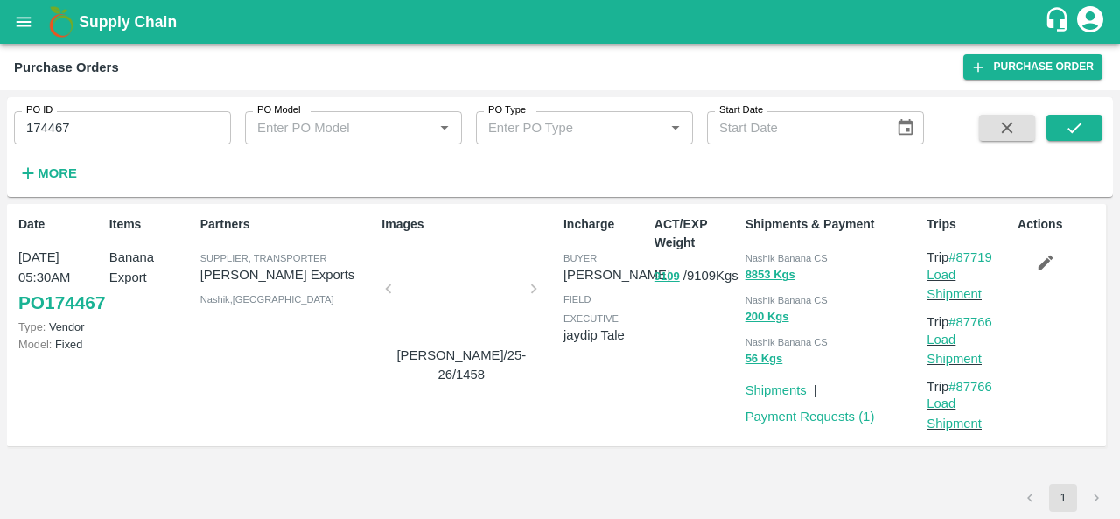
click at [761, 258] on span "Nashik Banana CS" at bounding box center [786, 258] width 82 height 10
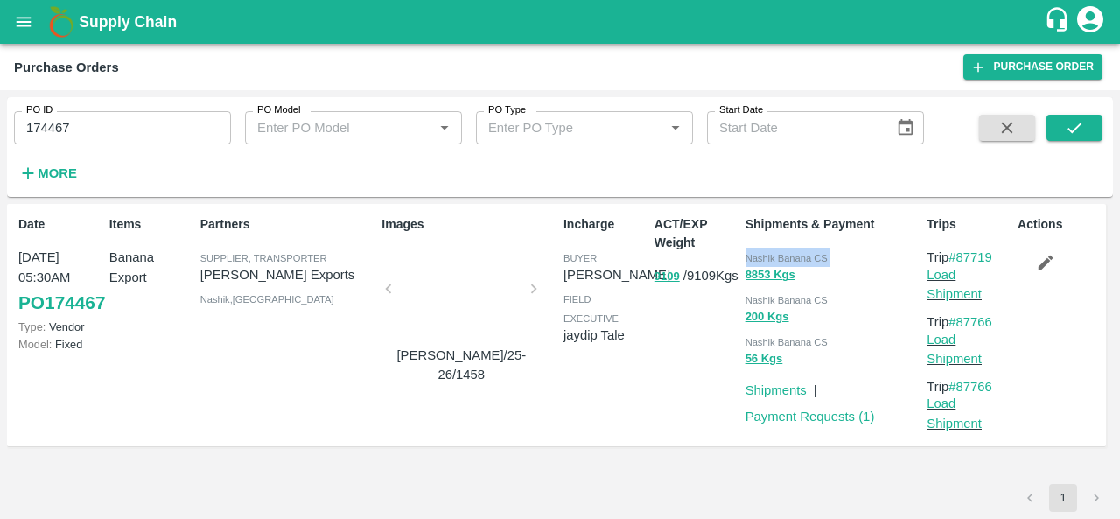
click at [761, 258] on span "Nashik Banana CS" at bounding box center [786, 258] width 82 height 10
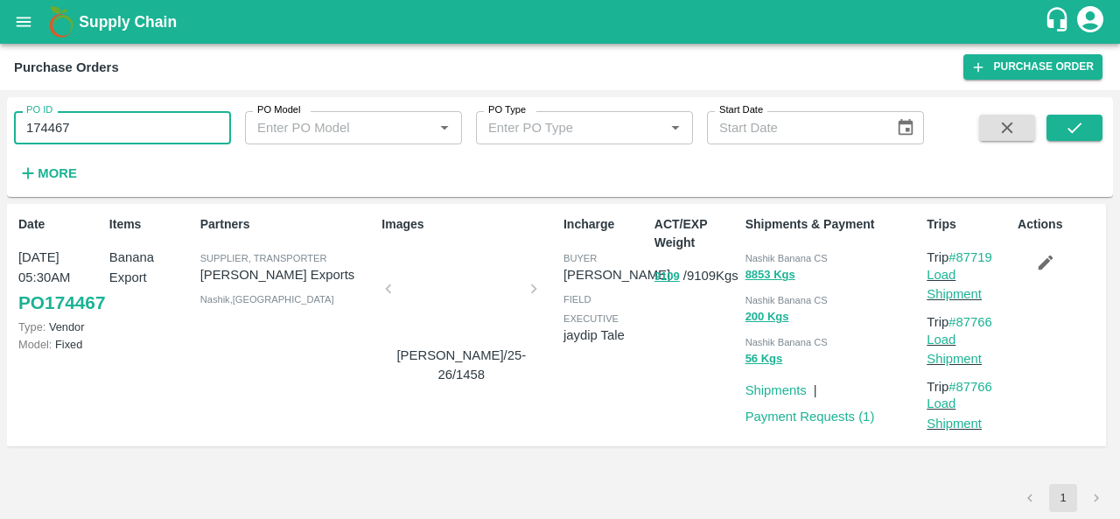
click at [58, 136] on input "174467" at bounding box center [122, 127] width 217 height 33
paste input "text"
click at [1085, 137] on button "submit" at bounding box center [1074, 128] width 56 height 26
click at [754, 254] on span "Nashik Banana CS" at bounding box center [786, 258] width 82 height 10
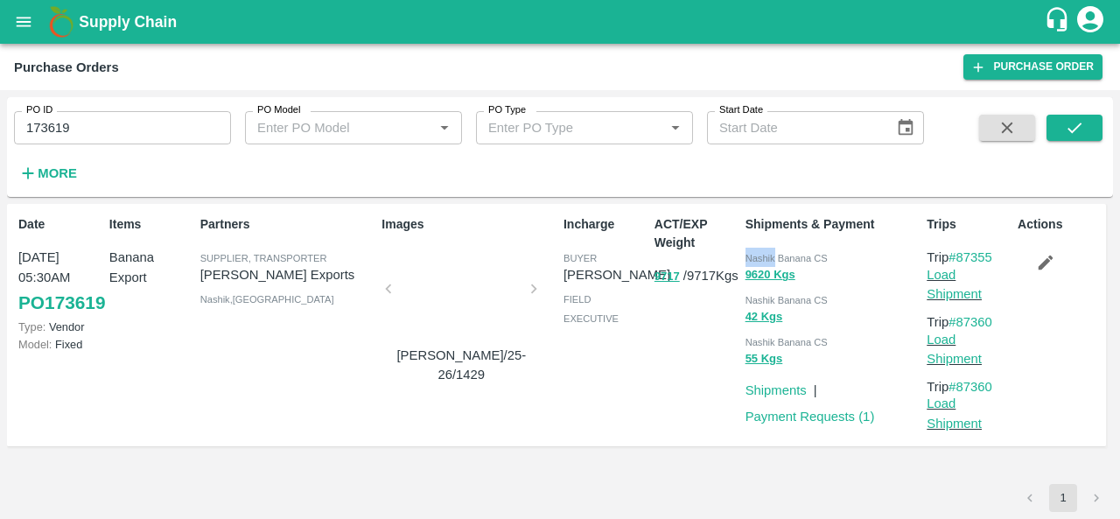
click at [754, 254] on span "Nashik Banana CS" at bounding box center [786, 258] width 82 height 10
click at [73, 125] on input "173619" at bounding box center [122, 127] width 217 height 33
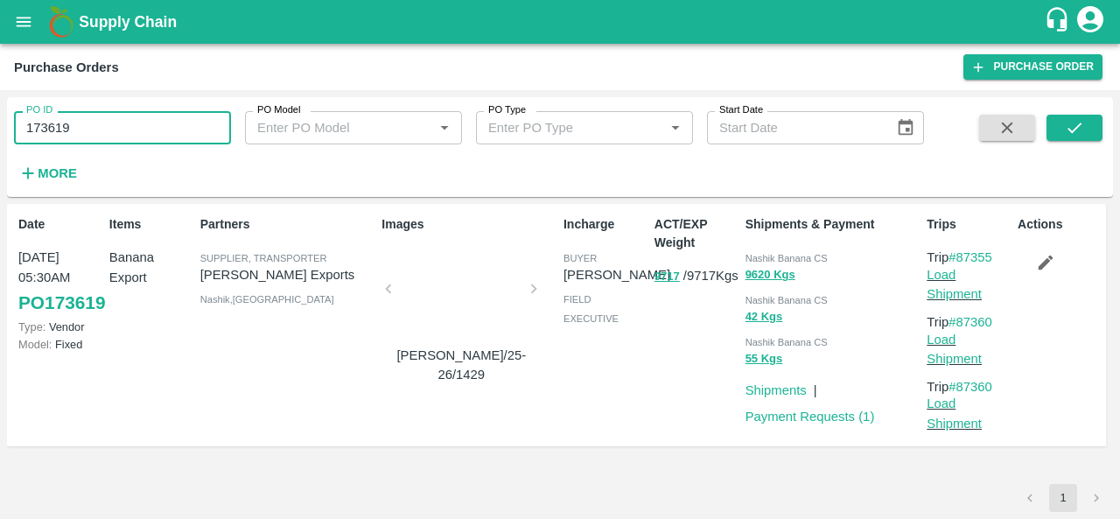
paste input "text"
click at [1075, 129] on icon "submit" at bounding box center [1074, 127] width 14 height 10
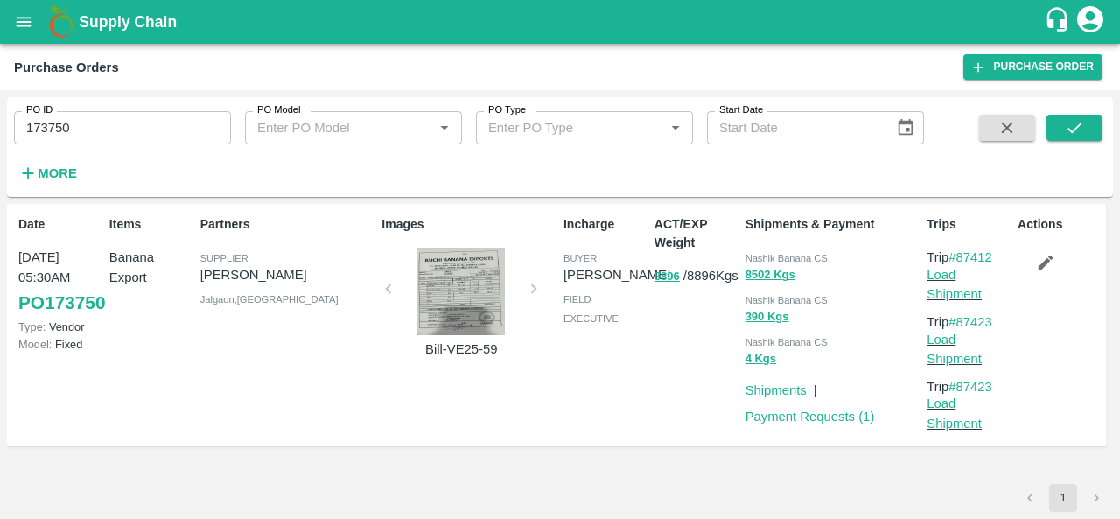
click at [472, 276] on div at bounding box center [460, 291] width 131 height 87
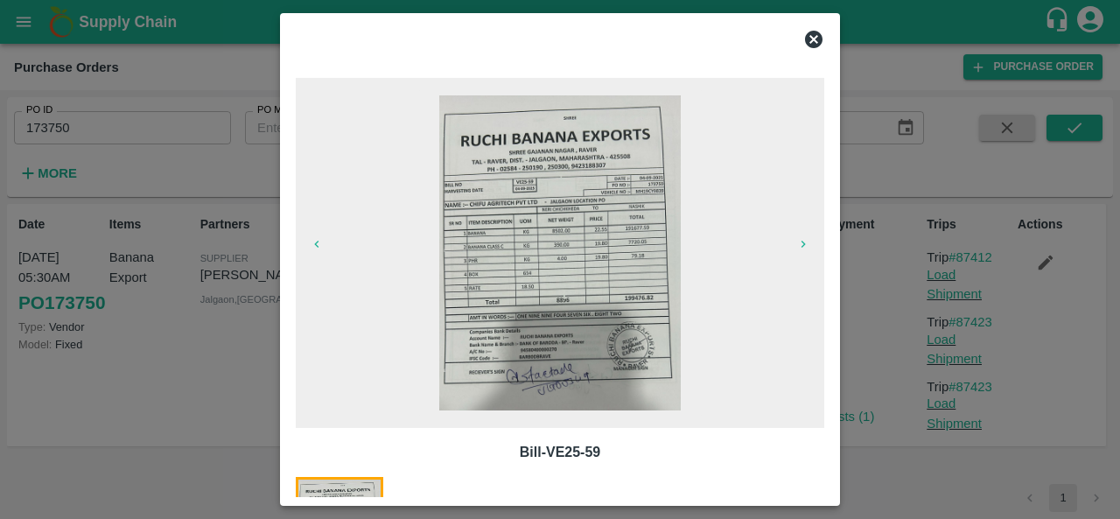
click at [819, 42] on icon at bounding box center [813, 39] width 17 height 17
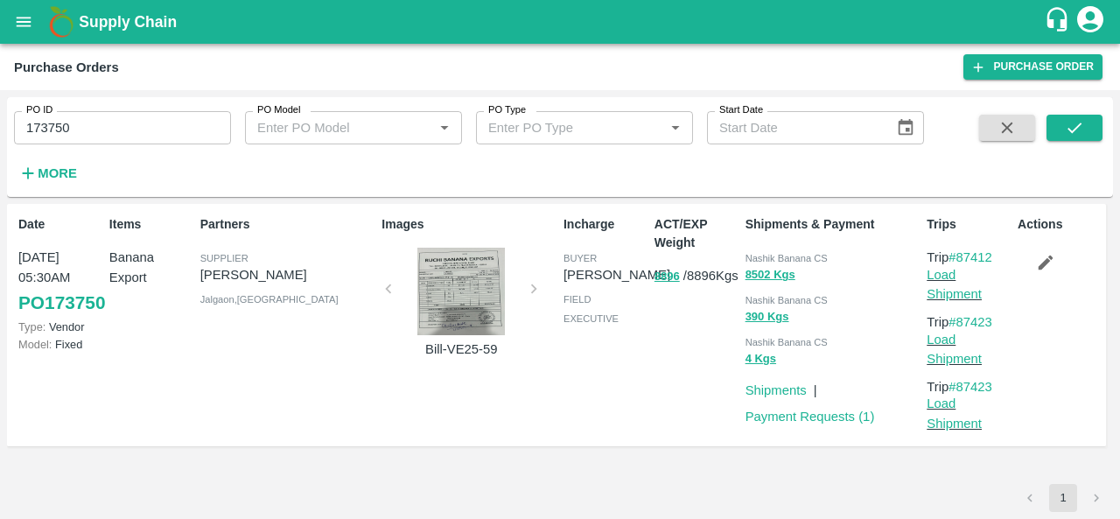
click at [470, 300] on div at bounding box center [460, 291] width 131 height 87
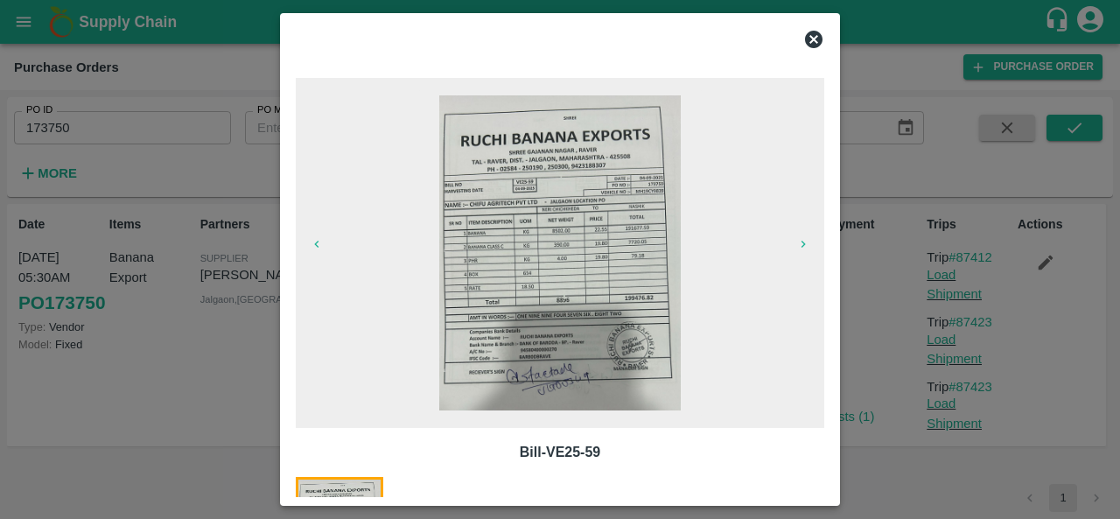
click at [553, 307] on img at bounding box center [559, 252] width 241 height 315
click at [810, 42] on icon at bounding box center [813, 39] width 21 height 21
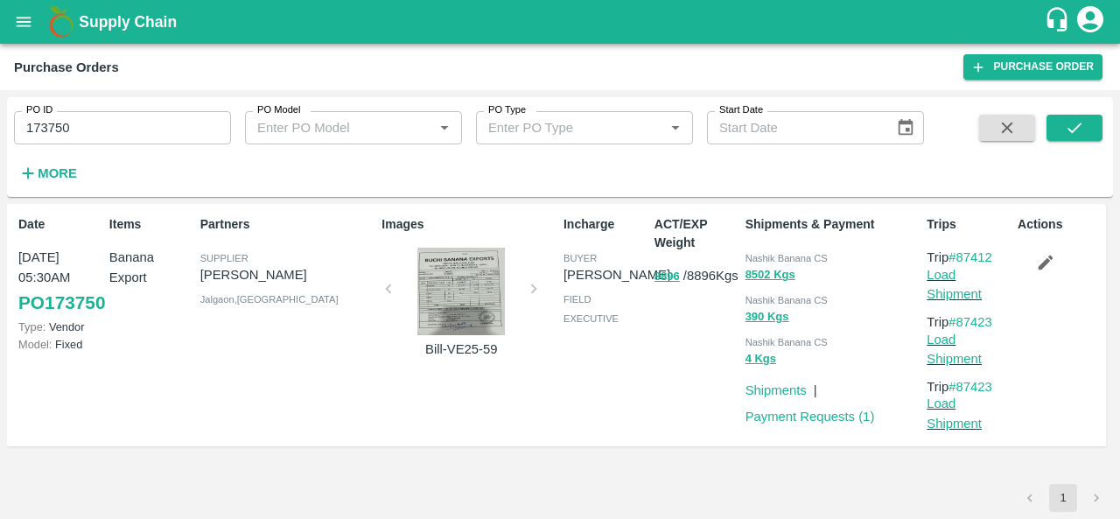
click at [760, 256] on span "Nashik Banana CS" at bounding box center [786, 258] width 82 height 10
click at [118, 131] on input "173750" at bounding box center [122, 127] width 217 height 33
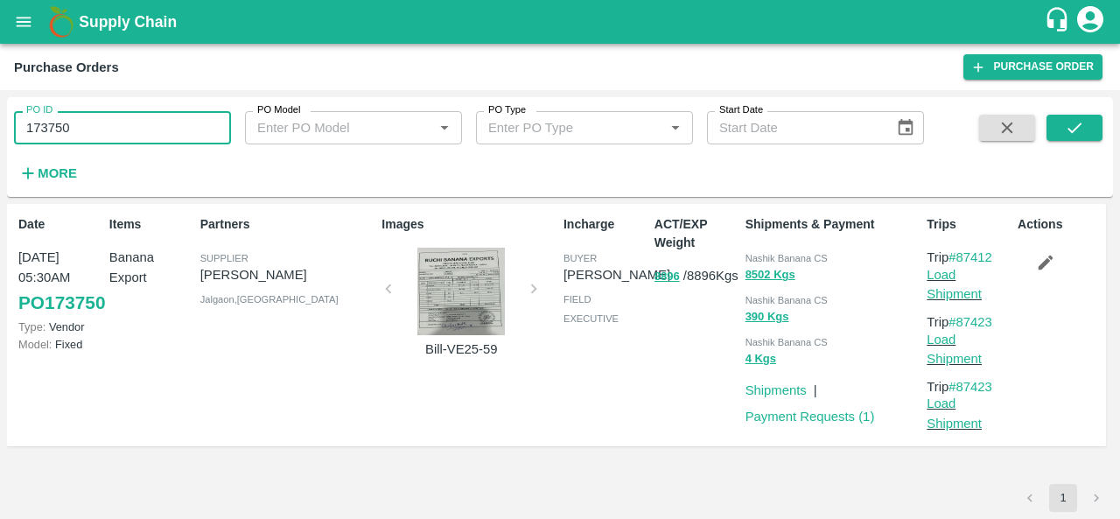
paste input "text"
click at [1076, 127] on icon "submit" at bounding box center [1074, 127] width 19 height 19
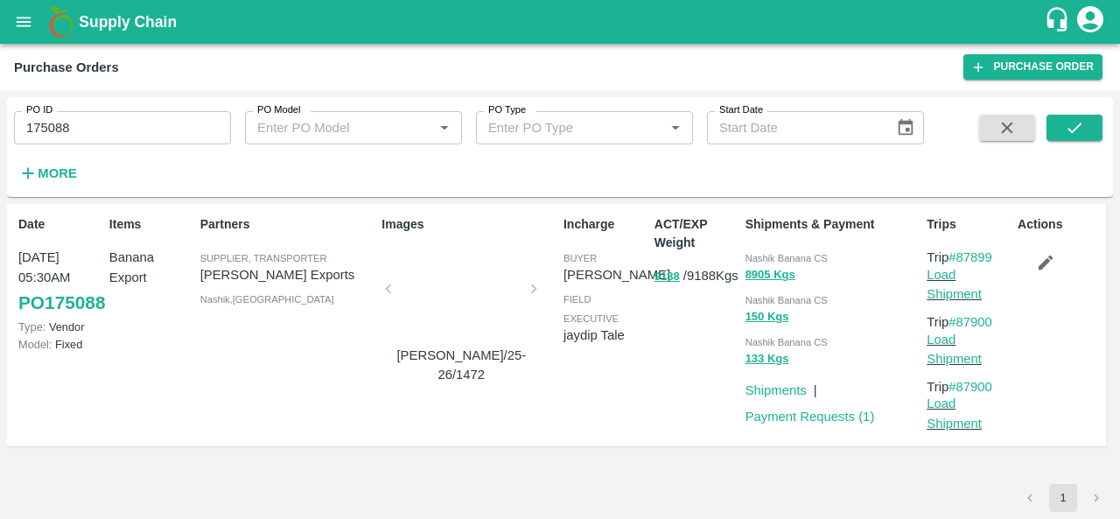
click at [434, 302] on div at bounding box center [460, 294] width 131 height 93
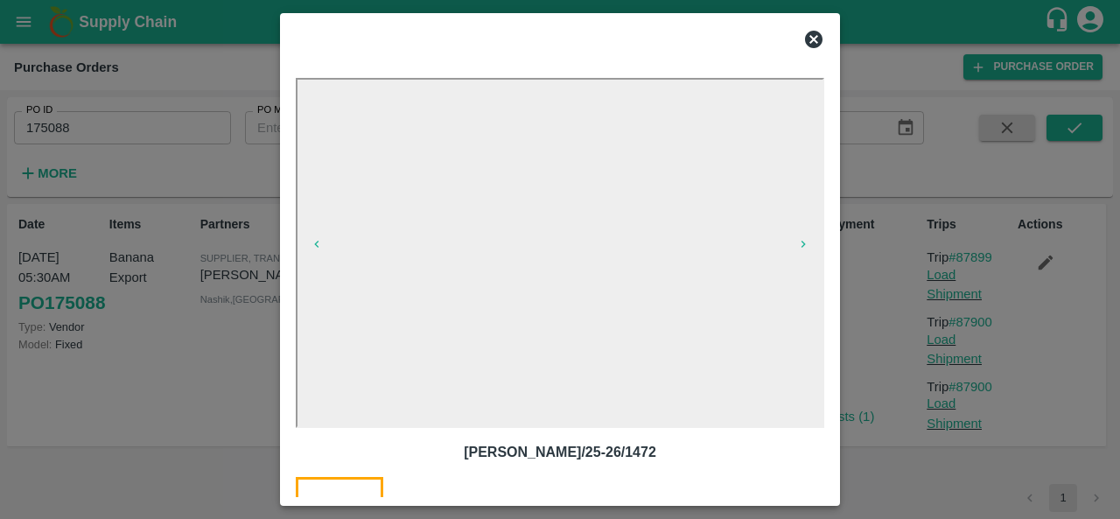
click at [817, 45] on icon at bounding box center [813, 39] width 17 height 17
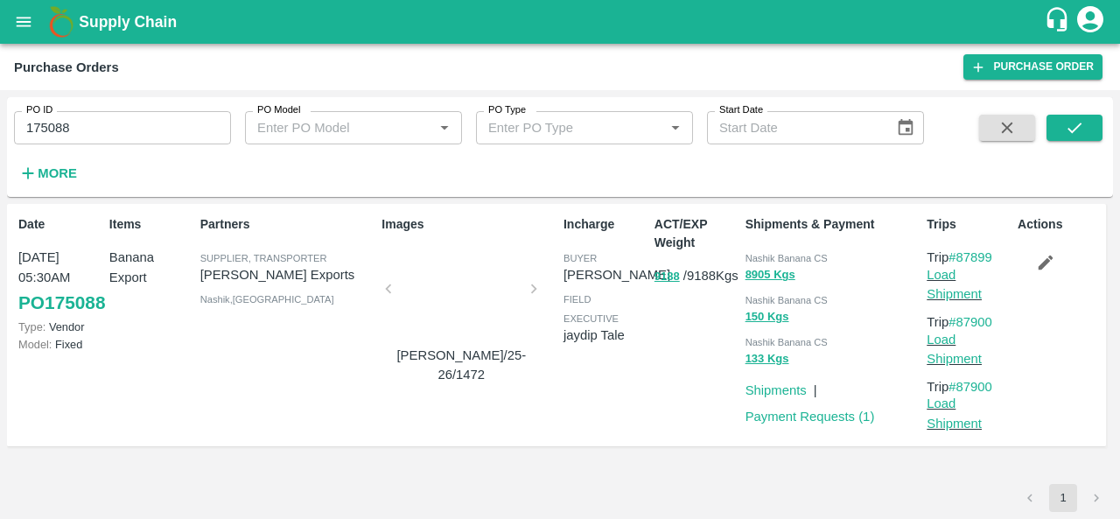
click at [763, 260] on span "Nashik Banana CS" at bounding box center [786, 258] width 82 height 10
click at [59, 134] on input "175088" at bounding box center [122, 127] width 217 height 33
paste input "text"
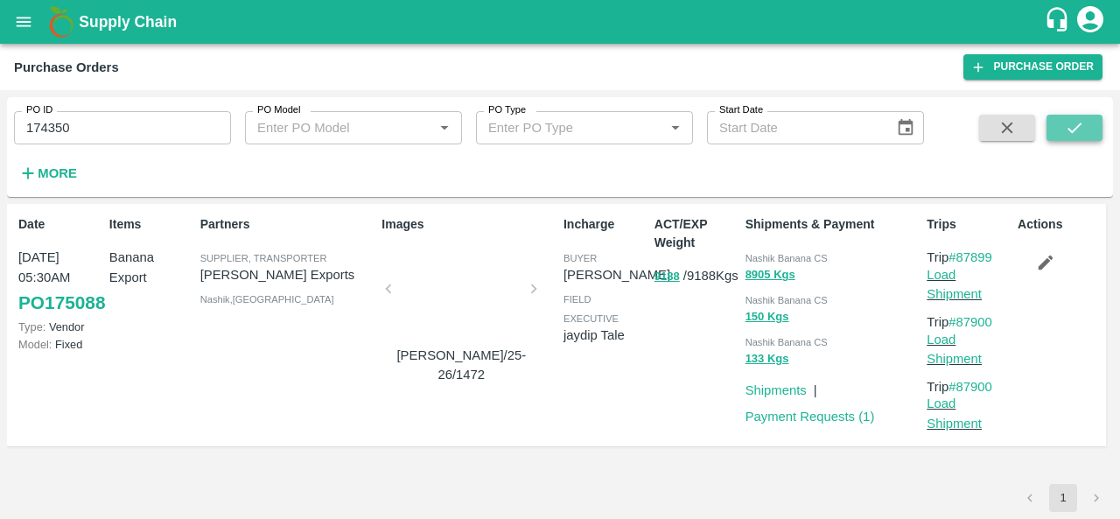
click at [1071, 115] on button "submit" at bounding box center [1074, 128] width 56 height 26
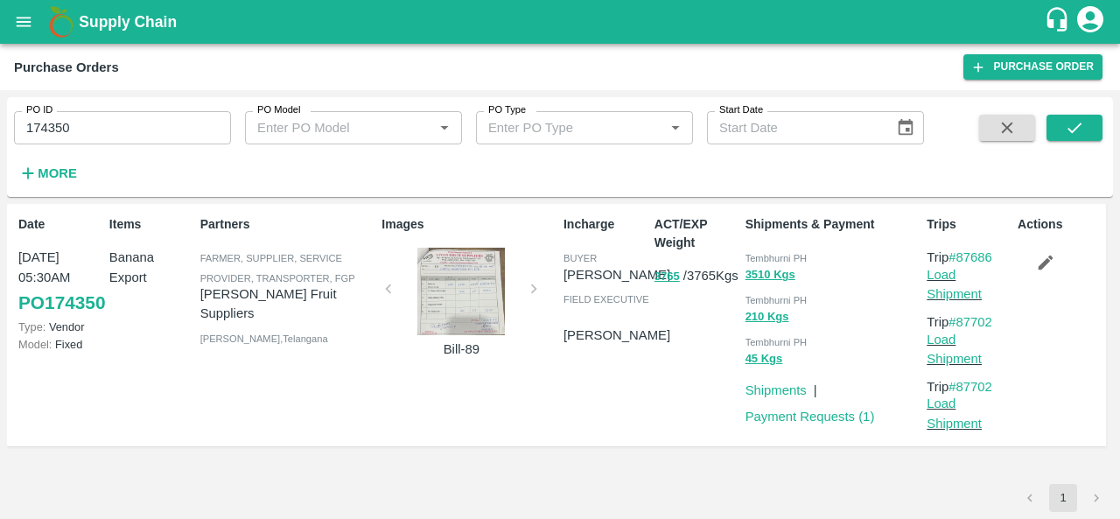
click at [451, 286] on div at bounding box center [460, 291] width 131 height 87
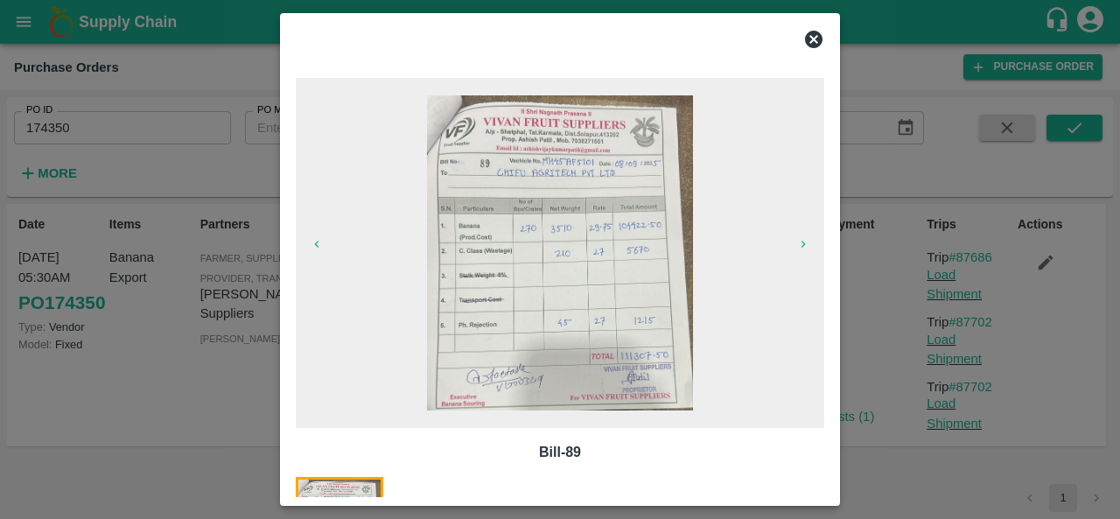
click at [812, 37] on icon at bounding box center [813, 39] width 21 height 21
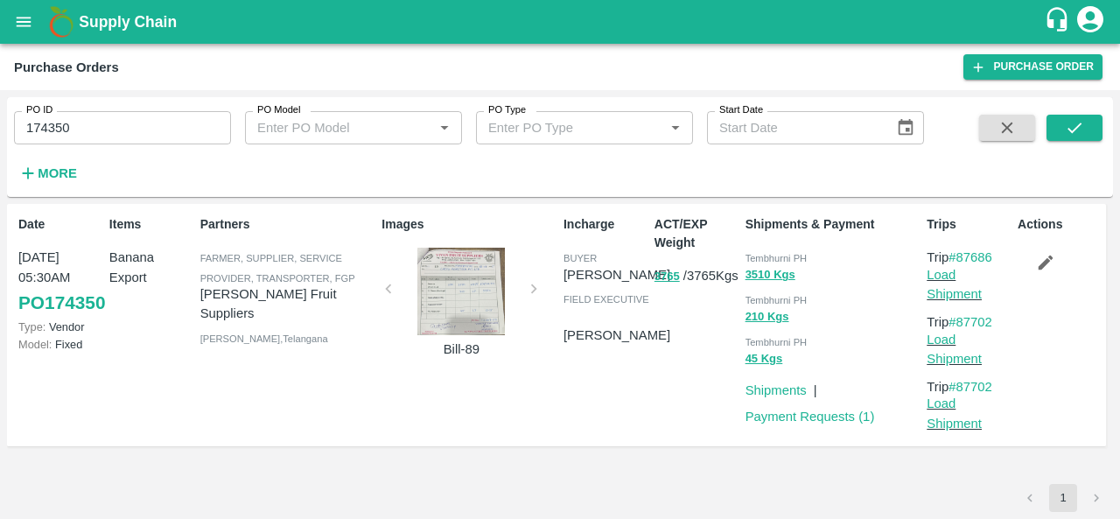
click at [441, 321] on div at bounding box center [460, 291] width 131 height 87
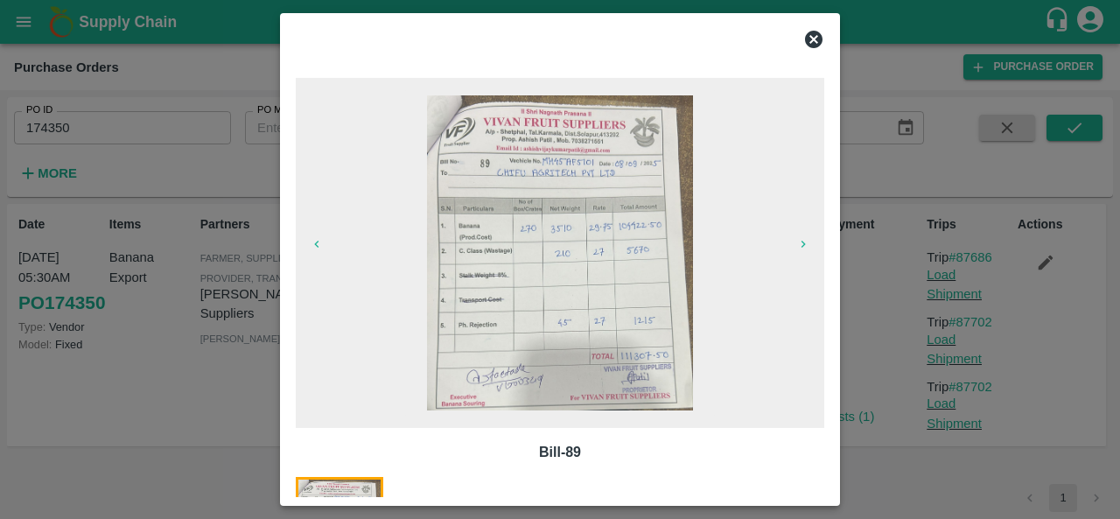
click at [815, 38] on icon at bounding box center [813, 39] width 21 height 21
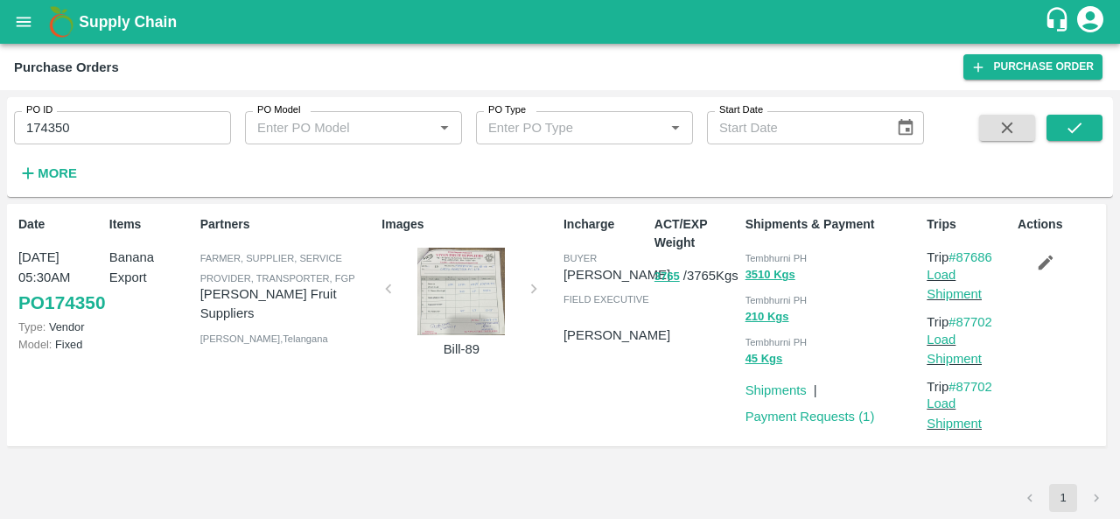
click at [479, 283] on div at bounding box center [460, 291] width 131 height 87
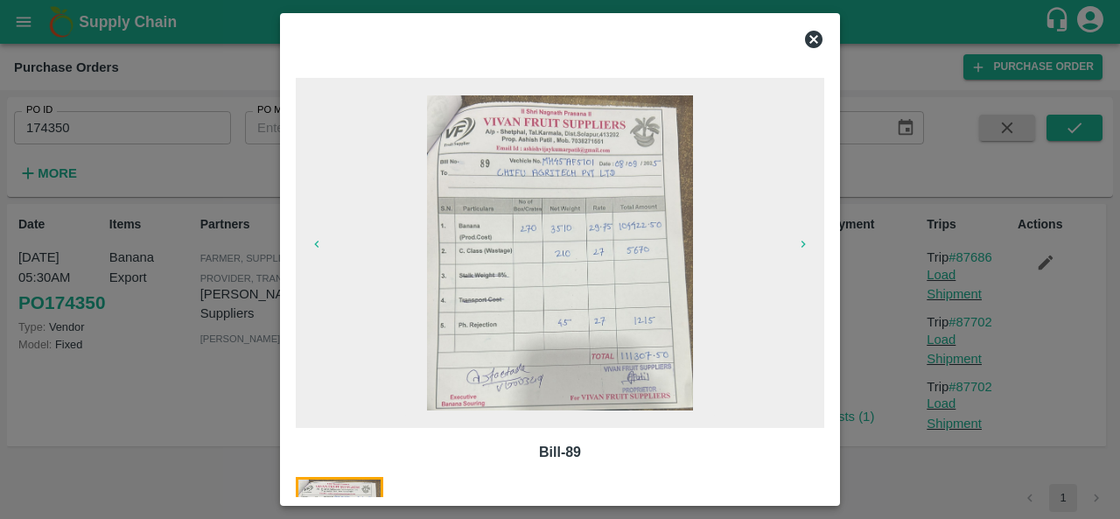
click at [817, 38] on icon at bounding box center [813, 39] width 17 height 17
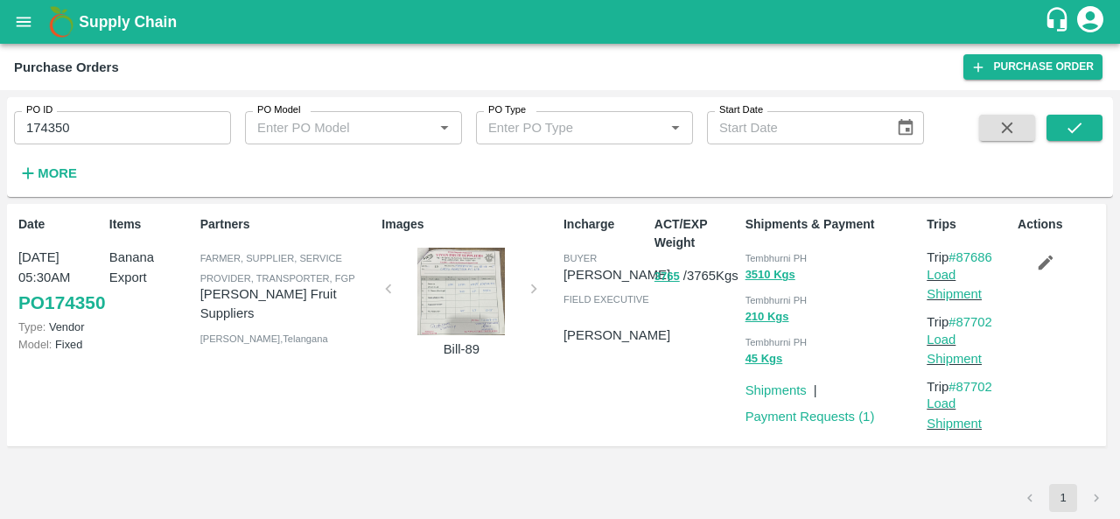
click at [758, 249] on div "Tembhurni PH" at bounding box center [832, 257] width 175 height 19
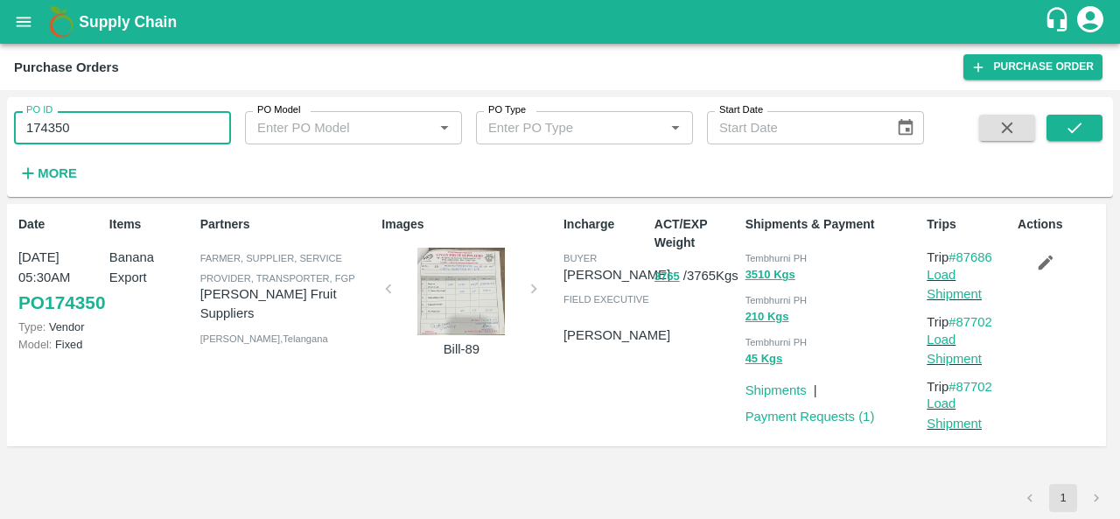
click at [54, 129] on input "174350" at bounding box center [122, 127] width 217 height 33
paste input "text"
click at [1074, 134] on icon "submit" at bounding box center [1074, 127] width 19 height 19
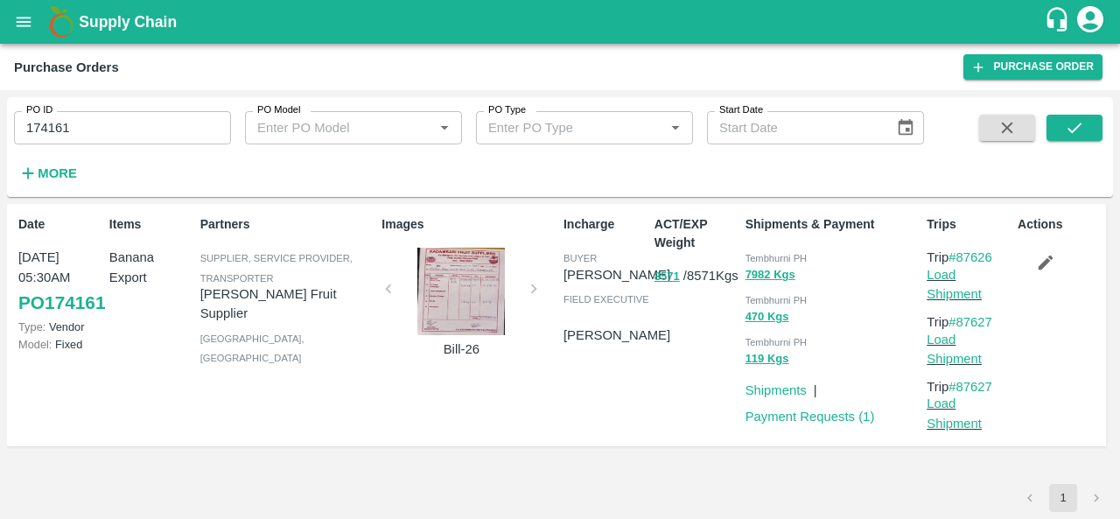
click at [468, 307] on div at bounding box center [460, 291] width 131 height 87
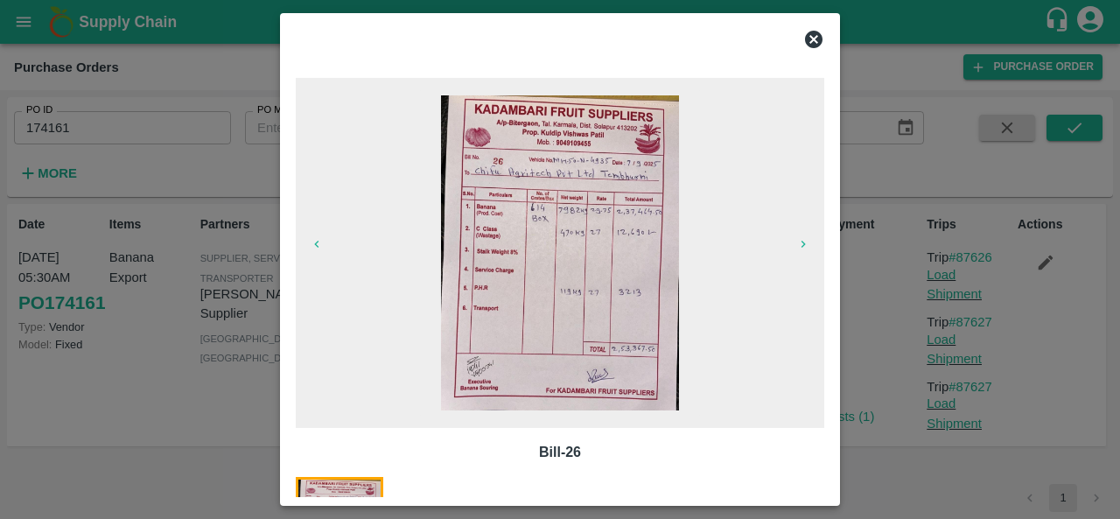
click at [817, 43] on icon at bounding box center [813, 39] width 17 height 17
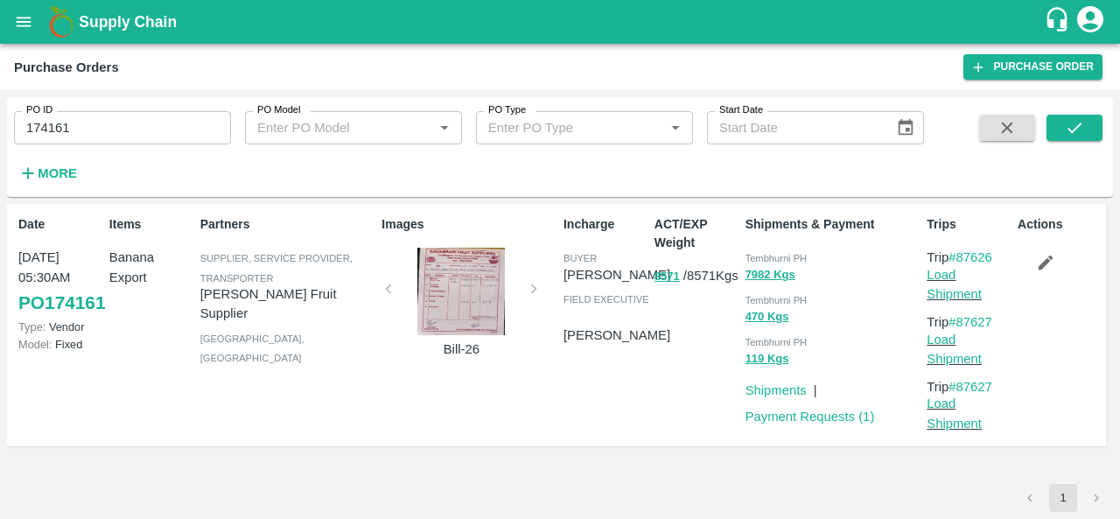
click at [618, 408] on div "Incharge buyer Ajit Otari field executive Praneeth Kumar" at bounding box center [601, 325] width 91 height 234
click at [464, 307] on div at bounding box center [460, 291] width 131 height 87
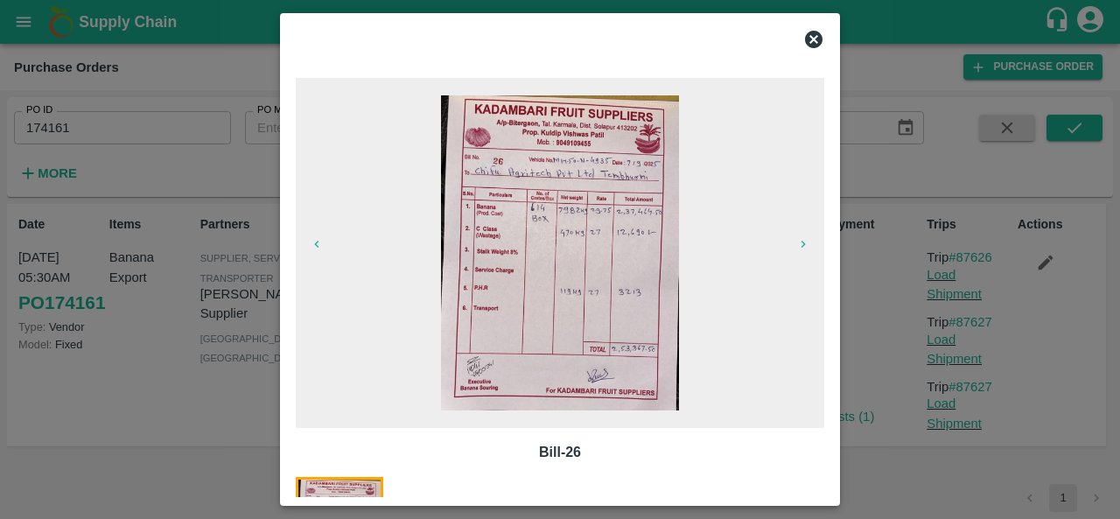
click at [812, 38] on icon at bounding box center [813, 39] width 21 height 21
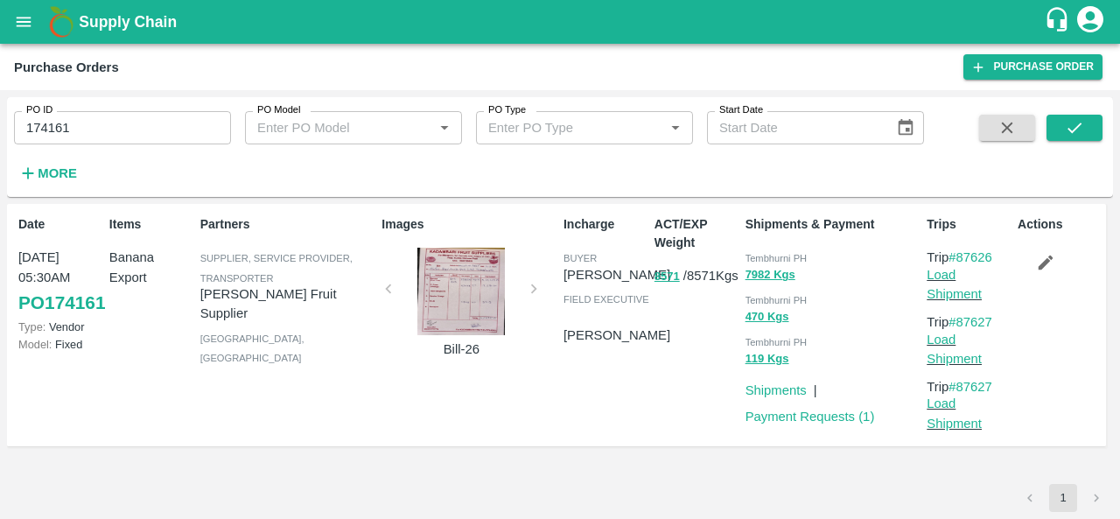
click at [768, 255] on span "Tembhurni PH" at bounding box center [776, 258] width 62 height 10
click at [82, 132] on input "174161" at bounding box center [122, 127] width 217 height 33
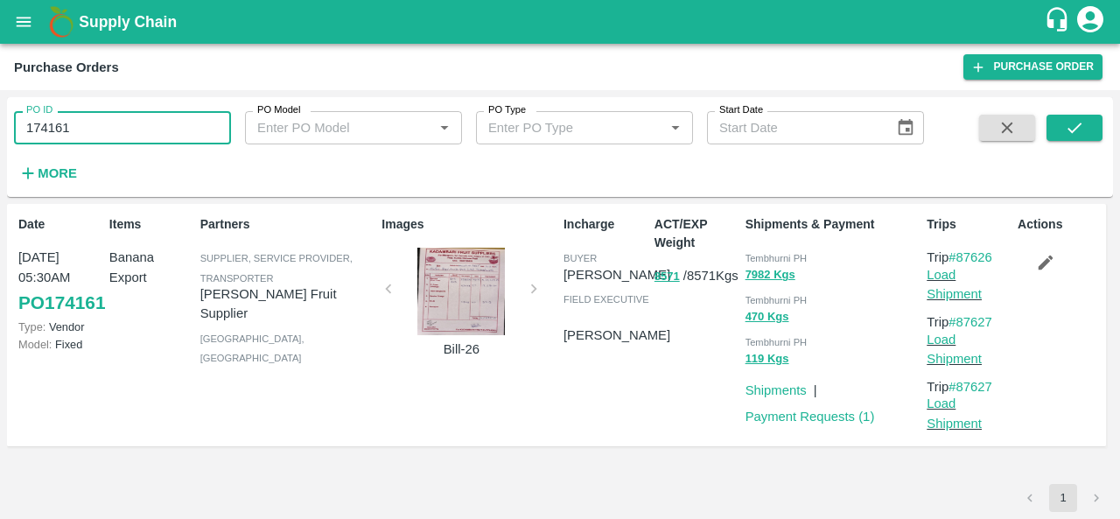
click at [82, 132] on input "174161" at bounding box center [122, 127] width 217 height 33
paste input "text"
click at [1065, 115] on button "submit" at bounding box center [1074, 128] width 56 height 26
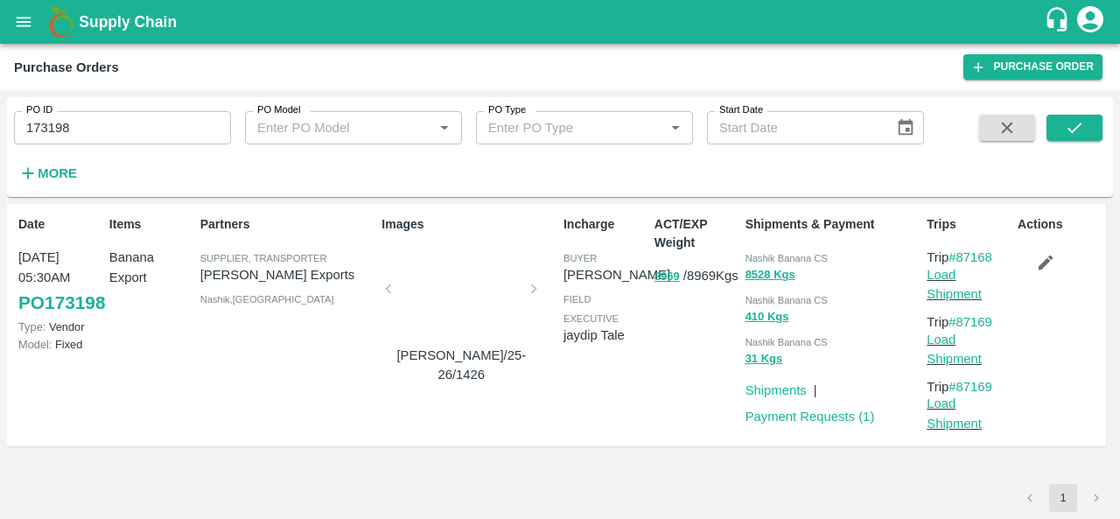
click at [458, 297] on div at bounding box center [460, 294] width 131 height 93
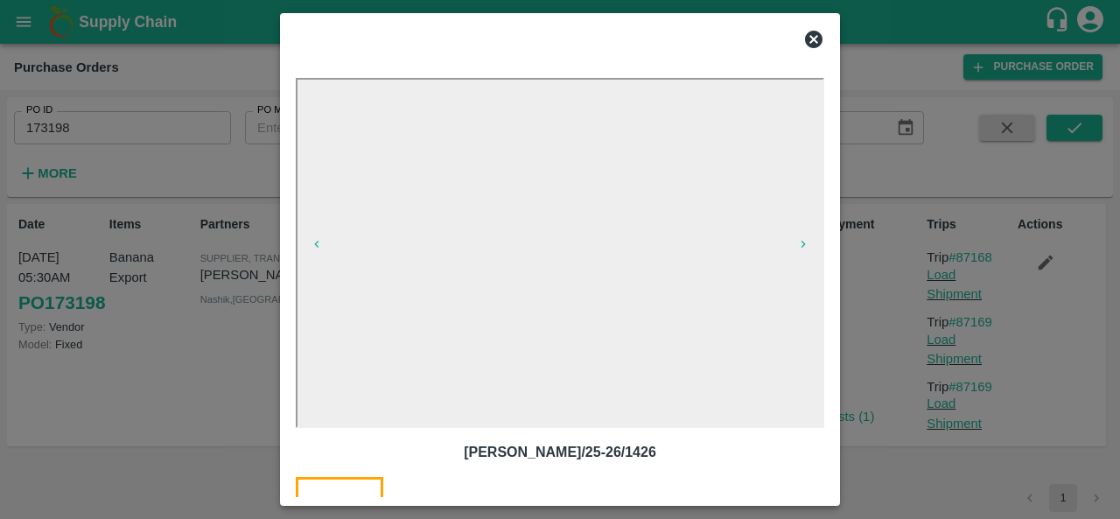
click at [816, 38] on icon at bounding box center [813, 39] width 17 height 17
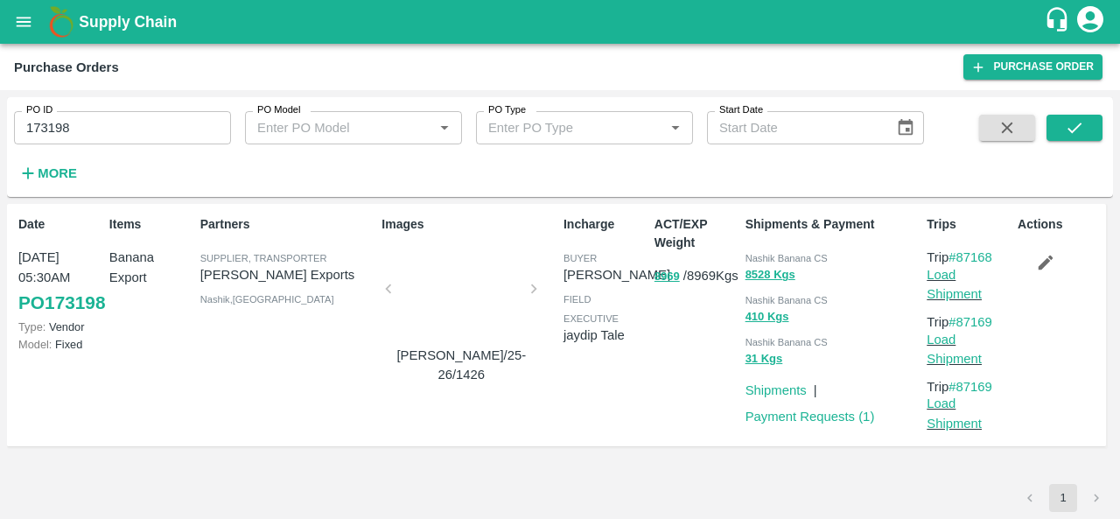
click at [765, 258] on span "Nashik Banana CS" at bounding box center [786, 258] width 82 height 10
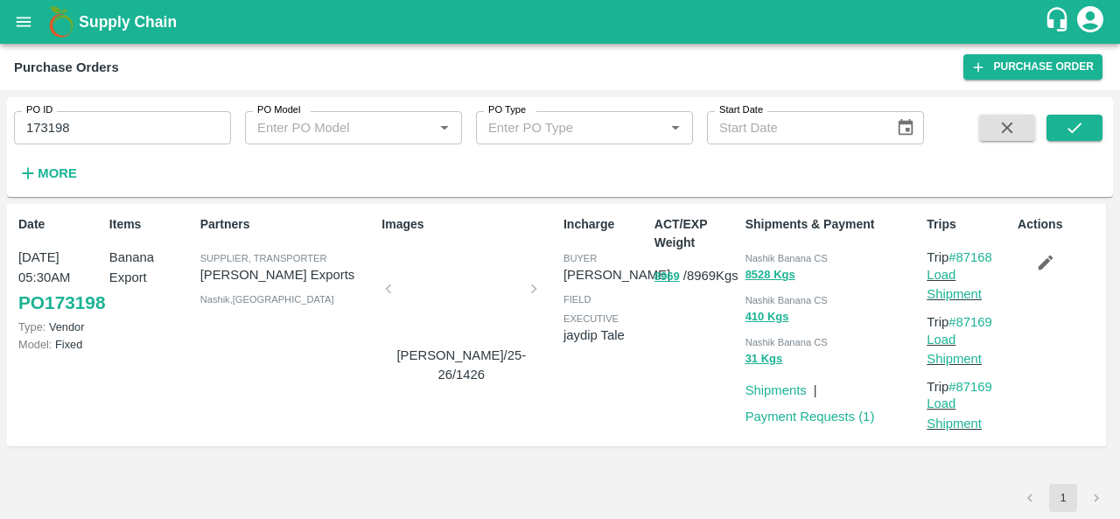
click at [91, 135] on input "173198" at bounding box center [122, 127] width 217 height 33
paste input "text"
click at [1070, 122] on icon "submit" at bounding box center [1074, 127] width 19 height 19
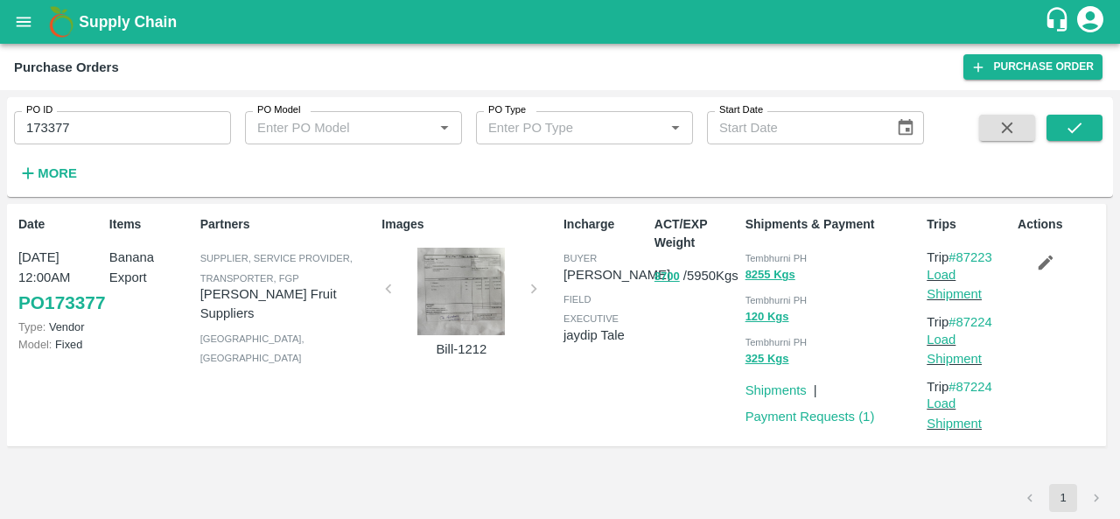
click at [453, 295] on div at bounding box center [460, 291] width 131 height 87
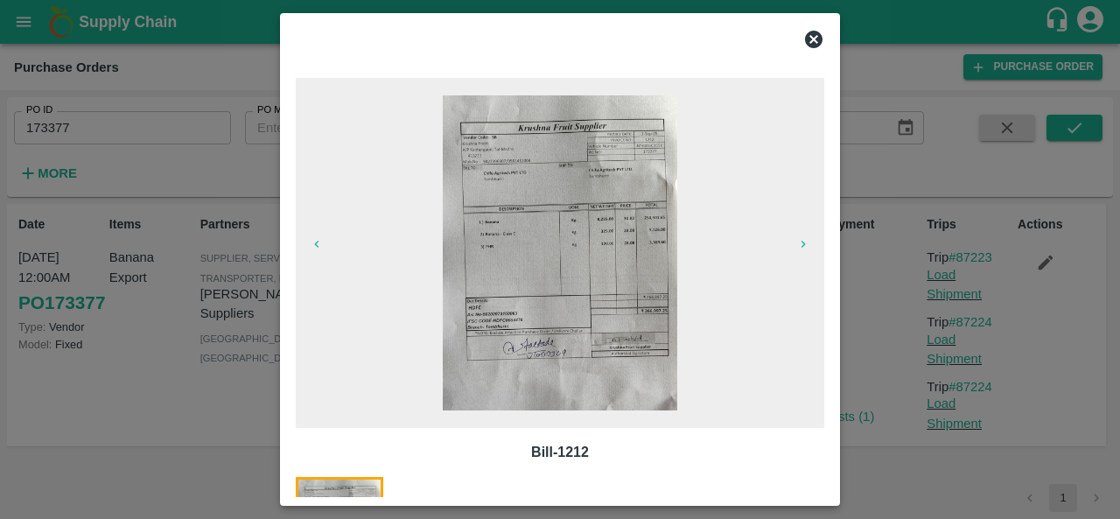
click at [810, 38] on icon at bounding box center [813, 39] width 17 height 17
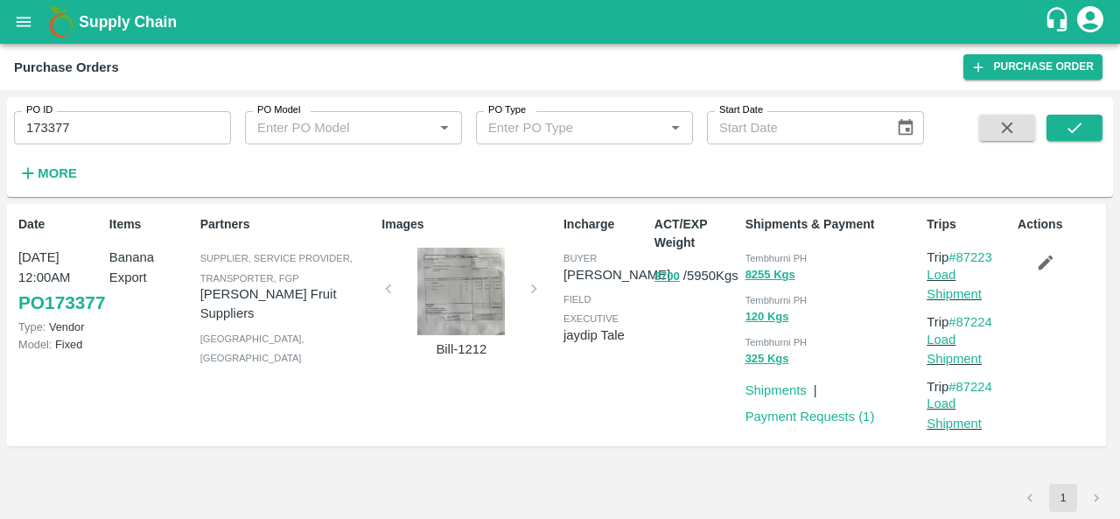
click at [759, 258] on span "Tembhurni PH" at bounding box center [776, 258] width 62 height 10
click at [89, 132] on input "173377" at bounding box center [122, 127] width 217 height 33
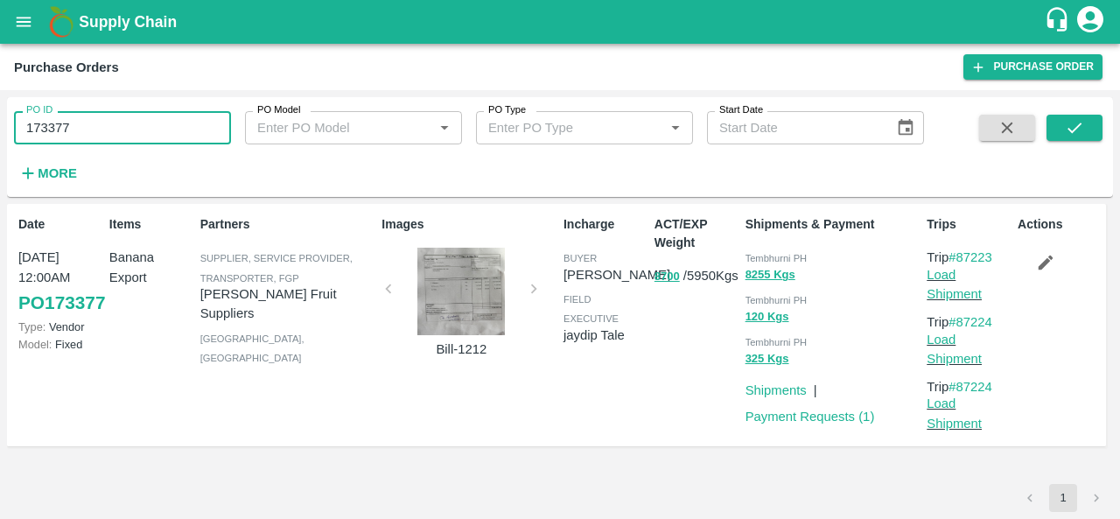
click at [89, 132] on input "173377" at bounding box center [122, 127] width 217 height 33
paste input "text"
click at [1067, 125] on icon "submit" at bounding box center [1074, 127] width 19 height 19
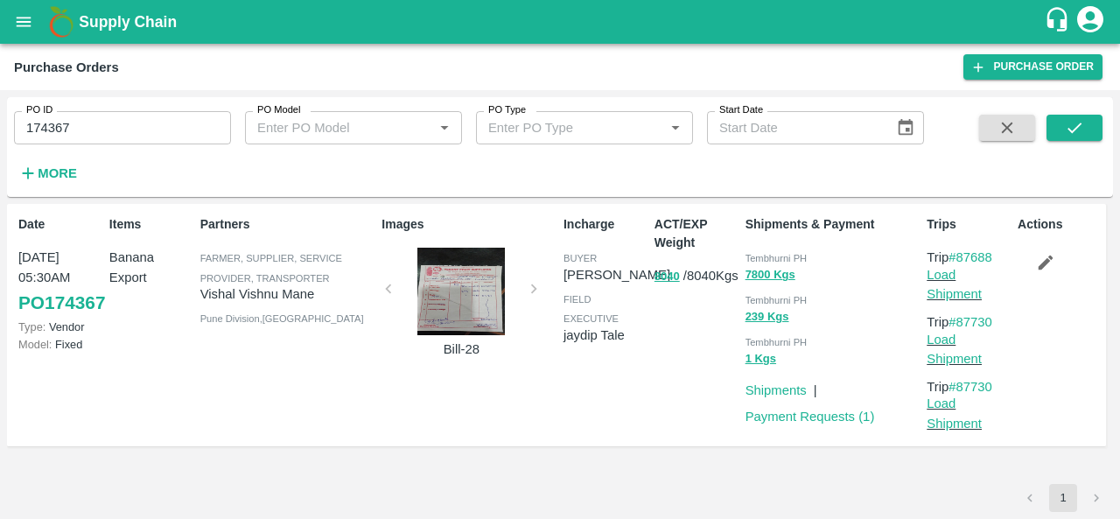
click at [756, 256] on span "Tembhurni PH" at bounding box center [776, 258] width 62 height 10
click at [101, 123] on input "174367" at bounding box center [122, 127] width 217 height 33
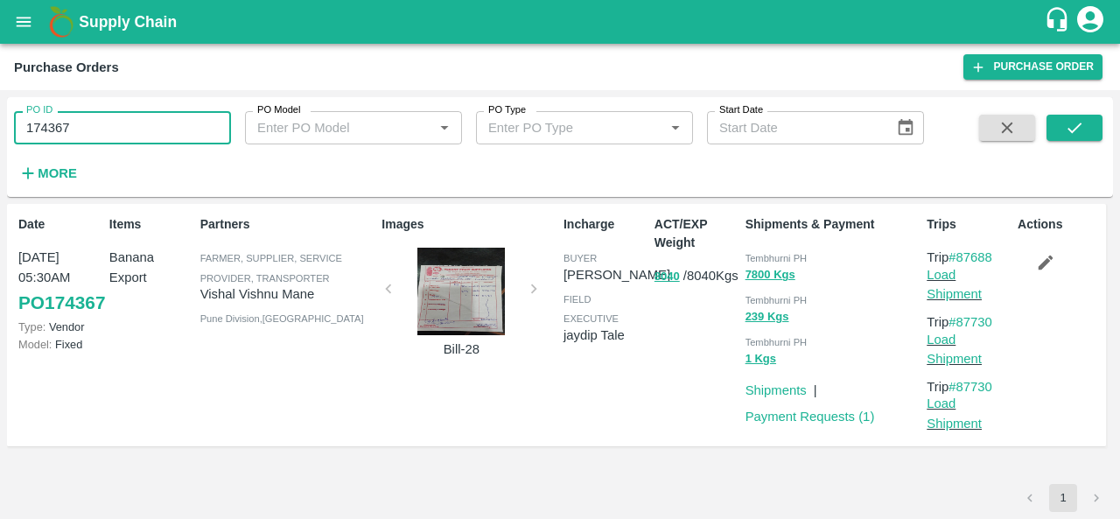
paste input "text"
click at [1083, 132] on icon "submit" at bounding box center [1074, 127] width 19 height 19
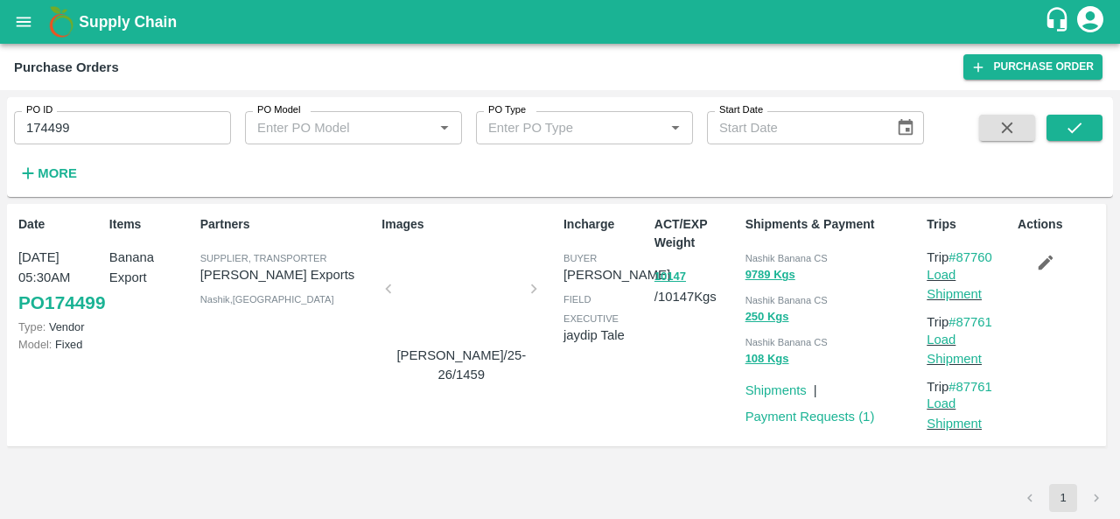
click at [763, 249] on div "Nashik Banana CS" at bounding box center [832, 257] width 175 height 19
click at [86, 122] on input "174499" at bounding box center [122, 127] width 217 height 33
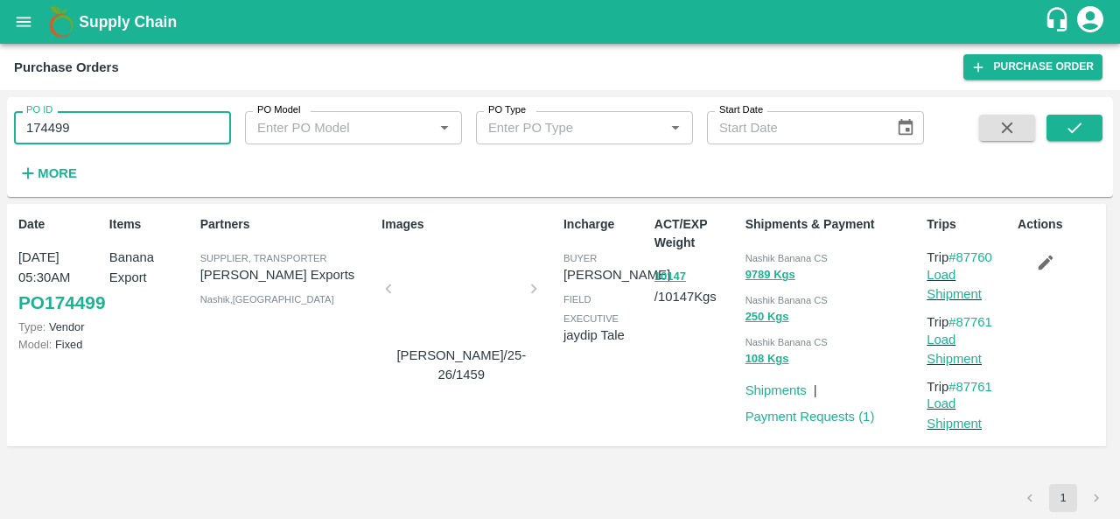
click at [86, 122] on input "174499" at bounding box center [122, 127] width 217 height 33
paste input "text"
click at [1087, 121] on button "submit" at bounding box center [1074, 128] width 56 height 26
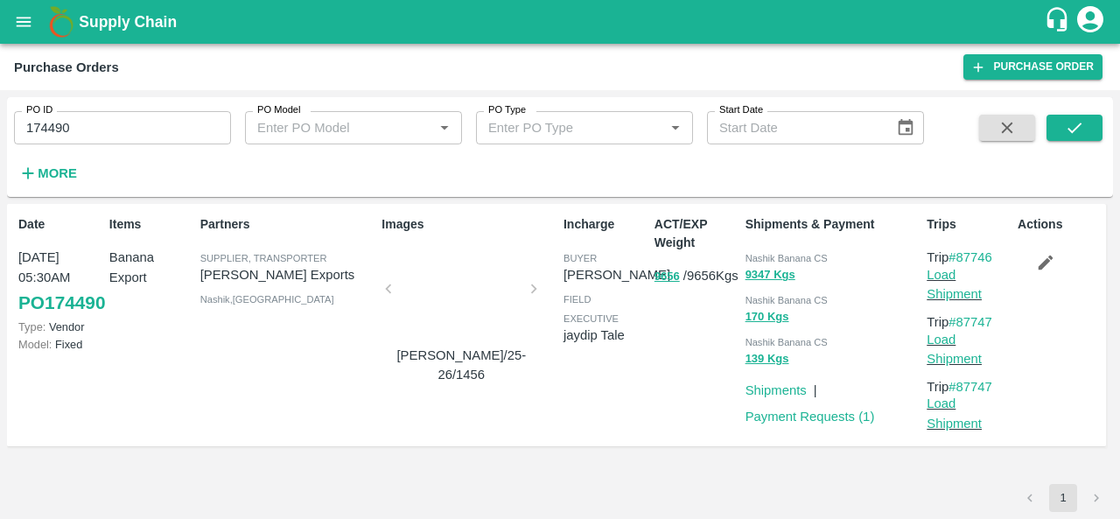
click at [758, 261] on span "Nashik Banana CS" at bounding box center [786, 258] width 82 height 10
click at [475, 285] on div at bounding box center [460, 294] width 131 height 93
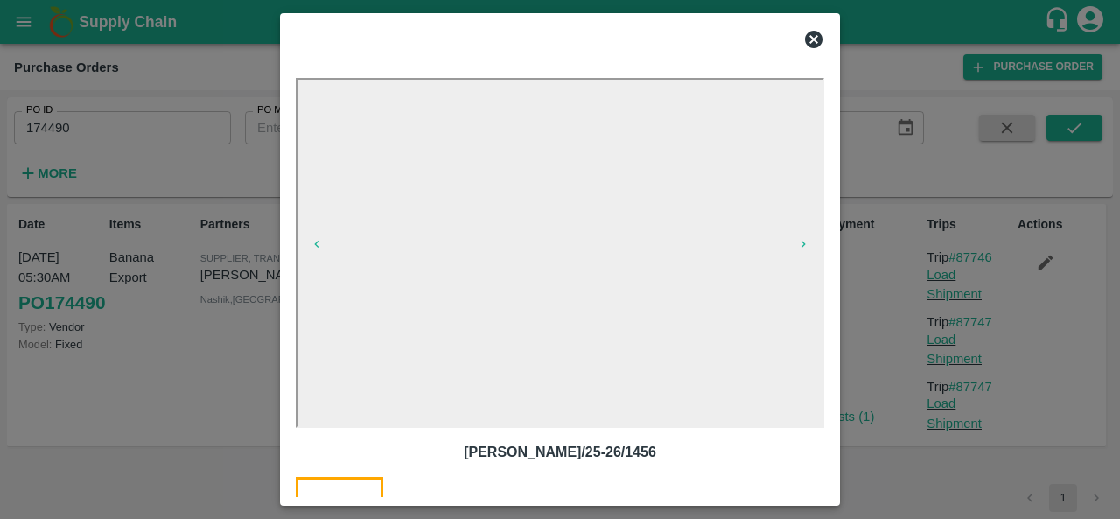
click at [816, 35] on icon at bounding box center [813, 39] width 21 height 21
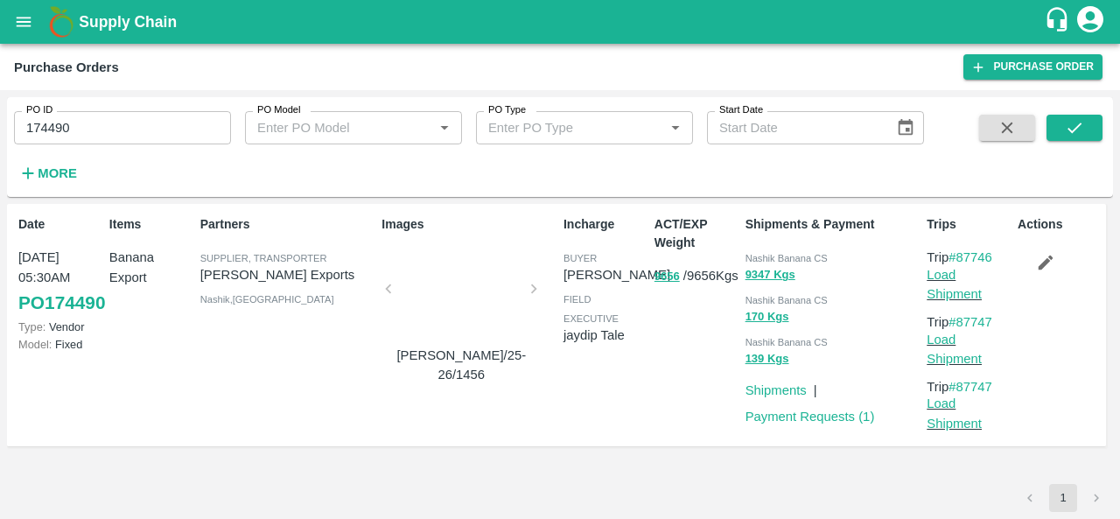
click at [126, 125] on input "174490" at bounding box center [122, 127] width 217 height 33
paste input "text"
click at [1081, 123] on icon "submit" at bounding box center [1074, 127] width 19 height 19
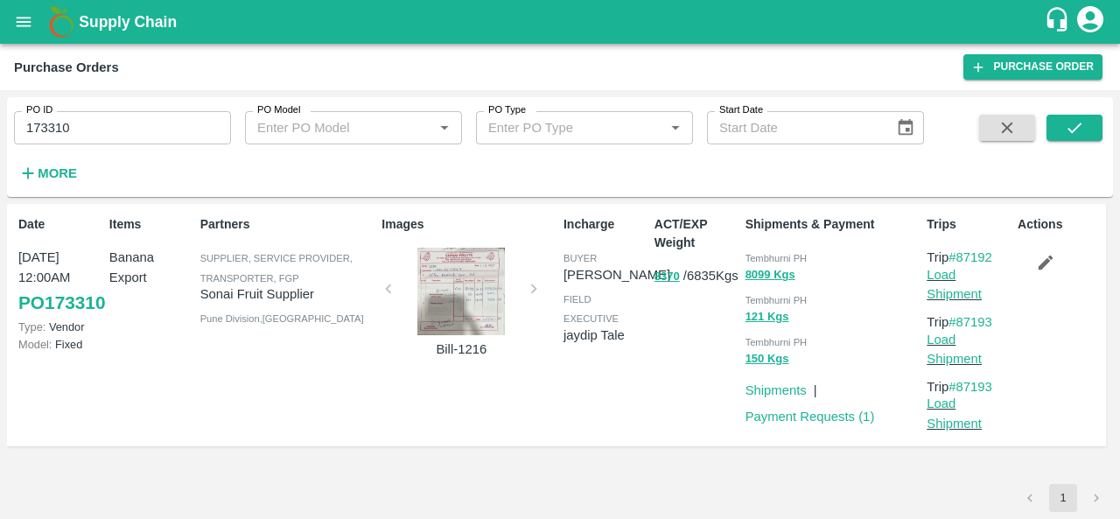
click at [481, 302] on div at bounding box center [460, 291] width 131 height 87
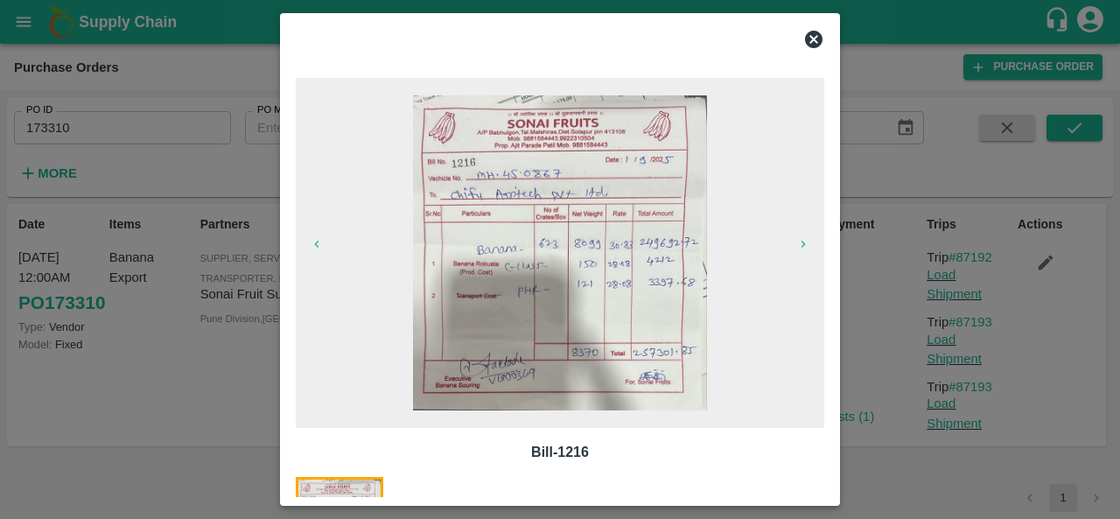
click at [815, 35] on icon at bounding box center [813, 39] width 17 height 17
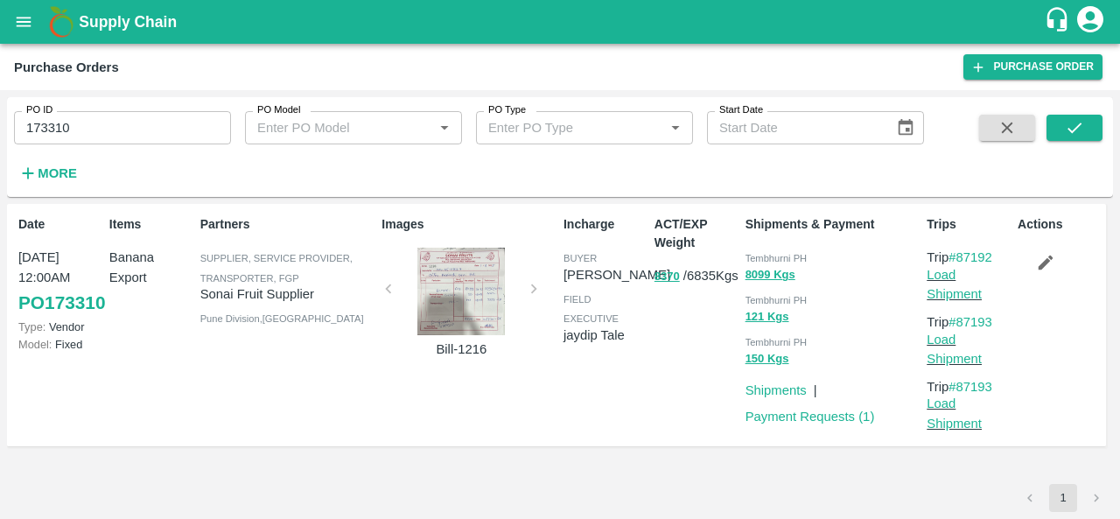
click at [770, 256] on span "Tembhurni PH" at bounding box center [776, 258] width 62 height 10
click at [94, 132] on input "173310" at bounding box center [122, 127] width 217 height 33
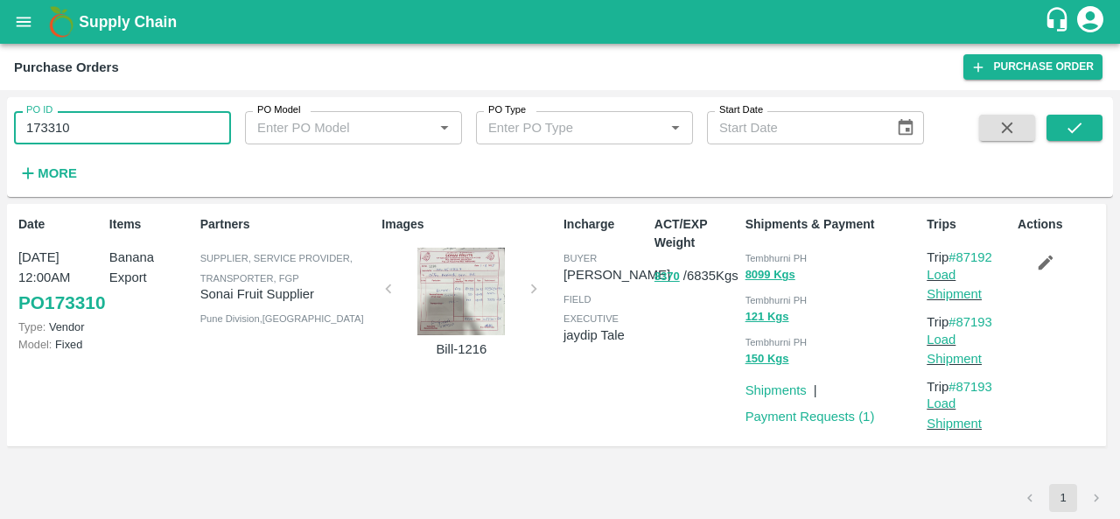
click at [94, 132] on input "173310" at bounding box center [122, 127] width 217 height 33
paste input "text"
click at [1073, 119] on icon "submit" at bounding box center [1074, 127] width 19 height 19
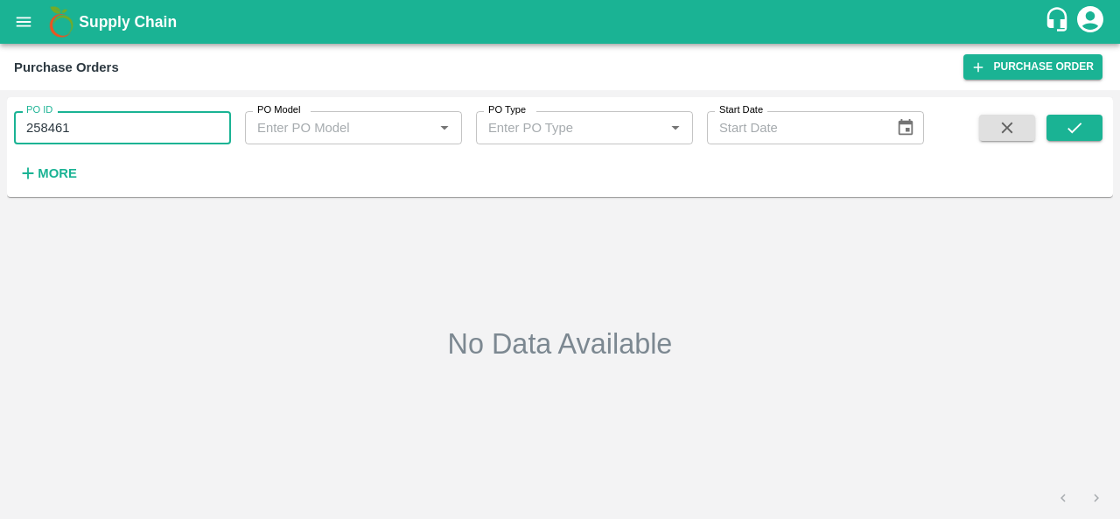
click at [143, 136] on input "258461" at bounding box center [122, 127] width 217 height 33
paste input "text"
click at [1071, 125] on icon "submit" at bounding box center [1074, 127] width 19 height 19
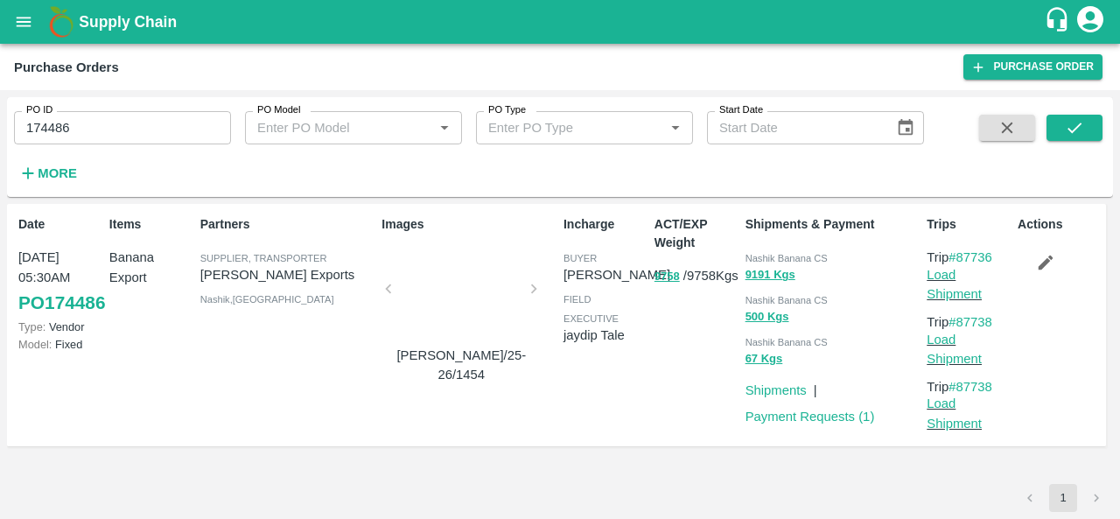
click at [758, 255] on span "Nashik Banana CS" at bounding box center [786, 258] width 82 height 10
click at [77, 132] on input "174486" at bounding box center [122, 127] width 217 height 33
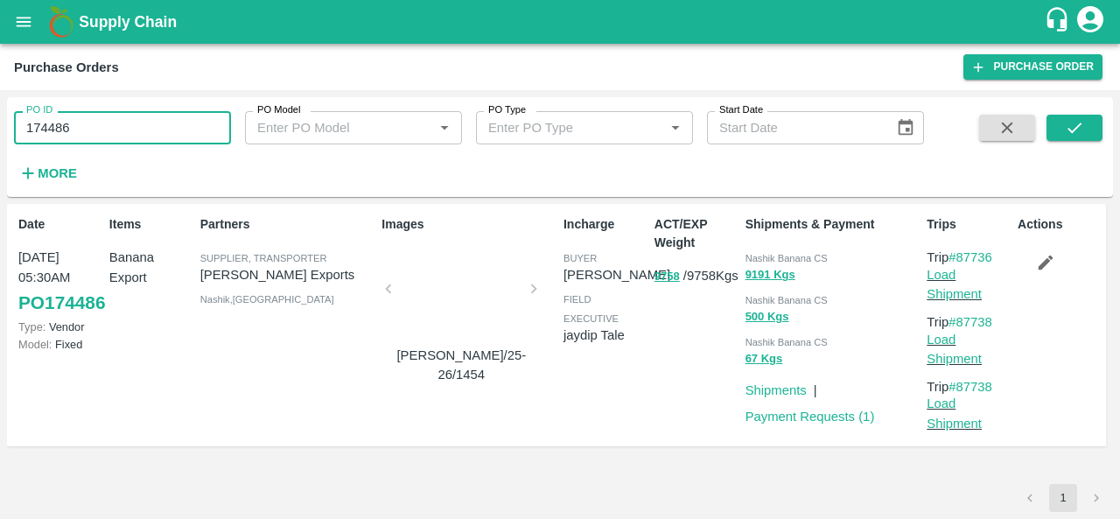
click at [77, 132] on input "174486" at bounding box center [122, 127] width 217 height 33
paste input "text"
drag, startPoint x: 1081, startPoint y: 112, endPoint x: 1078, endPoint y: 123, distance: 11.9
click at [1078, 123] on div "PO ID 173606 PO ID PO Model PO Model   * PO Type PO Type   * Start Date Start D…" at bounding box center [560, 147] width 1106 height 86
click at [1078, 123] on icon "submit" at bounding box center [1074, 127] width 19 height 19
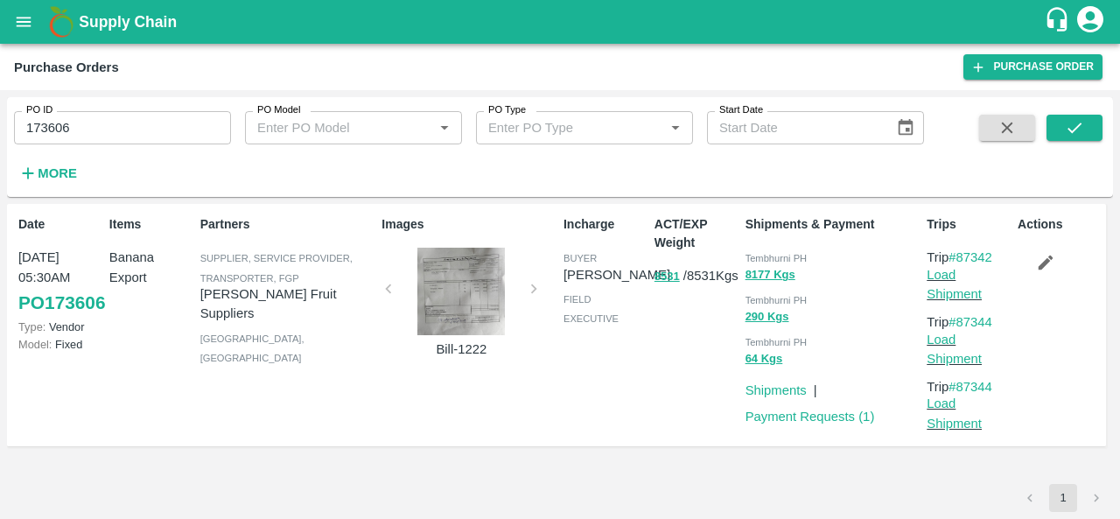
click at [752, 253] on span "Tembhurni PH" at bounding box center [776, 258] width 62 height 10
click at [86, 124] on input "173606" at bounding box center [122, 127] width 217 height 33
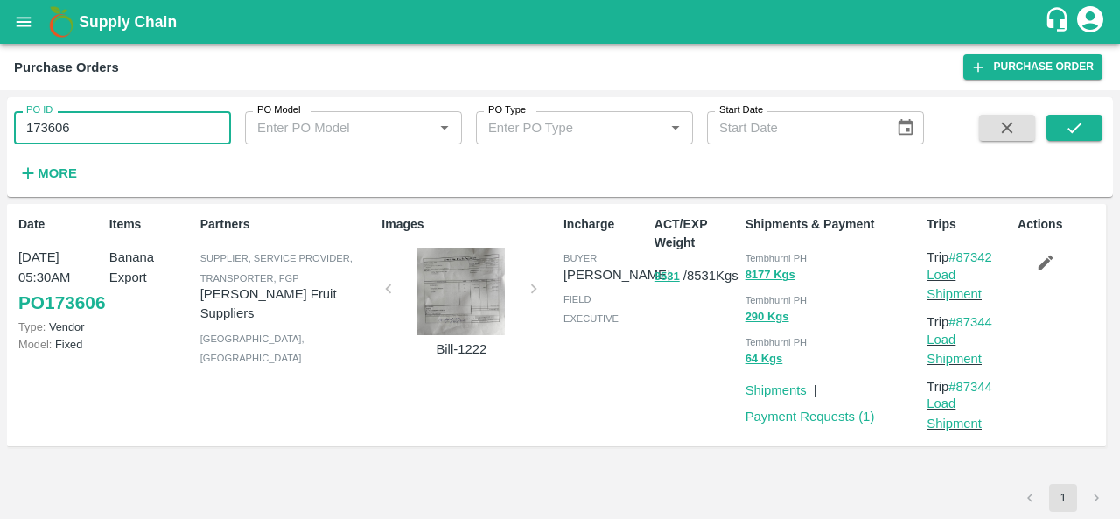
click at [86, 124] on input "173606" at bounding box center [122, 127] width 217 height 33
paste input "text"
click at [1066, 125] on icon "submit" at bounding box center [1074, 127] width 19 height 19
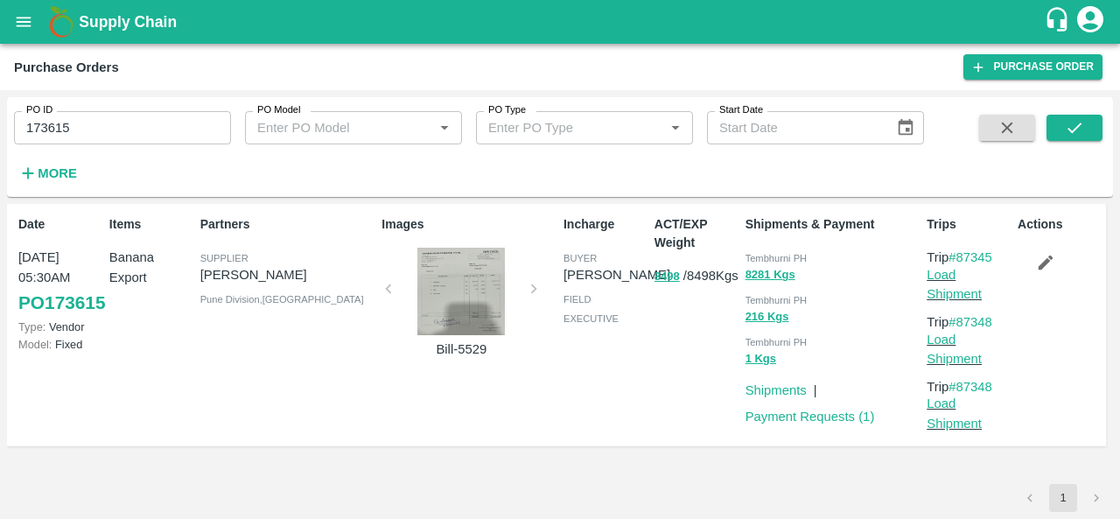
click at [772, 260] on span "Tembhurni PH" at bounding box center [776, 258] width 62 height 10
click at [97, 105] on div "PO ID 173615 PO ID" at bounding box center [115, 120] width 231 height 47
click at [73, 120] on input "173615" at bounding box center [122, 127] width 217 height 33
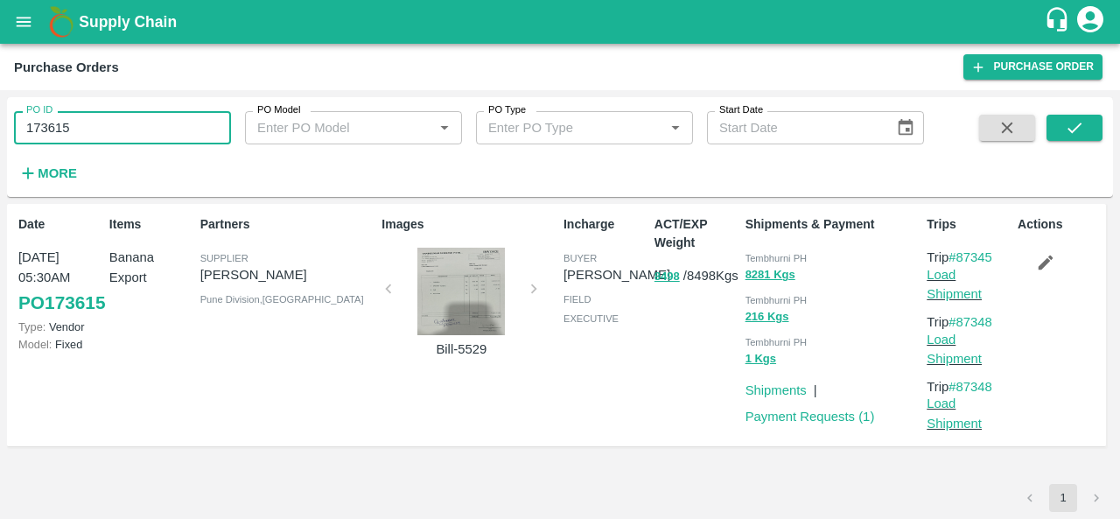
click at [73, 120] on input "173615" at bounding box center [122, 127] width 217 height 33
paste input "text"
click at [1069, 118] on icon "submit" at bounding box center [1074, 127] width 19 height 19
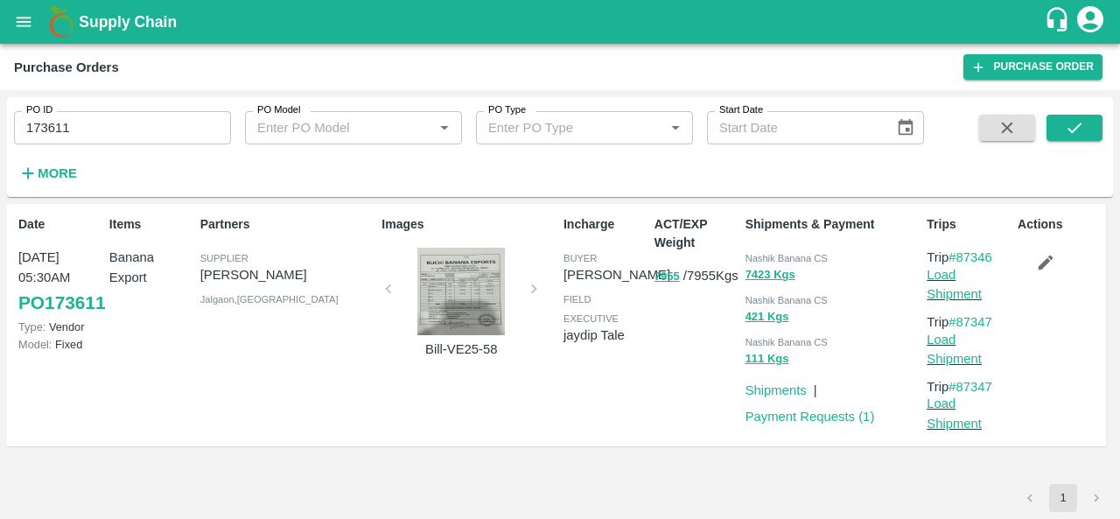
click at [467, 309] on div at bounding box center [460, 291] width 131 height 87
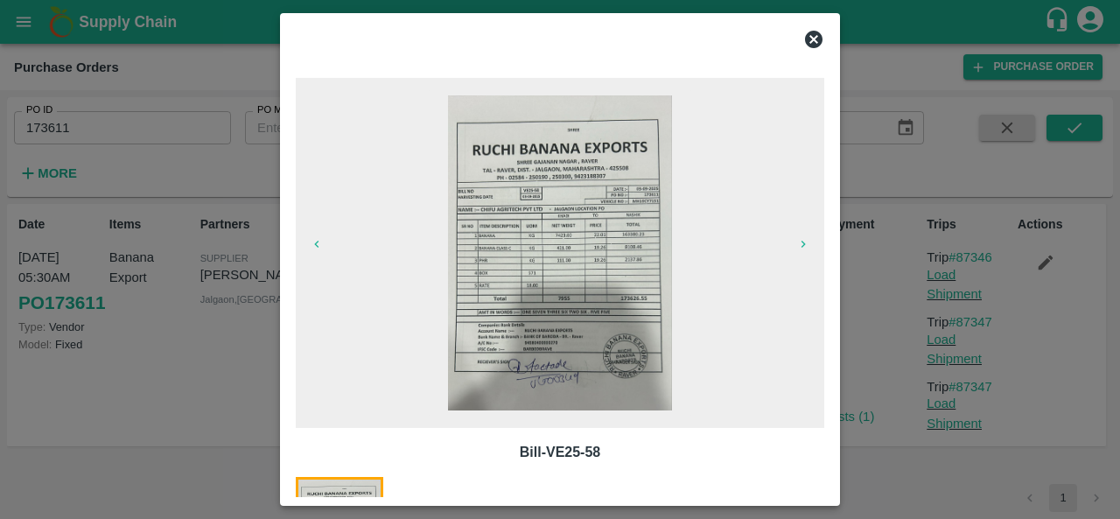
click at [815, 38] on icon at bounding box center [813, 39] width 17 height 17
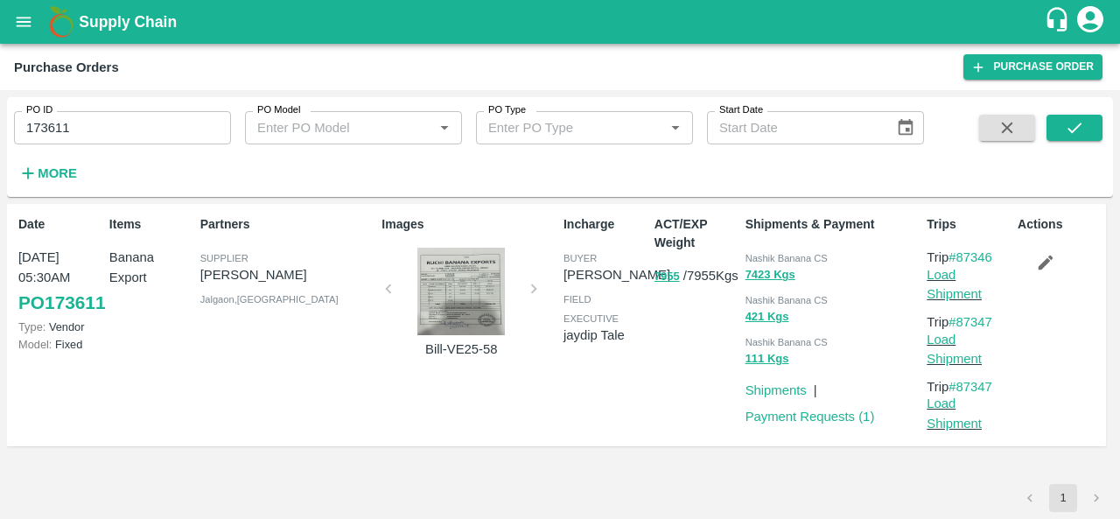
click at [772, 259] on span "Nashik Banana CS" at bounding box center [786, 258] width 82 height 10
click at [45, 116] on label "PO ID" at bounding box center [39, 110] width 26 height 14
click at [45, 116] on input "173611" at bounding box center [122, 127] width 217 height 33
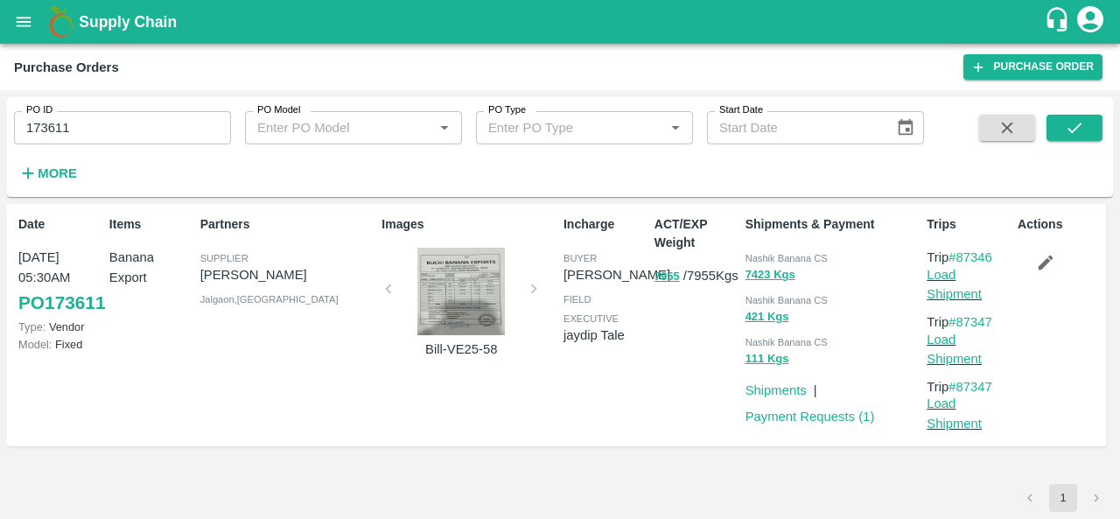
click at [45, 116] on label "PO ID" at bounding box center [39, 110] width 26 height 14
click at [45, 116] on input "173611" at bounding box center [122, 127] width 217 height 33
click at [45, 124] on input "173611" at bounding box center [122, 127] width 217 height 33
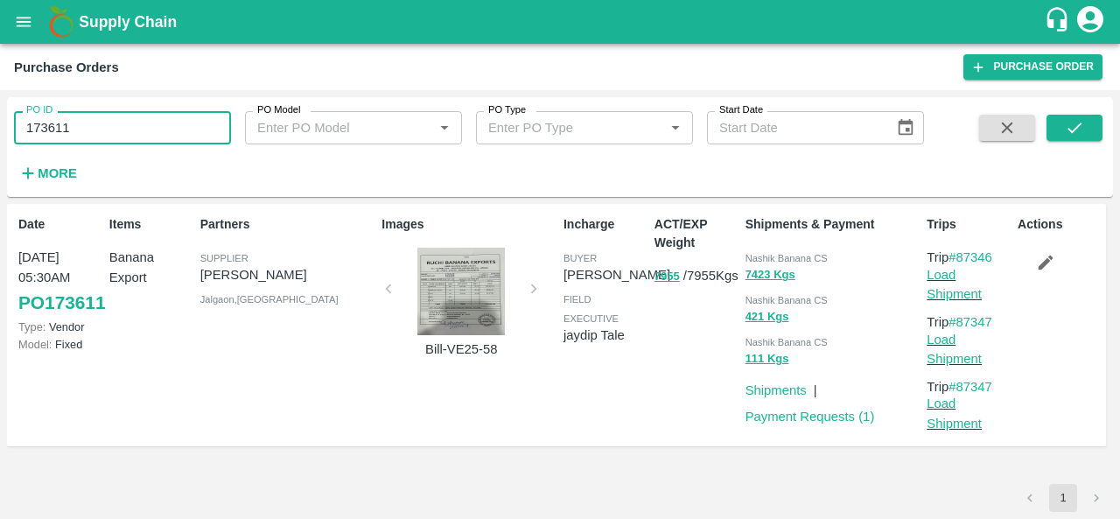
paste input "text"
click at [1067, 127] on icon "submit" at bounding box center [1074, 127] width 19 height 19
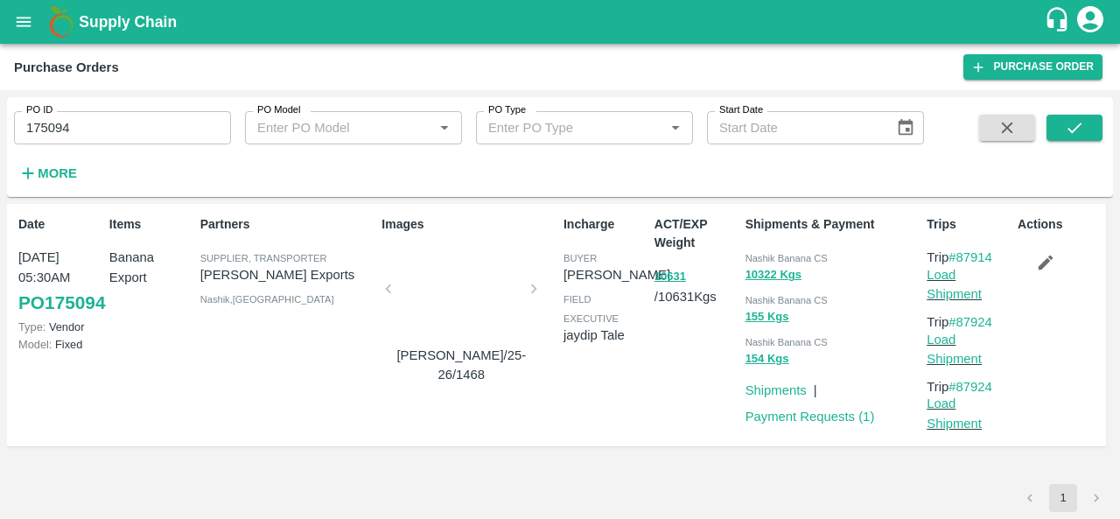
click at [765, 258] on span "Nashik Banana CS" at bounding box center [786, 258] width 82 height 10
click at [105, 136] on input "175094" at bounding box center [122, 127] width 217 height 33
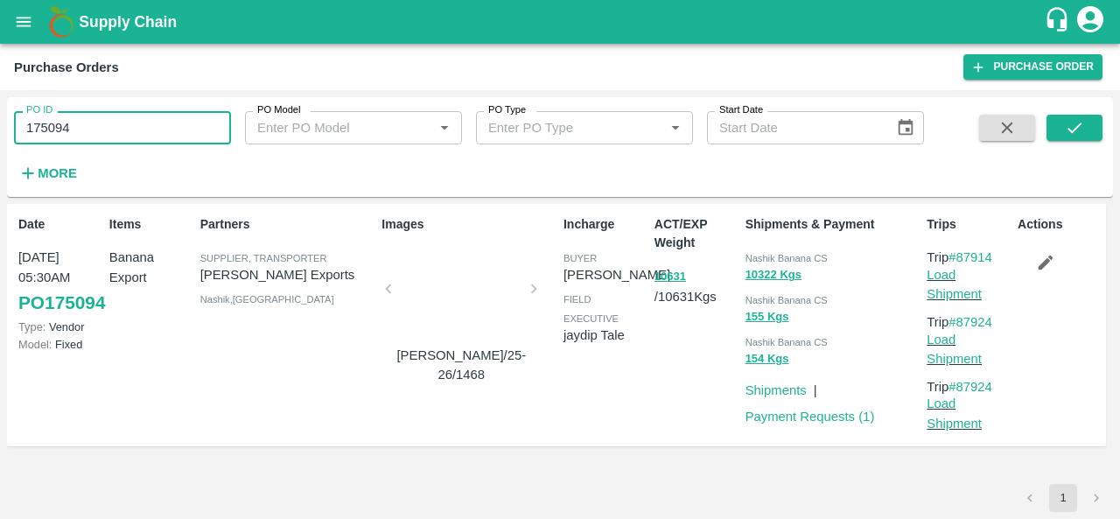
paste input "text"
click at [1073, 128] on icon "submit" at bounding box center [1074, 127] width 19 height 19
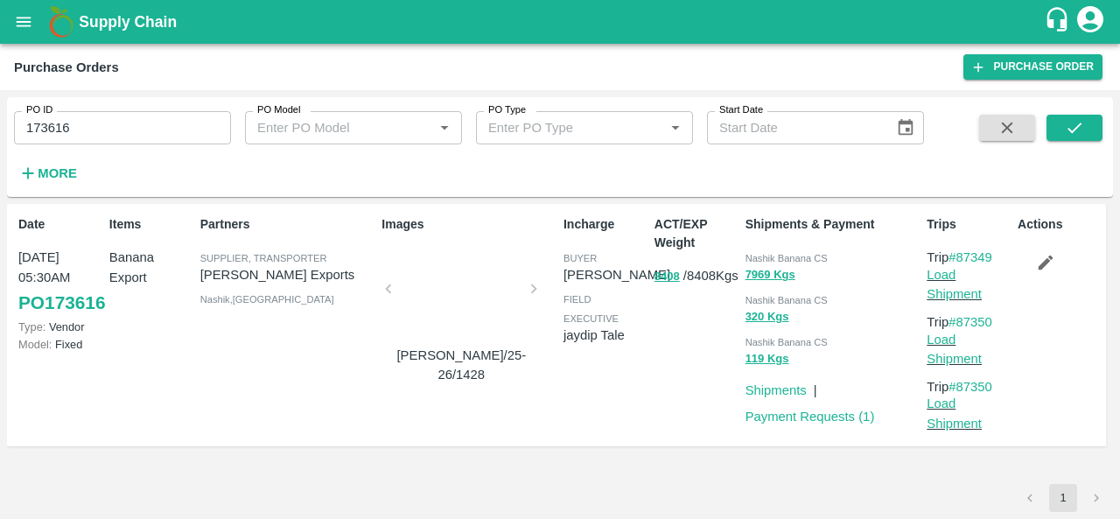
click at [756, 258] on span "Nashik Banana CS" at bounding box center [786, 258] width 82 height 10
click at [110, 129] on input "173616" at bounding box center [122, 127] width 217 height 33
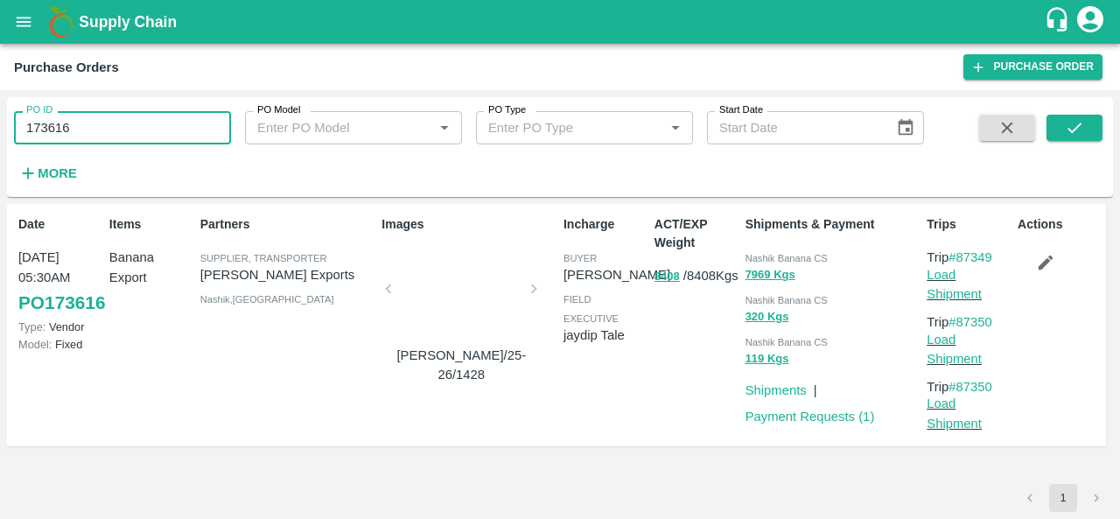
click at [110, 129] on input "173616" at bounding box center [122, 127] width 217 height 33
paste input "text"
click at [1071, 118] on icon "submit" at bounding box center [1074, 127] width 19 height 19
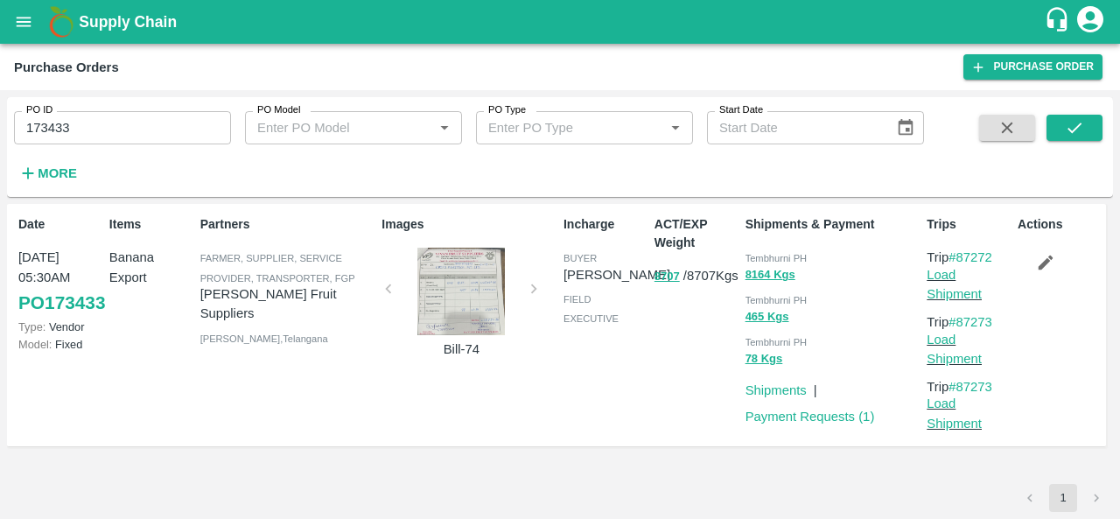
click at [763, 255] on span "Tembhurni PH" at bounding box center [776, 258] width 62 height 10
click at [117, 126] on input "173433" at bounding box center [122, 127] width 217 height 33
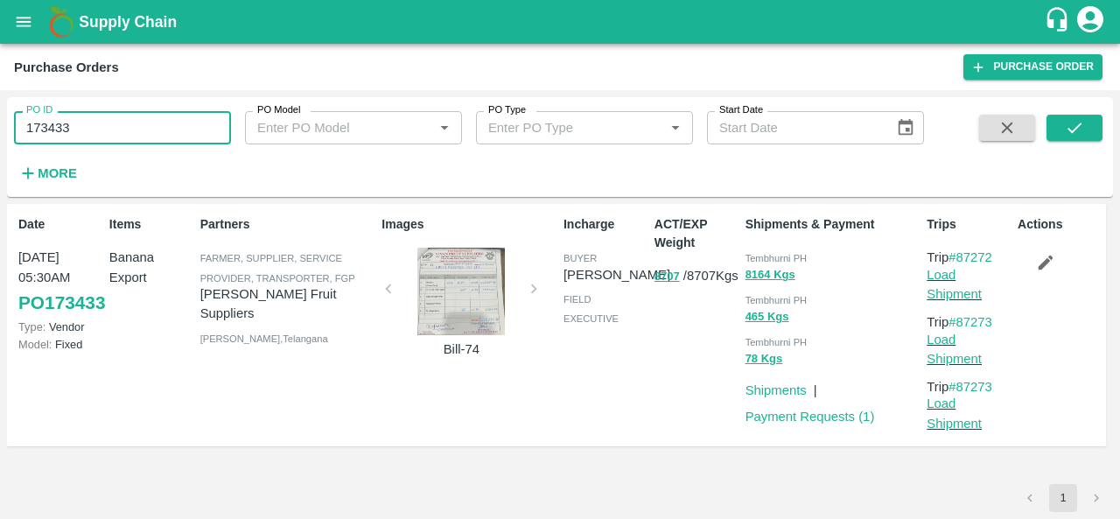
click at [117, 126] on input "173433" at bounding box center [122, 127] width 217 height 33
paste input "text"
click at [1064, 122] on button "submit" at bounding box center [1074, 128] width 56 height 26
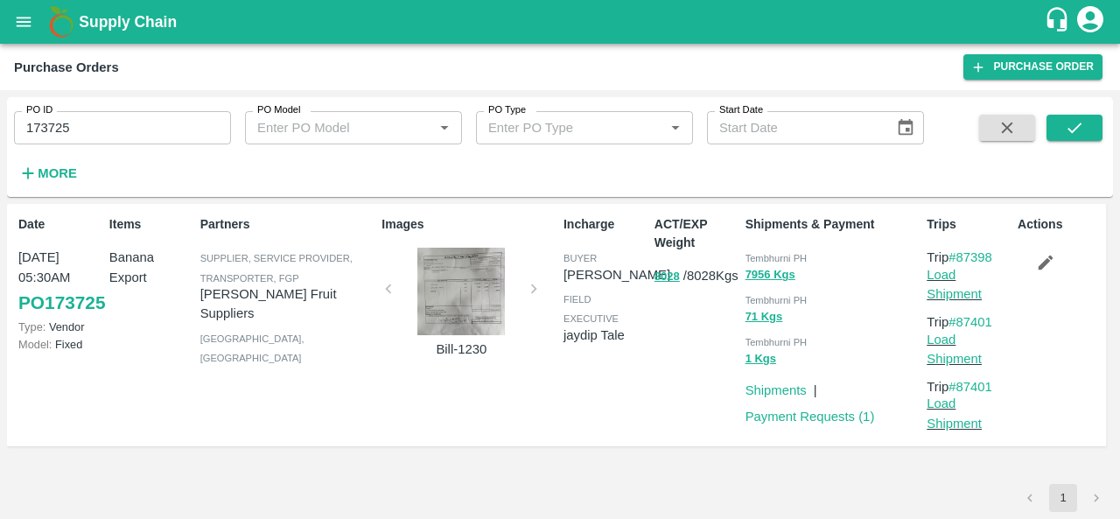
click at [760, 255] on span "Tembhurni PH" at bounding box center [776, 258] width 62 height 10
click at [70, 125] on input "173725" at bounding box center [122, 127] width 217 height 33
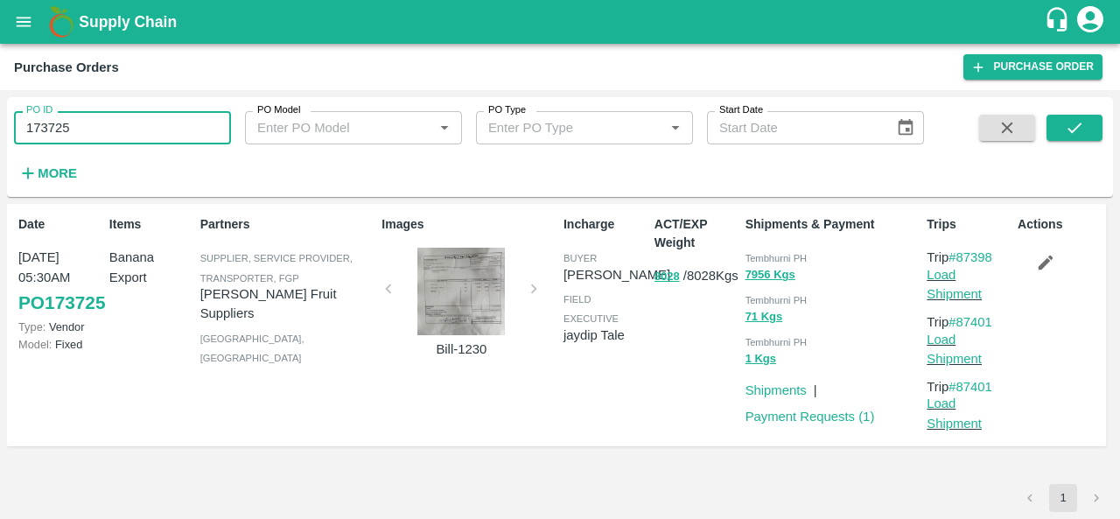
paste input "text"
click at [1074, 127] on icon "submit" at bounding box center [1074, 127] width 19 height 19
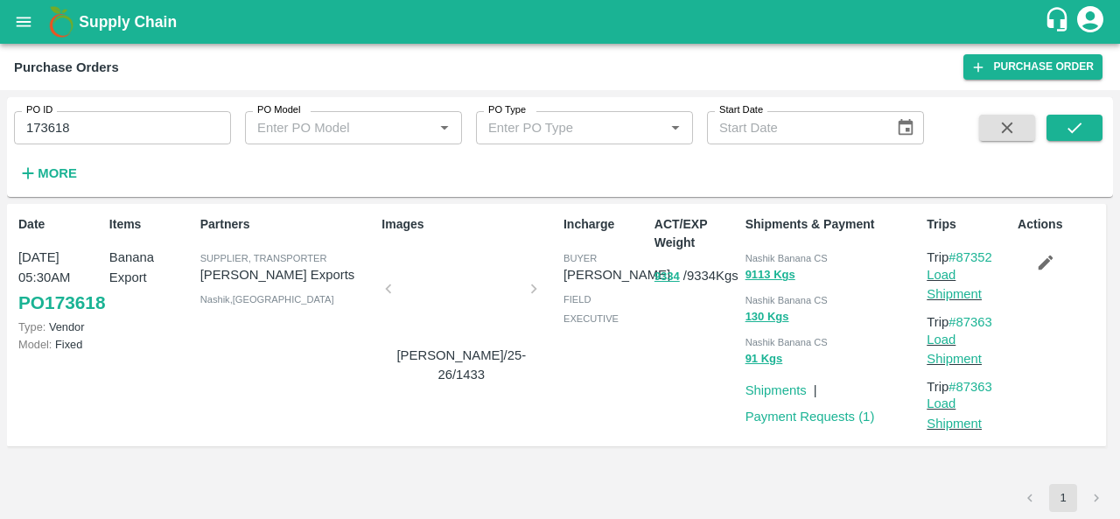
click at [766, 257] on span "Nashik Banana CS" at bounding box center [786, 258] width 82 height 10
click at [66, 128] on input "173618" at bounding box center [122, 127] width 217 height 33
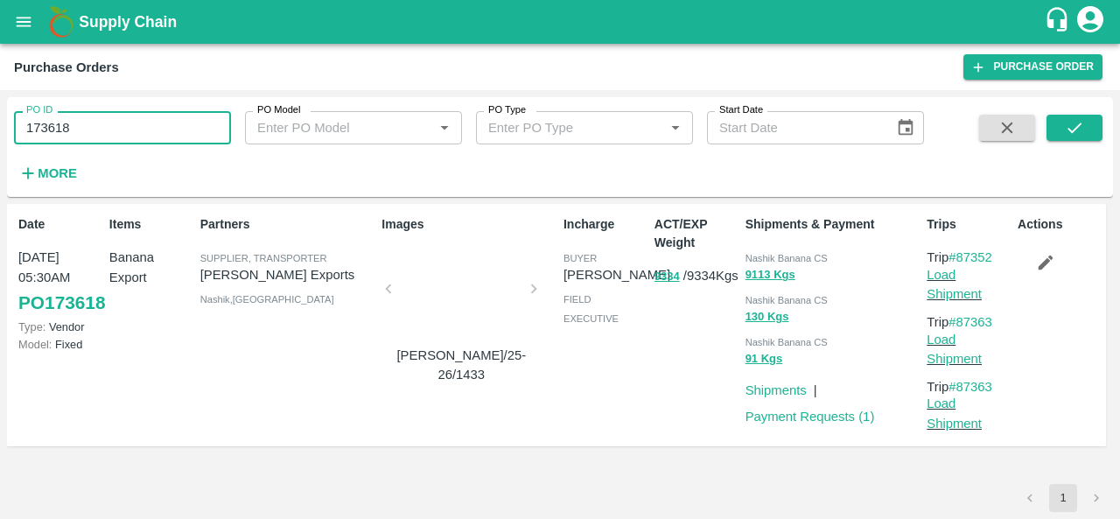
paste input "text"
click at [1073, 119] on icon "submit" at bounding box center [1074, 127] width 19 height 19
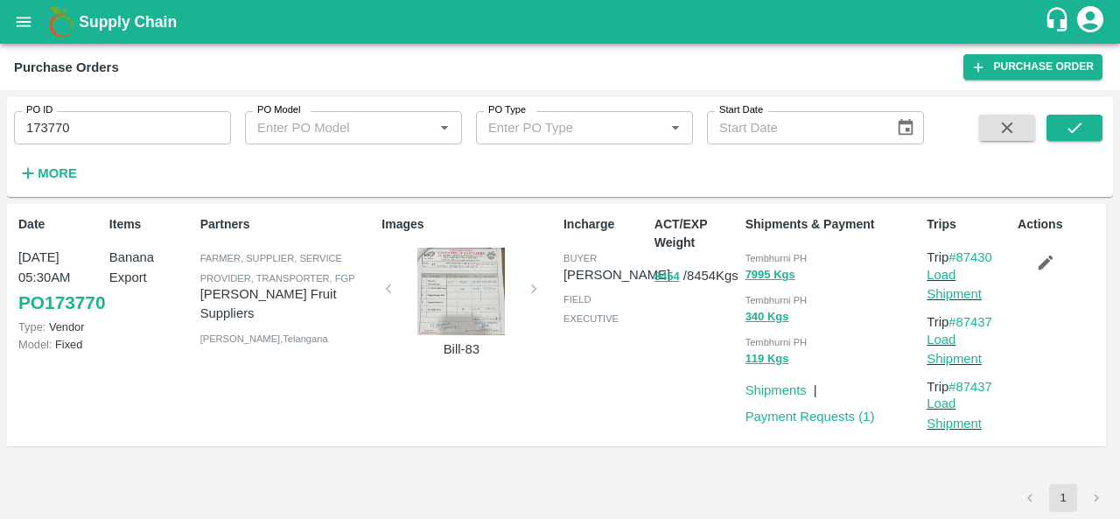
click at [768, 251] on div "Tembhurni PH" at bounding box center [832, 257] width 175 height 19
click at [465, 305] on div at bounding box center [460, 291] width 131 height 87
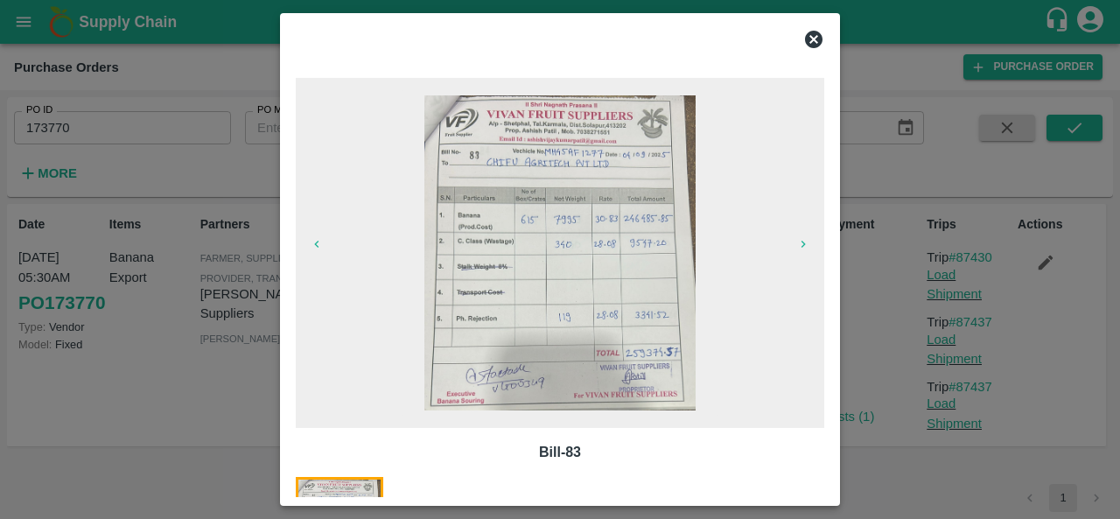
click at [817, 41] on icon at bounding box center [813, 39] width 17 height 17
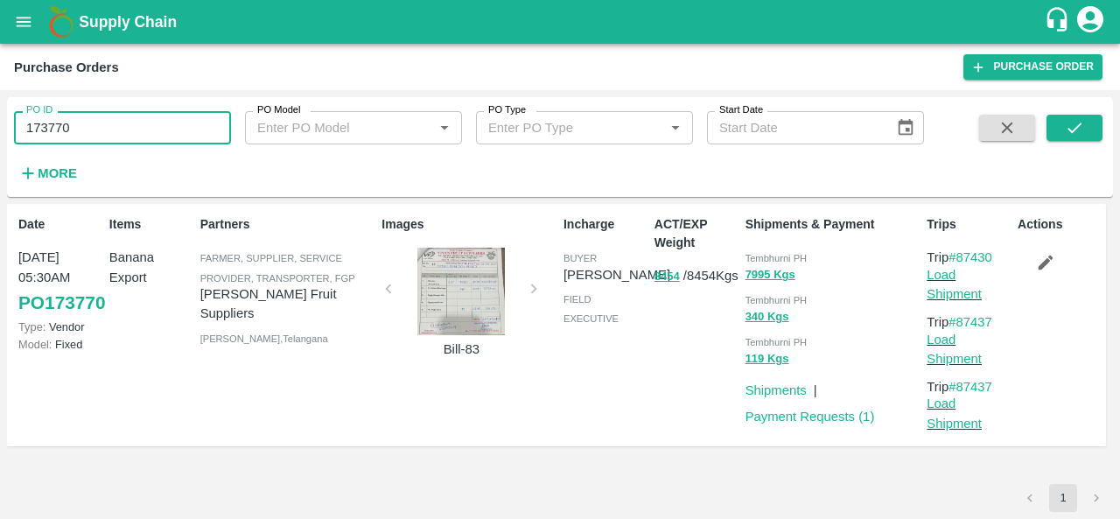
click at [66, 136] on input "173770" at bounding box center [122, 127] width 217 height 33
paste input "text"
click at [1069, 116] on button "submit" at bounding box center [1074, 128] width 56 height 26
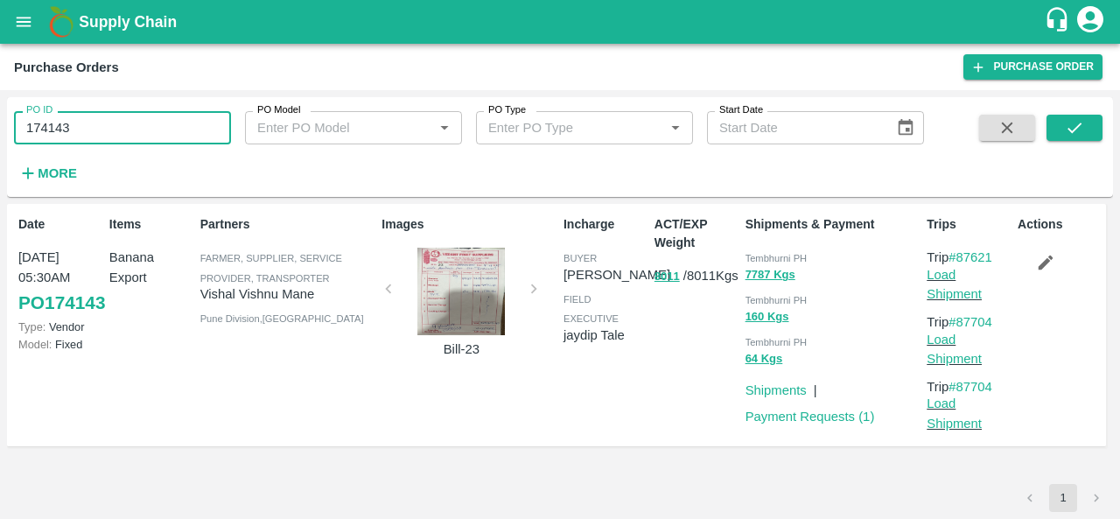
click at [93, 125] on input "174143" at bounding box center [122, 127] width 217 height 33
paste input "text"
click at [1080, 122] on icon "submit" at bounding box center [1074, 127] width 19 height 19
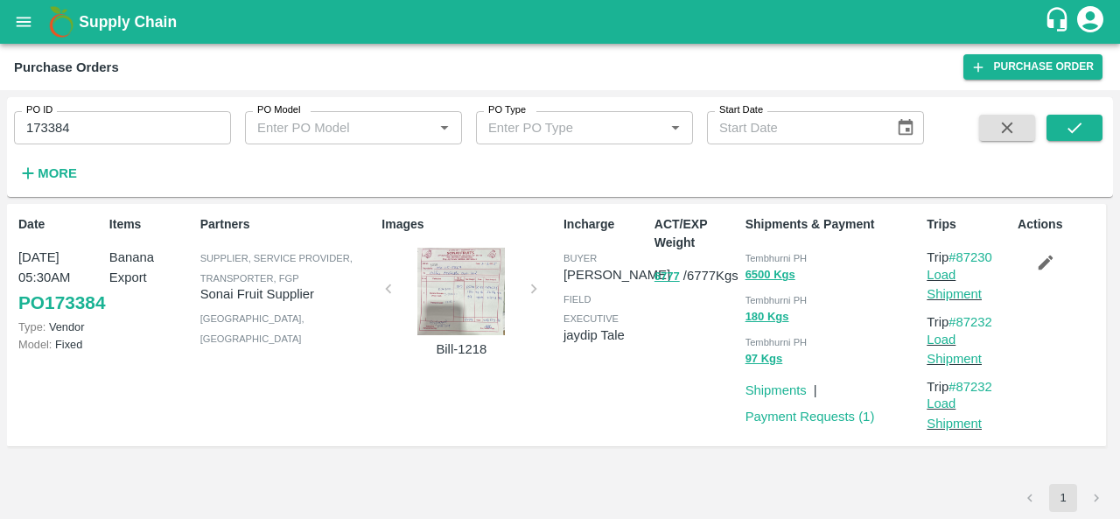
click at [768, 255] on span "Tembhurni PH" at bounding box center [776, 258] width 62 height 10
click at [469, 271] on div at bounding box center [460, 291] width 131 height 87
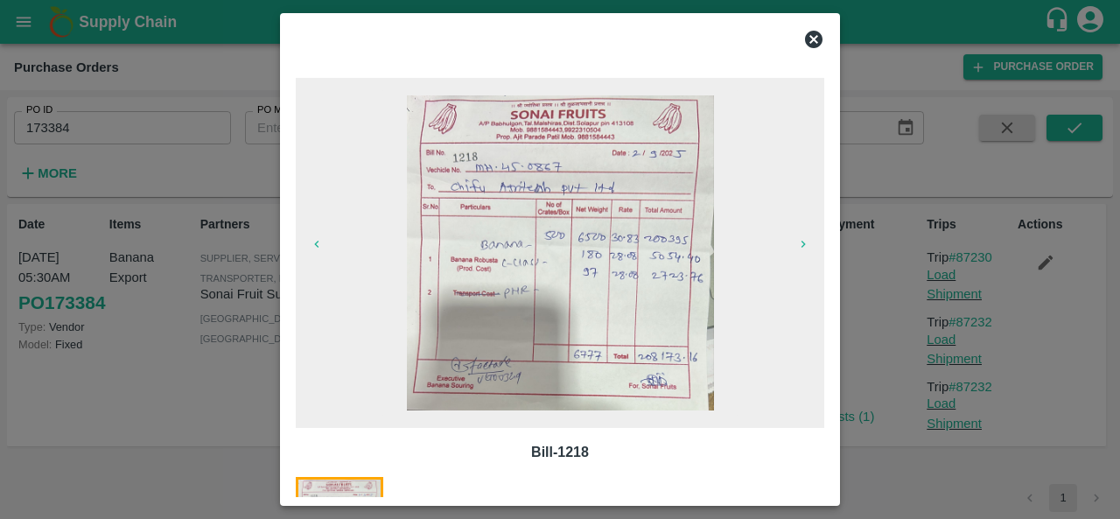
click at [808, 36] on icon at bounding box center [813, 39] width 17 height 17
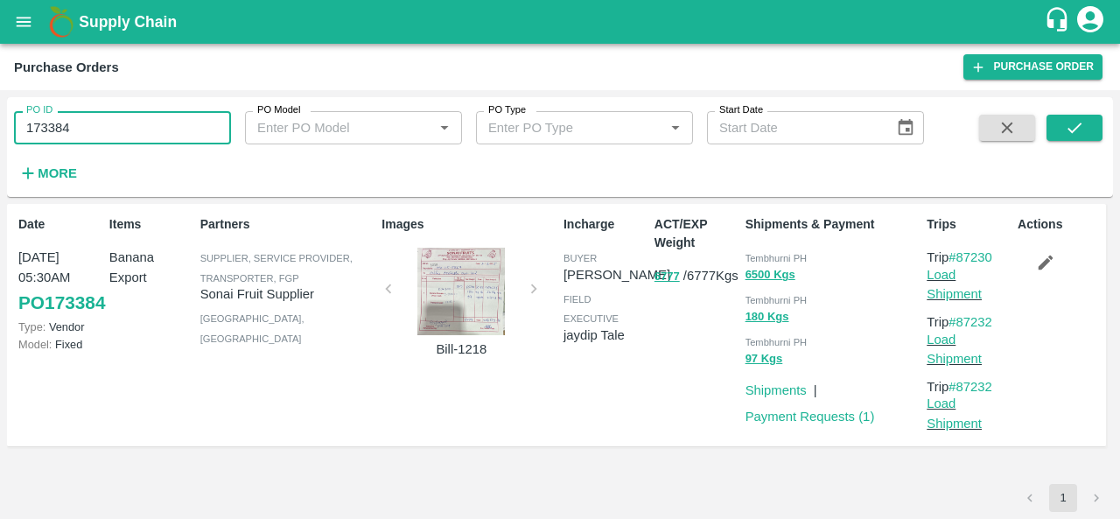
click at [82, 139] on input "173384" at bounding box center [122, 127] width 217 height 33
paste input "text"
click at [1072, 123] on icon "submit" at bounding box center [1074, 127] width 19 height 19
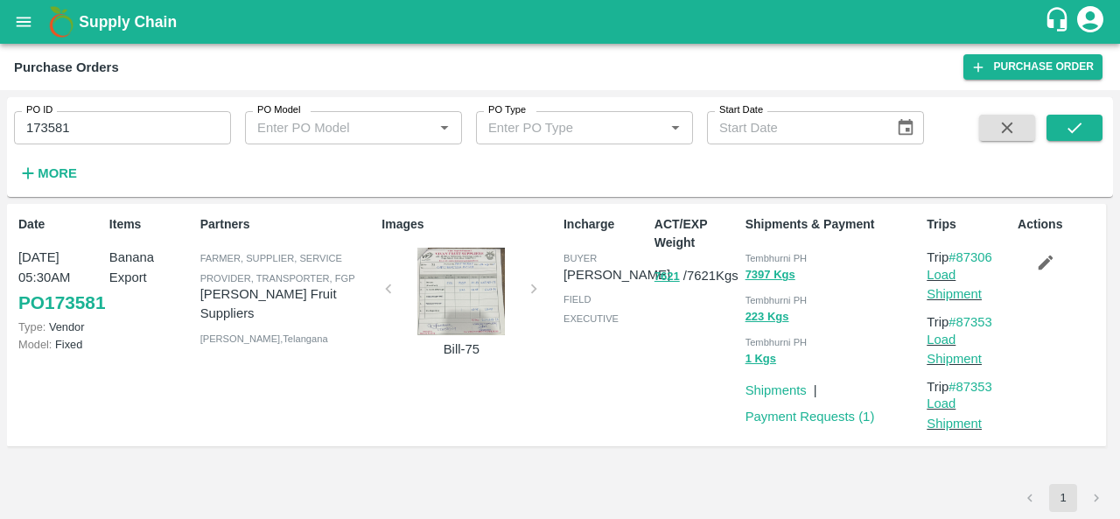
click at [758, 255] on span "Tembhurni PH" at bounding box center [776, 258] width 62 height 10
click at [83, 115] on input "173581" at bounding box center [122, 127] width 217 height 33
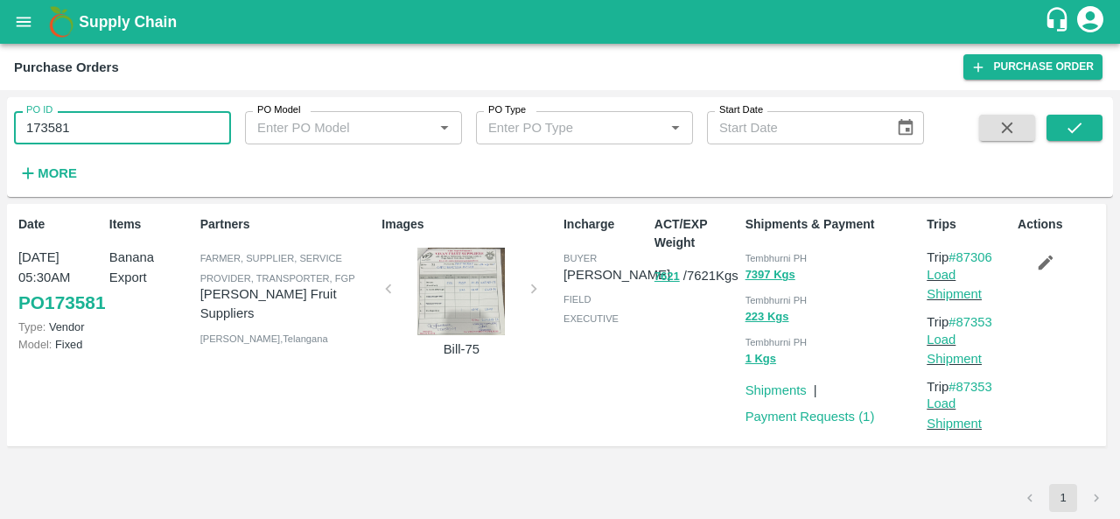
click at [83, 115] on input "173581" at bounding box center [122, 127] width 217 height 33
paste input "text"
click at [1053, 122] on button "submit" at bounding box center [1074, 128] width 56 height 26
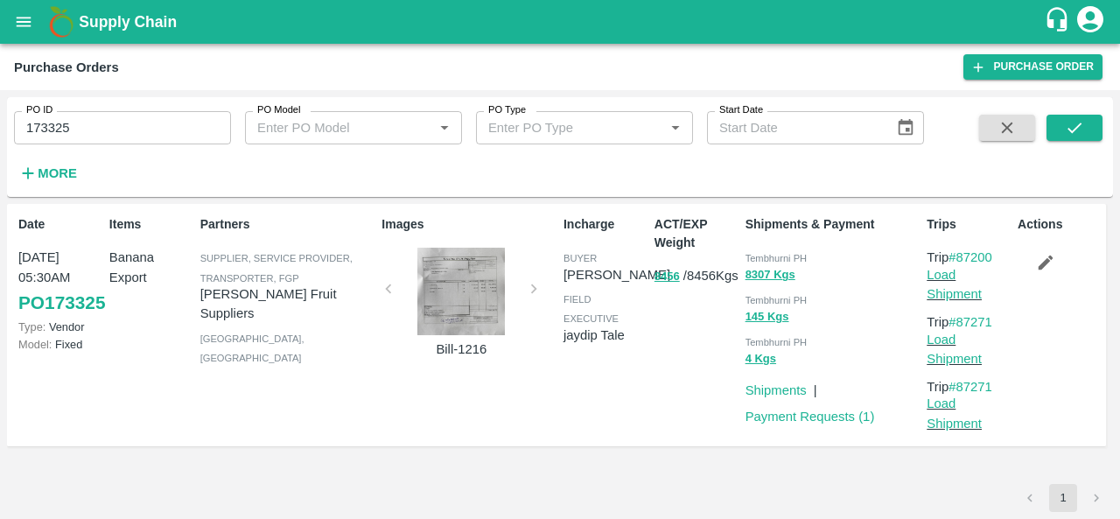
click at [766, 258] on span "Tembhurni PH" at bounding box center [776, 258] width 62 height 10
click at [96, 118] on input "173325" at bounding box center [122, 127] width 217 height 33
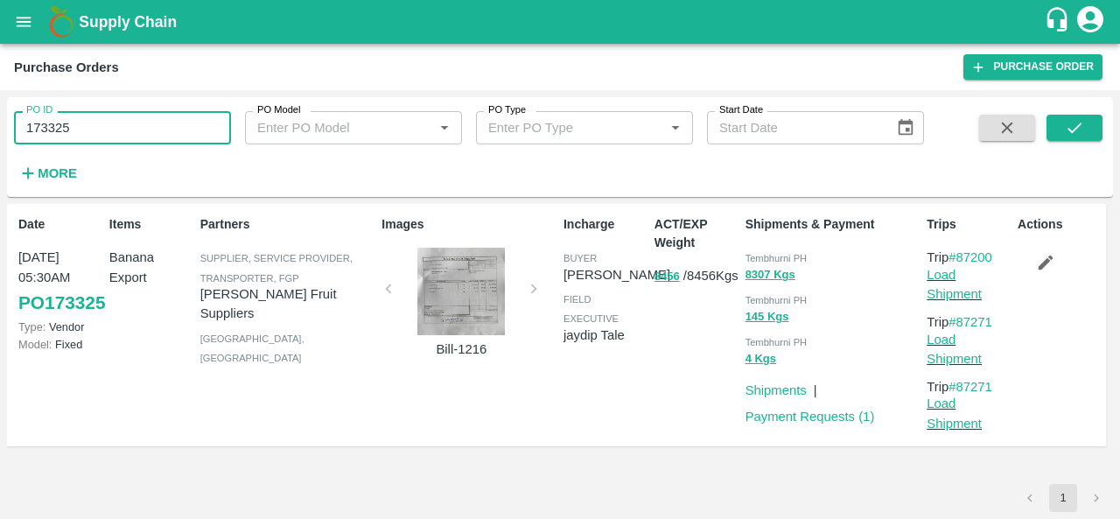
click at [96, 118] on input "173325" at bounding box center [122, 127] width 217 height 33
paste input "text"
click at [1062, 132] on button "submit" at bounding box center [1074, 128] width 56 height 26
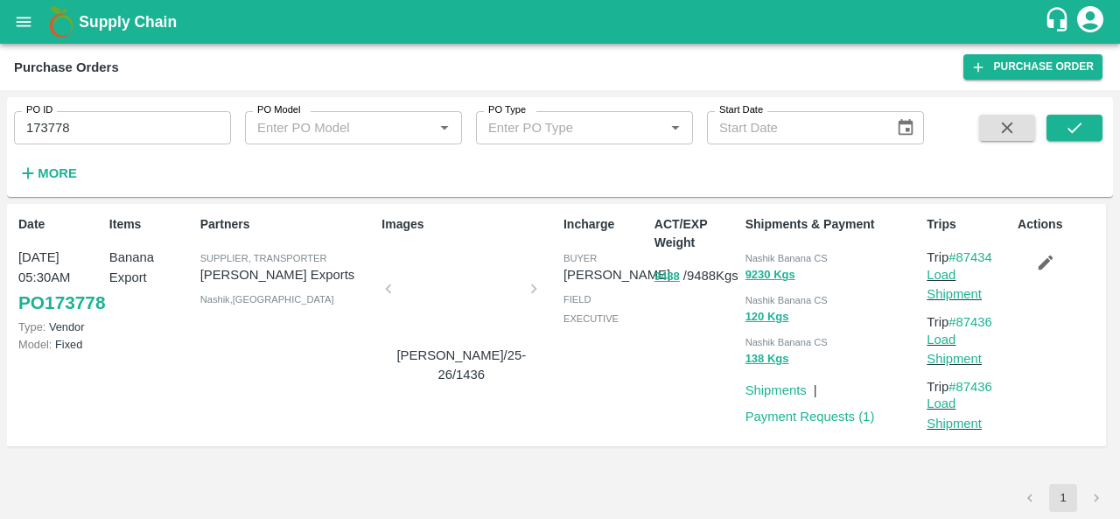
click at [762, 254] on span "Nashik Banana CS" at bounding box center [786, 258] width 82 height 10
click at [48, 126] on input "173778" at bounding box center [122, 127] width 217 height 33
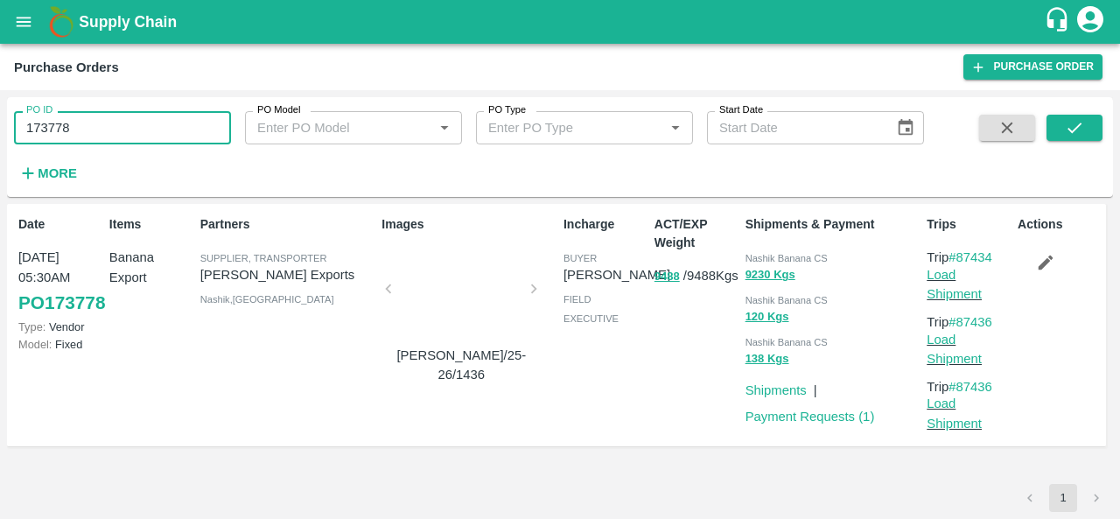
paste input "text"
click at [1074, 136] on icon "submit" at bounding box center [1074, 127] width 19 height 19
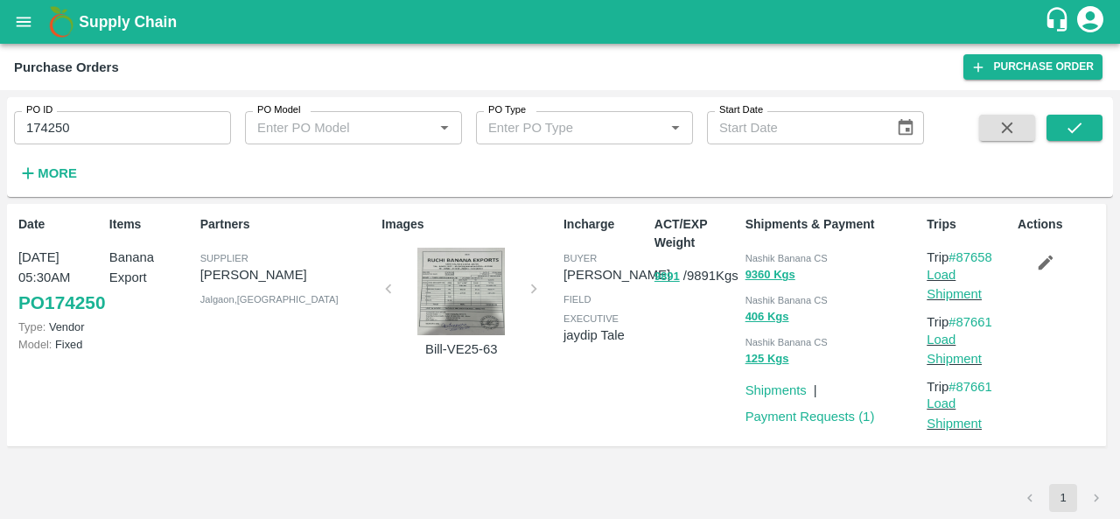
click at [761, 256] on span "Nashik Banana CS" at bounding box center [786, 258] width 82 height 10
click at [105, 127] on input "174250" at bounding box center [122, 127] width 217 height 33
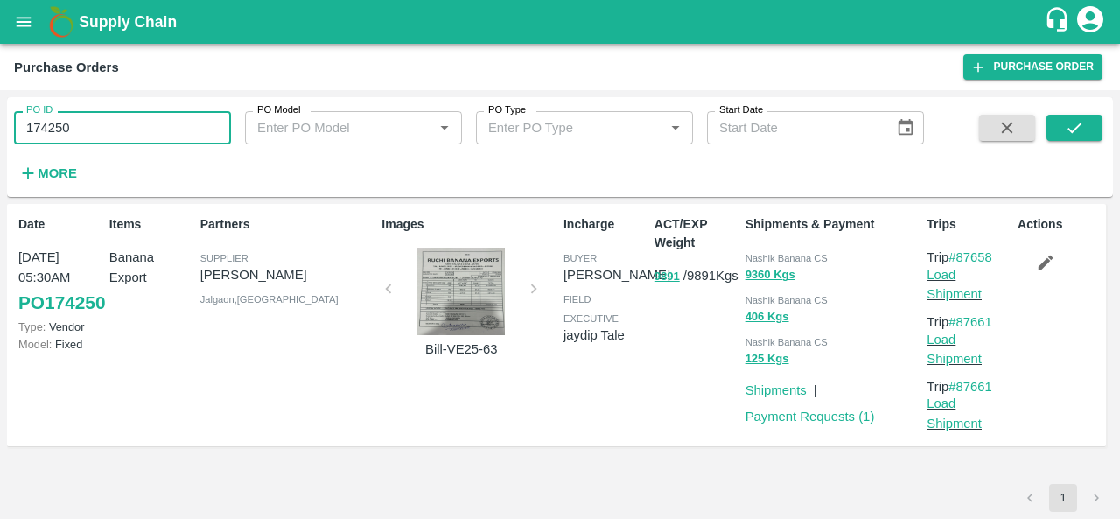
click at [105, 127] on input "174250" at bounding box center [122, 127] width 217 height 33
paste input "text"
type input "174787"
click at [1089, 123] on button "submit" at bounding box center [1074, 128] width 56 height 26
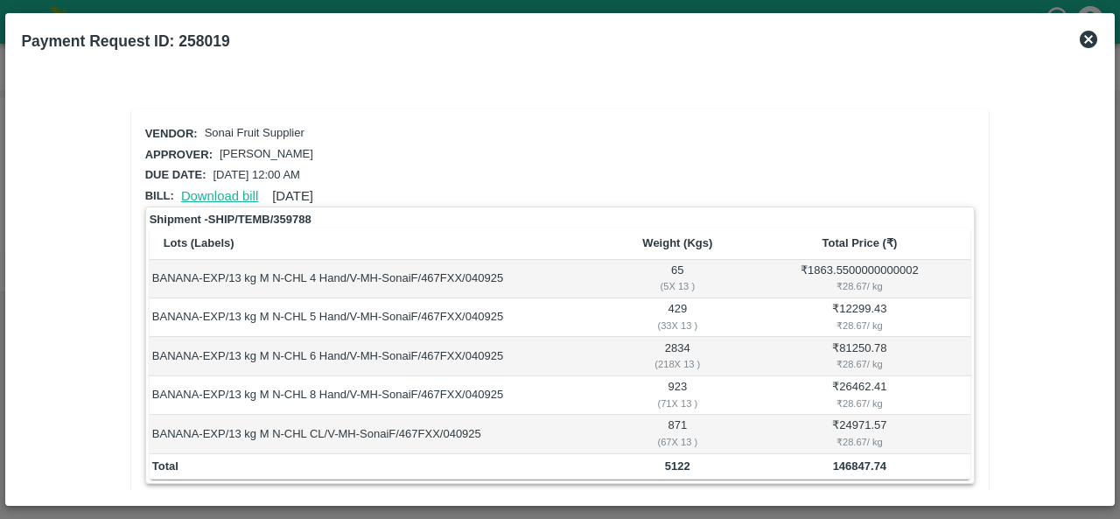
click at [219, 192] on link "Download bill" at bounding box center [219, 196] width 77 height 14
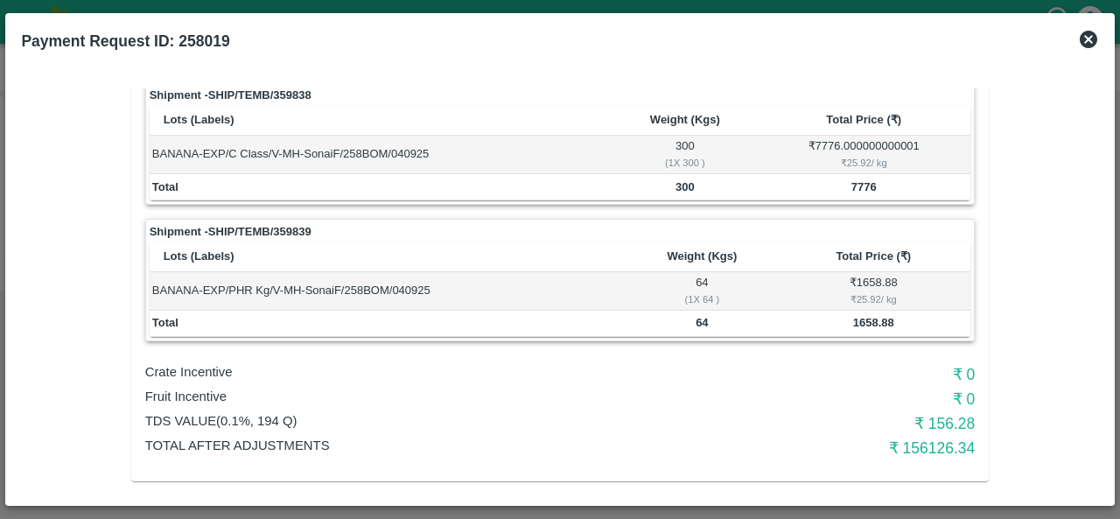
scroll to position [418, 0]
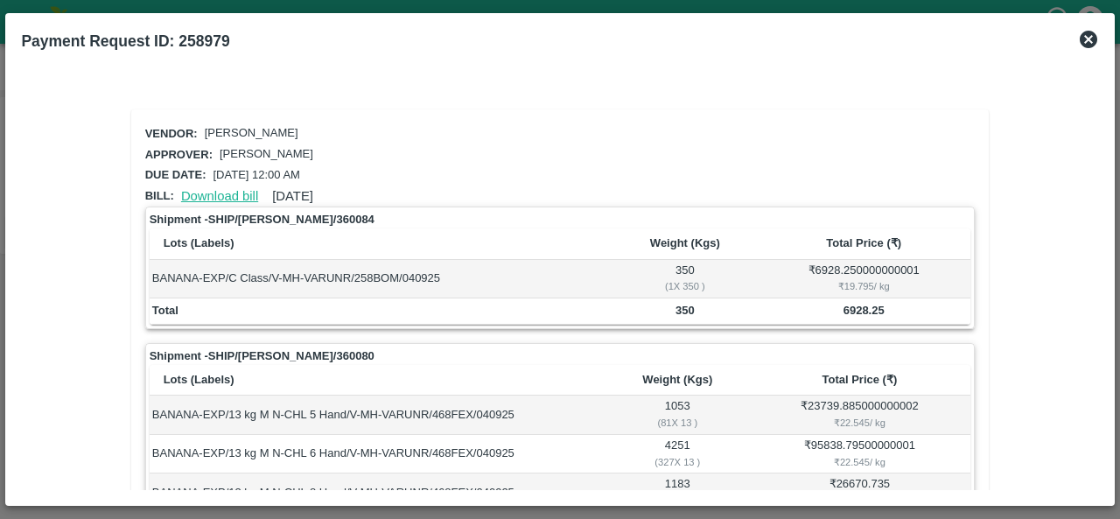
click at [229, 189] on link "Download bill" at bounding box center [219, 196] width 77 height 14
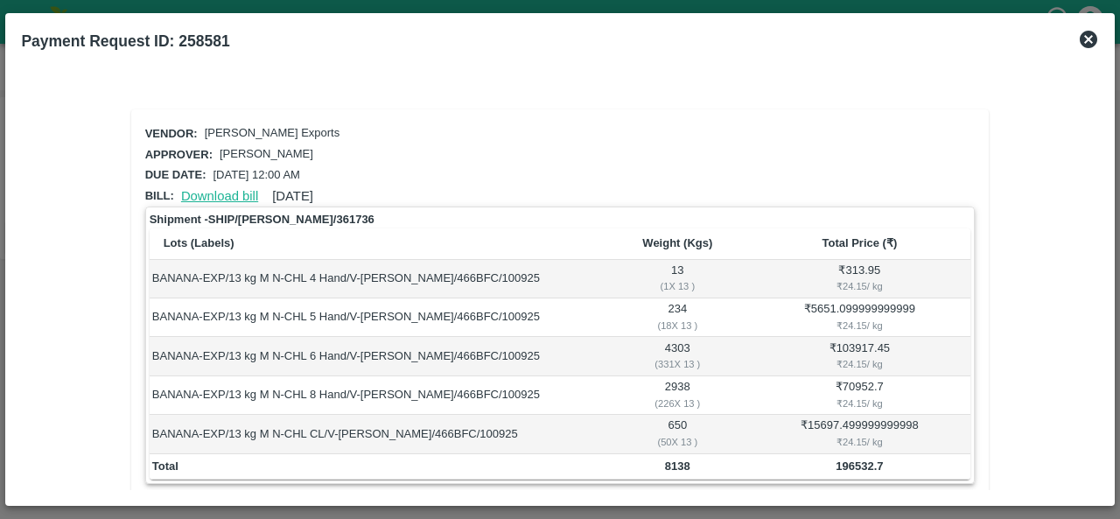
click at [215, 189] on link "Download bill" at bounding box center [219, 196] width 77 height 14
click at [235, 190] on link "Download bill" at bounding box center [219, 196] width 77 height 14
click at [236, 192] on link "Download bill" at bounding box center [219, 196] width 77 height 14
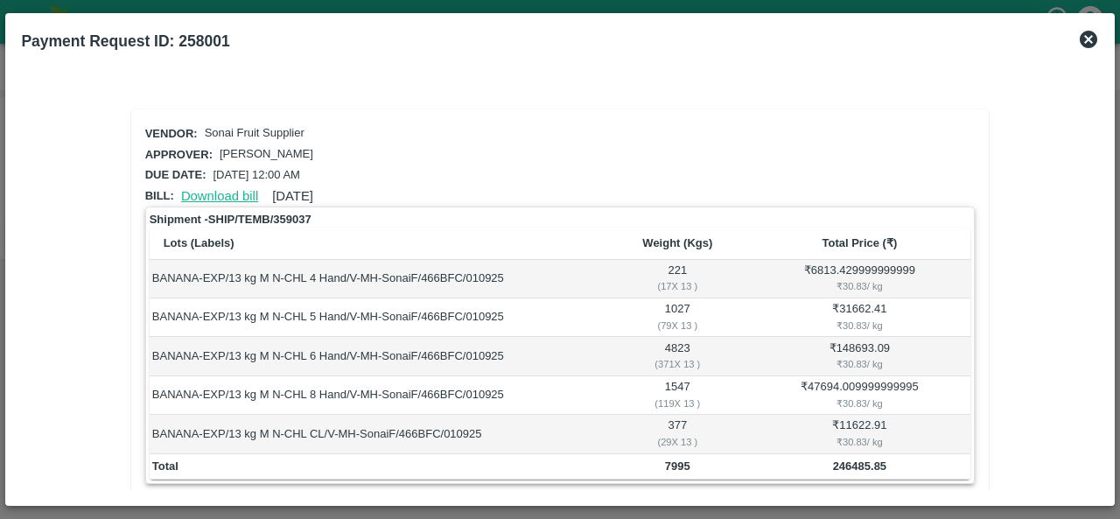
click at [213, 189] on link "Download bill" at bounding box center [219, 196] width 77 height 14
click at [223, 193] on link "Download bill" at bounding box center [219, 196] width 77 height 14
click at [599, 88] on div "Vendor: Sonai Fruit Supplier Approver: Ajit Otari Due date: [DATE] 12:00 AM Bil…" at bounding box center [559, 289] width 1077 height 402
click at [1083, 40] on icon at bounding box center [1088, 39] width 17 height 17
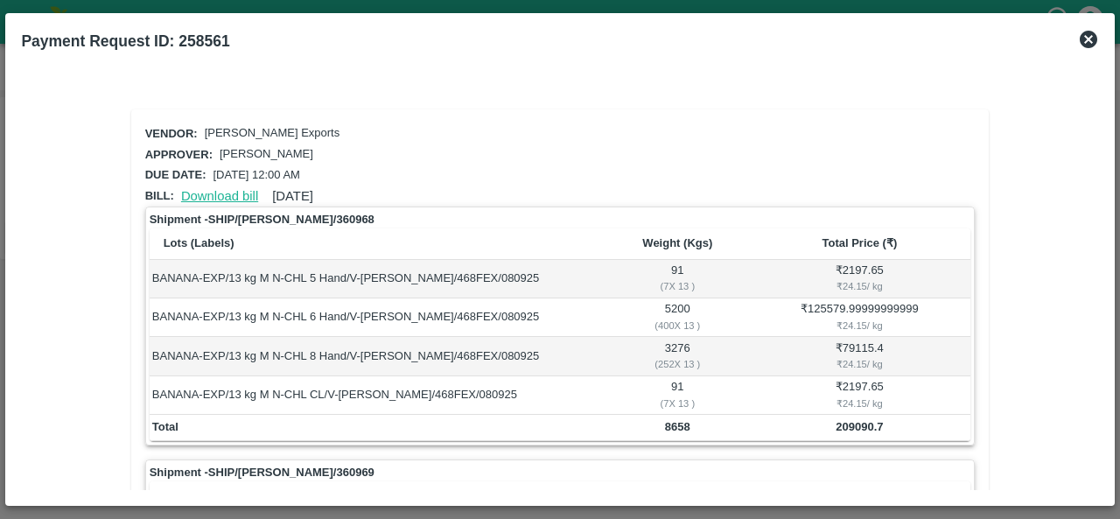
click at [234, 195] on link "Download bill" at bounding box center [219, 196] width 77 height 14
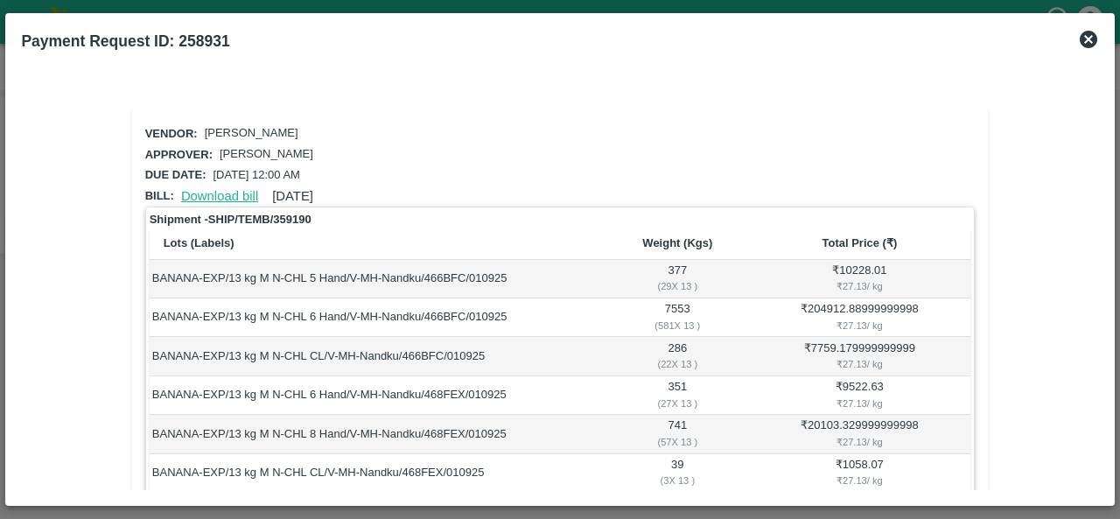
click at [224, 193] on link "Download bill" at bounding box center [219, 196] width 77 height 14
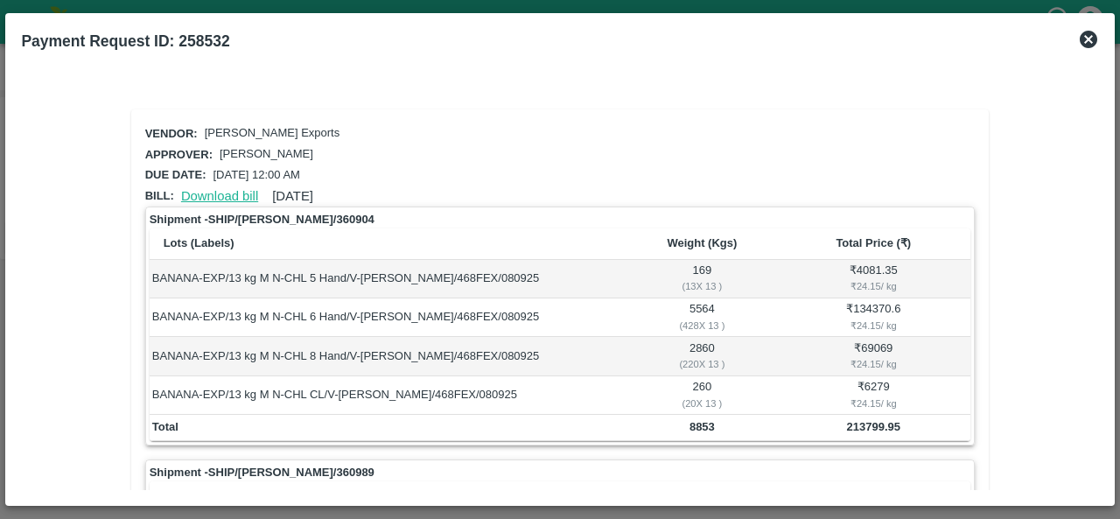
click at [210, 190] on link "Download bill" at bounding box center [219, 196] width 77 height 14
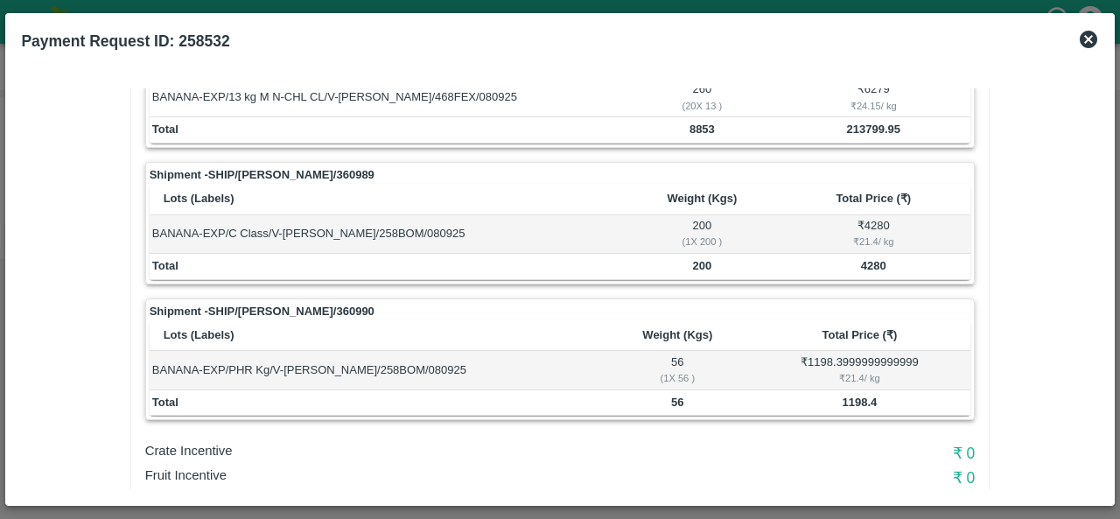
scroll to position [311, 0]
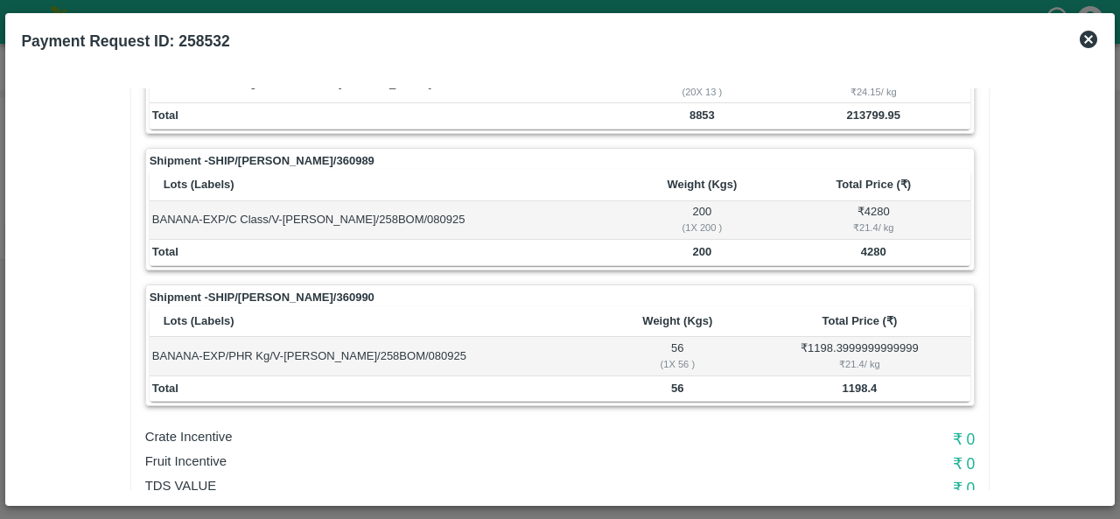
click at [1102, 449] on div "Vendor: Shreyansh Exports Approver: Ajit Otari Due date: 14 Sep 2025, 12:00 AM …" at bounding box center [559, 278] width 1091 height 437
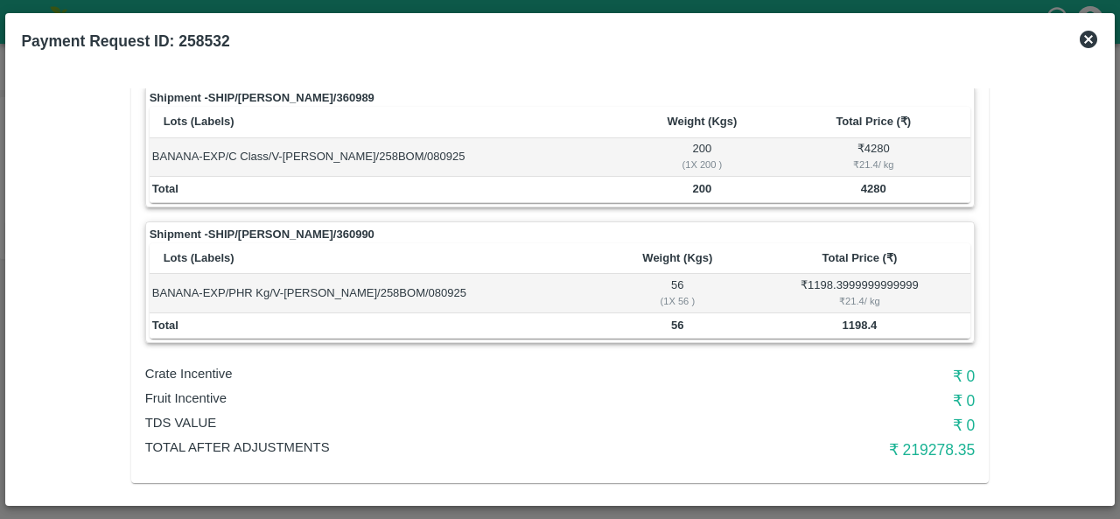
scroll to position [380, 0]
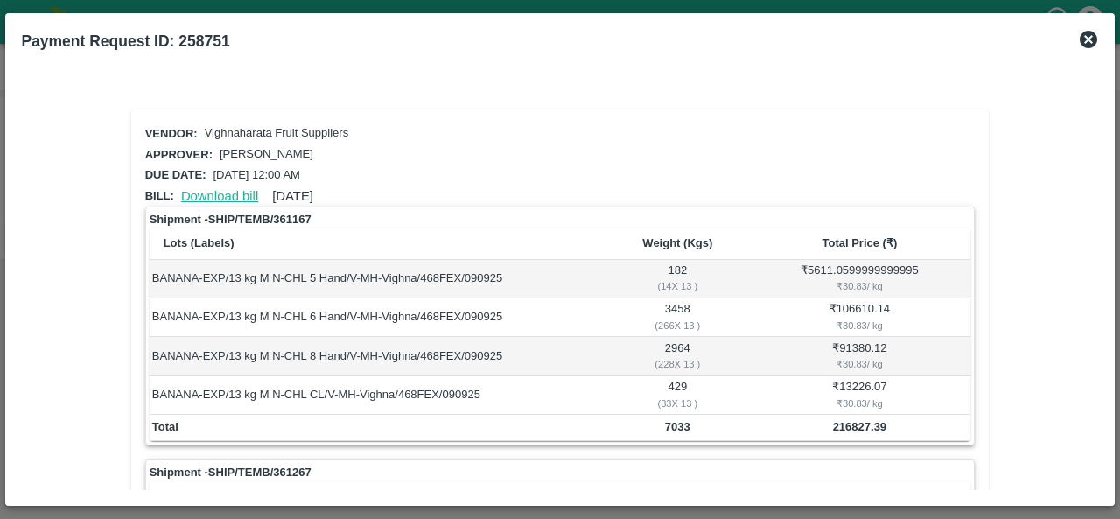
click at [199, 189] on link "Download bill" at bounding box center [219, 196] width 77 height 14
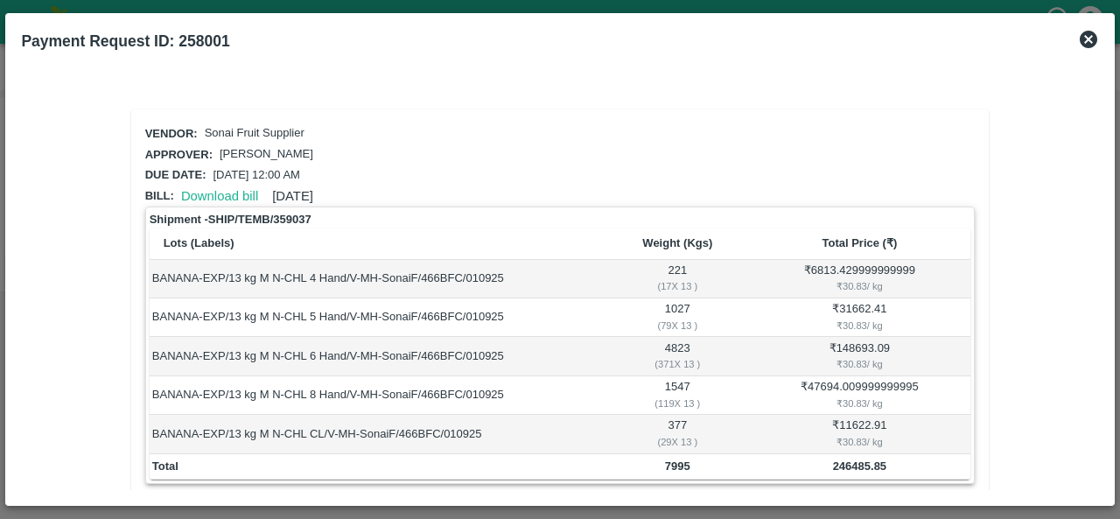
click at [444, 171] on div "Due date: 13 Sep 2025, 12:00 AM" at bounding box center [556, 171] width 837 height 28
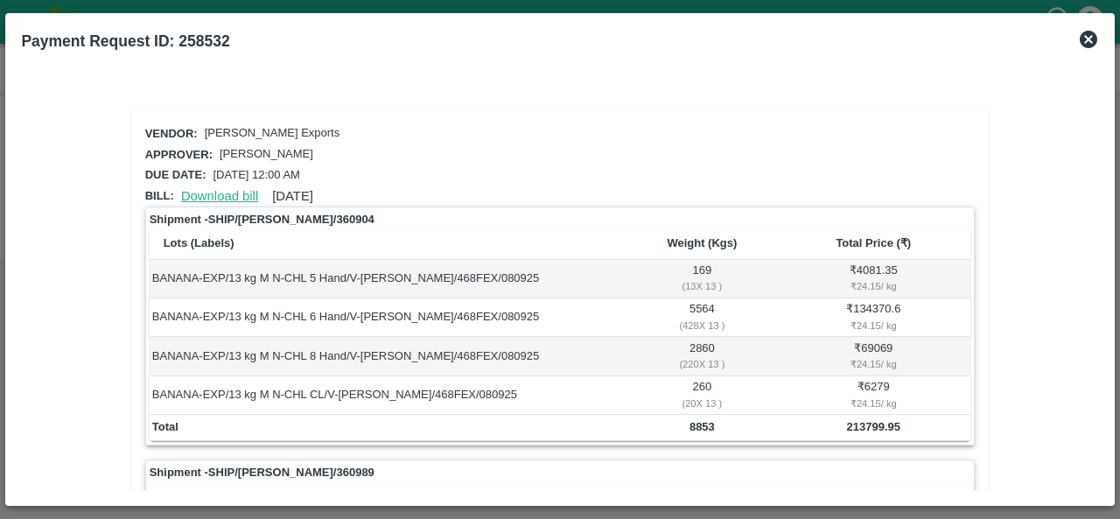
click at [206, 192] on link "Download bill" at bounding box center [219, 196] width 77 height 14
click at [233, 193] on link "Download bill" at bounding box center [219, 196] width 77 height 14
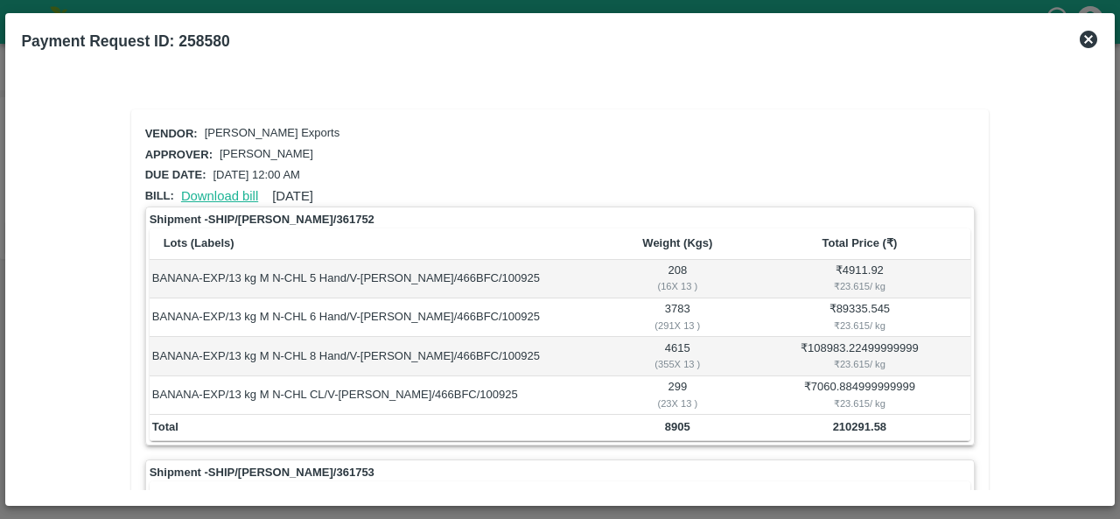
click at [215, 198] on link "Download bill" at bounding box center [219, 196] width 77 height 14
